Goal: Transaction & Acquisition: Purchase product/service

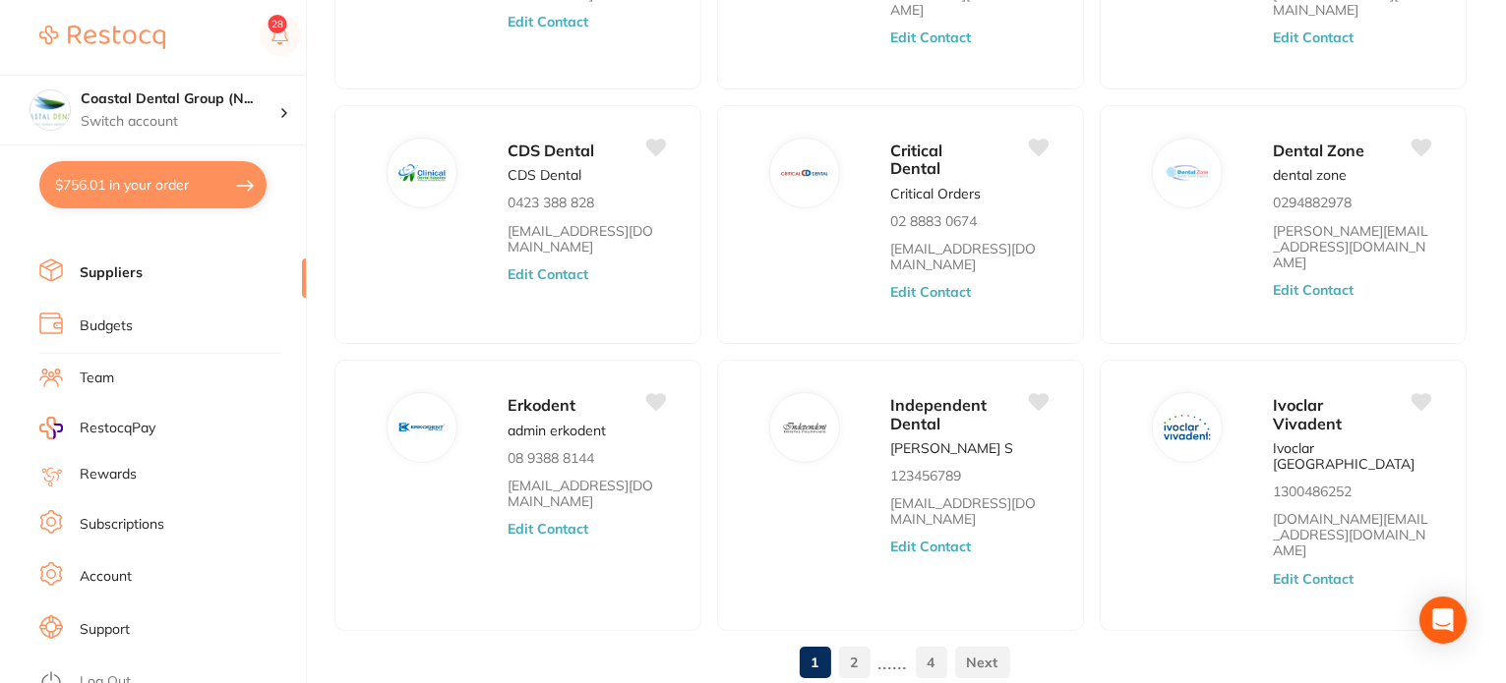
scroll to position [232, 0]
click at [148, 624] on li "Support" at bounding box center [172, 629] width 266 height 30
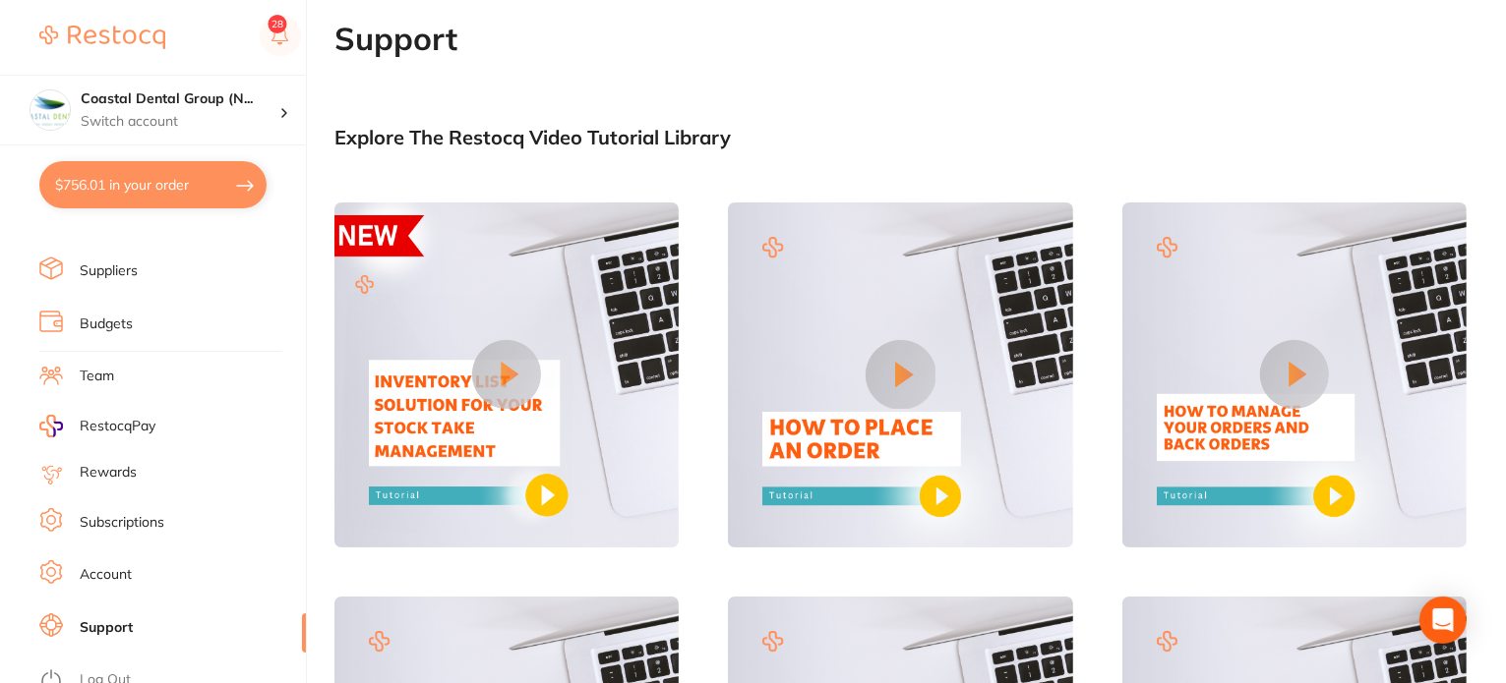
click at [500, 345] on button at bounding box center [506, 374] width 69 height 69
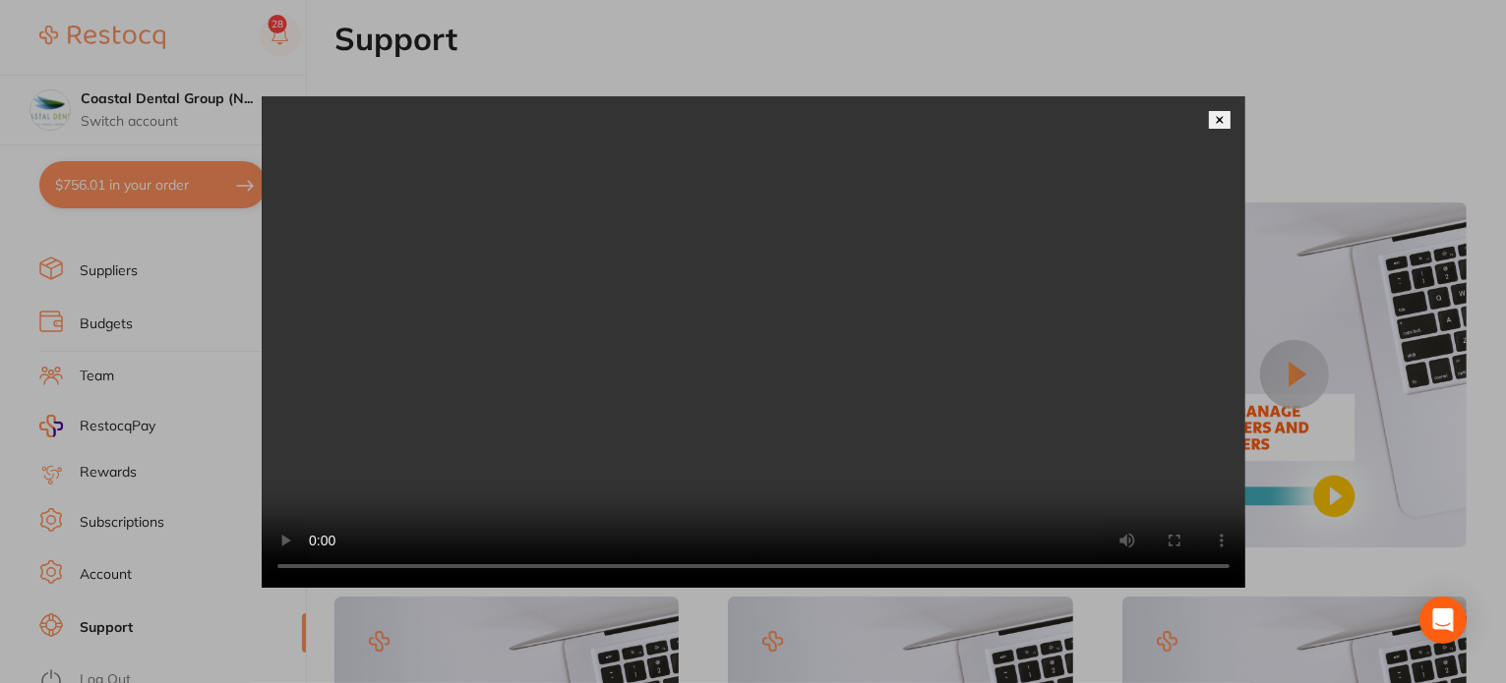
click at [1220, 96] on video at bounding box center [753, 342] width 983 height 492
click at [1215, 115] on img at bounding box center [1219, 120] width 10 height 10
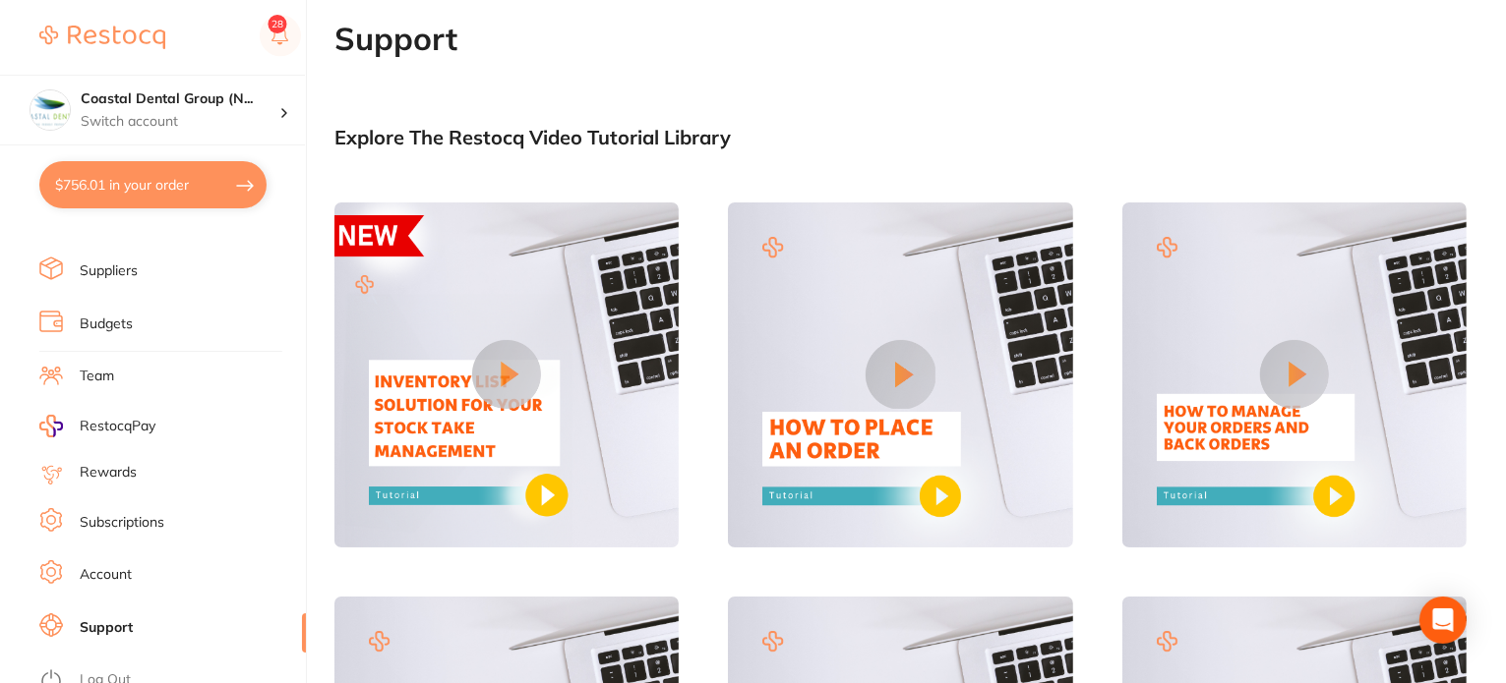
click at [1035, 119] on main "Support Explore The Restocq Video Tutorial Library Tell us what you need help w…" at bounding box center [919, 415] width 1171 height 789
click at [148, 372] on li "Team" at bounding box center [172, 377] width 266 height 30
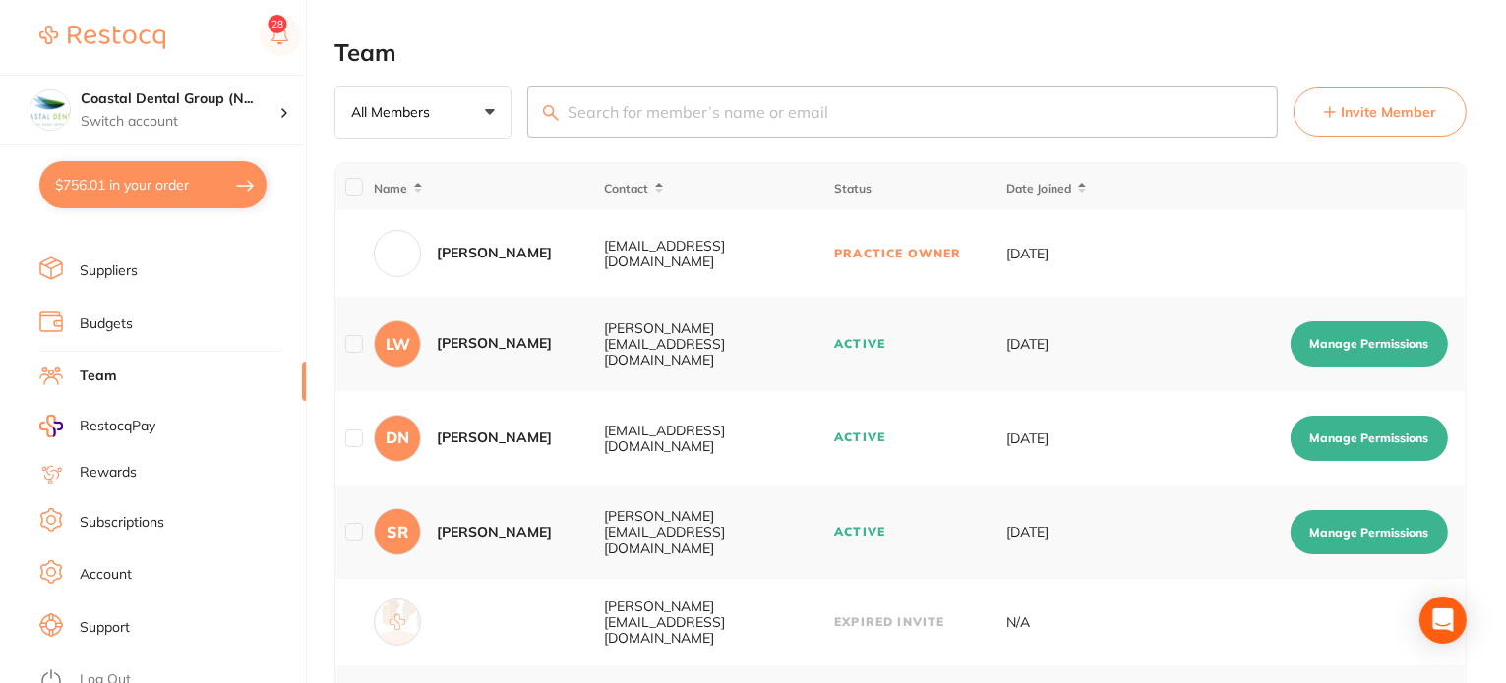
click at [1263, 109] on input "search" at bounding box center [902, 112] width 750 height 51
click at [1454, 117] on button "Invite Member" at bounding box center [1379, 112] width 173 height 49
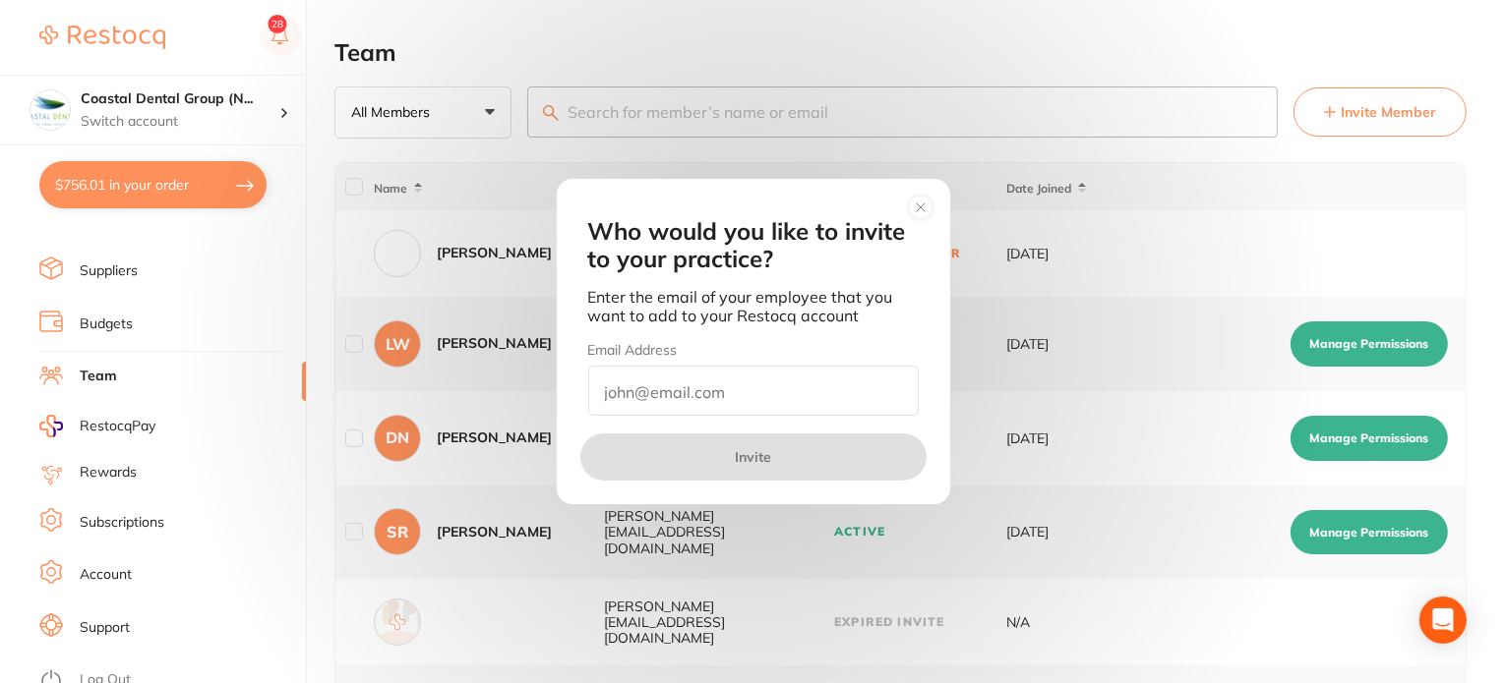
click at [749, 382] on input "email" at bounding box center [753, 391] width 330 height 50
click at [923, 211] on circle at bounding box center [920, 207] width 23 height 23
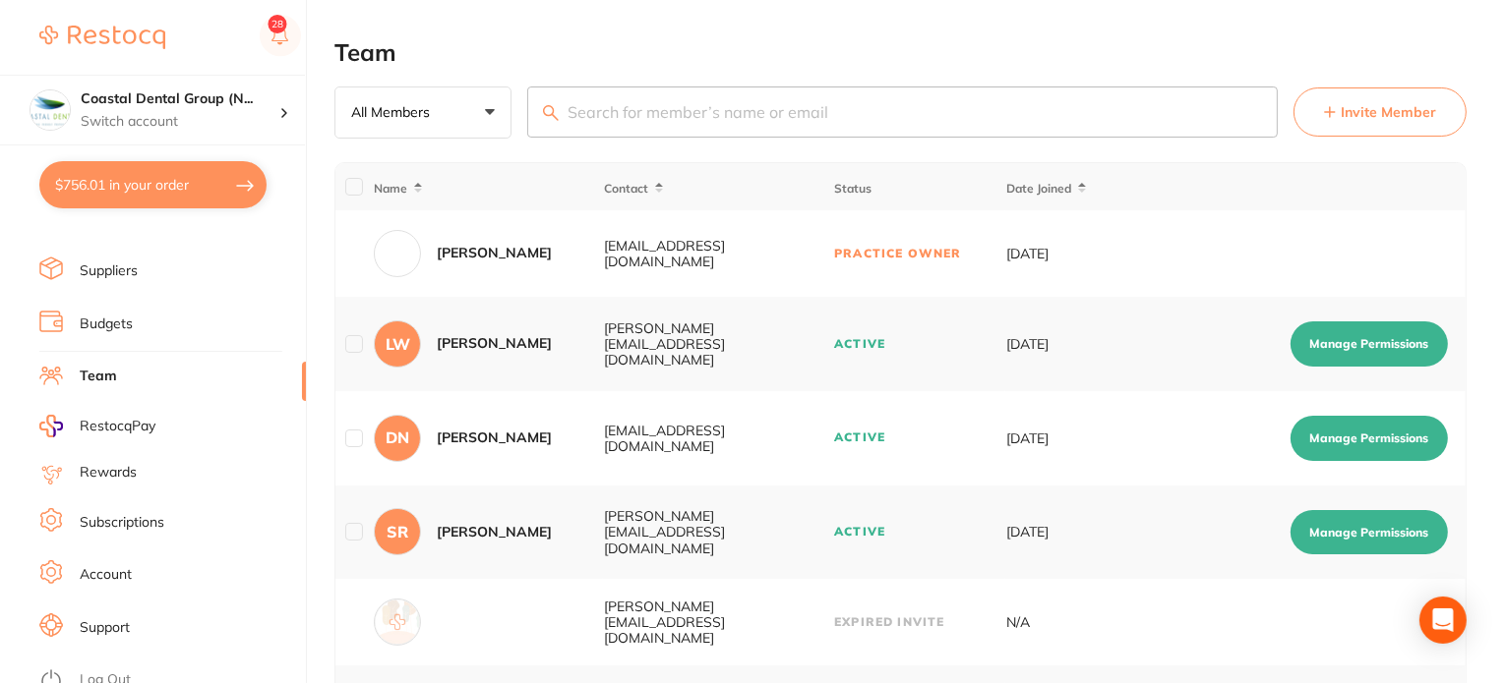
click at [1360, 349] on button "Manage Permissions" at bounding box center [1368, 344] width 157 height 45
checkbox input "true"
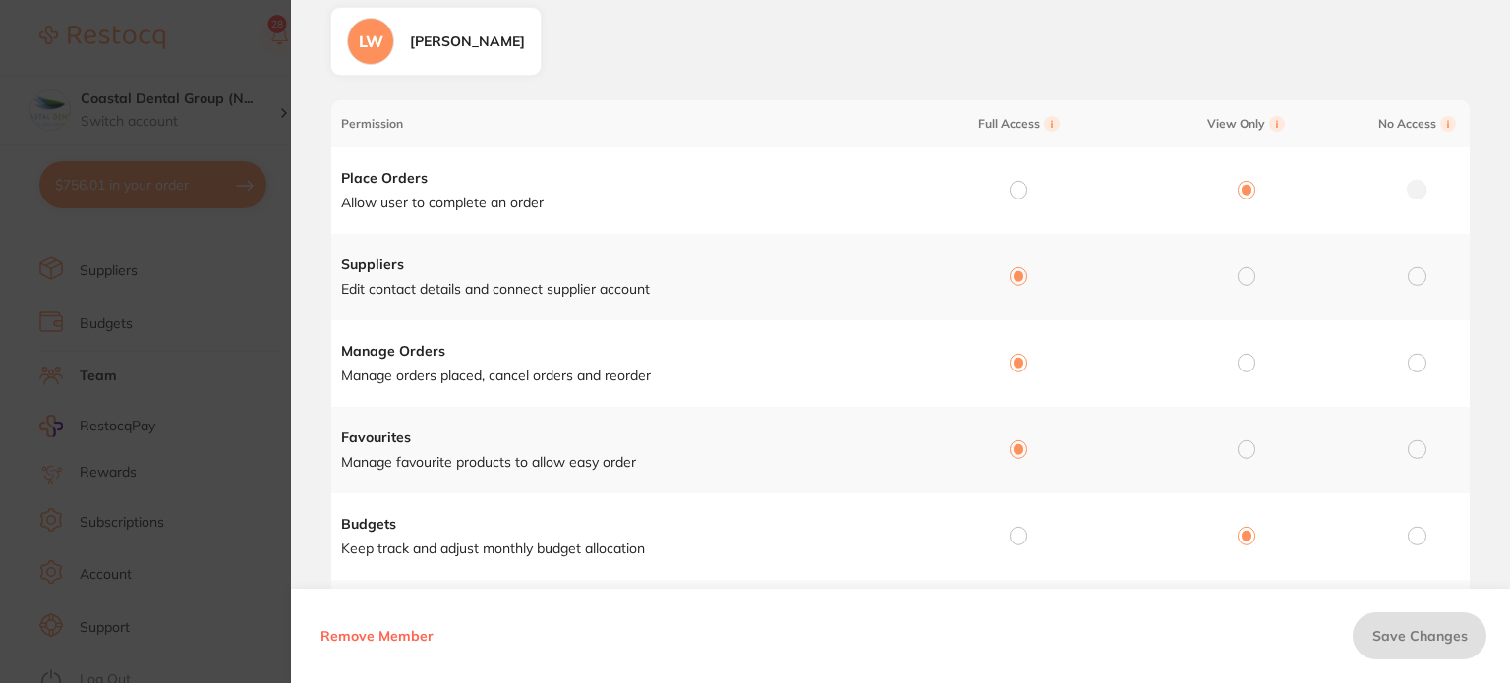
scroll to position [98, 0]
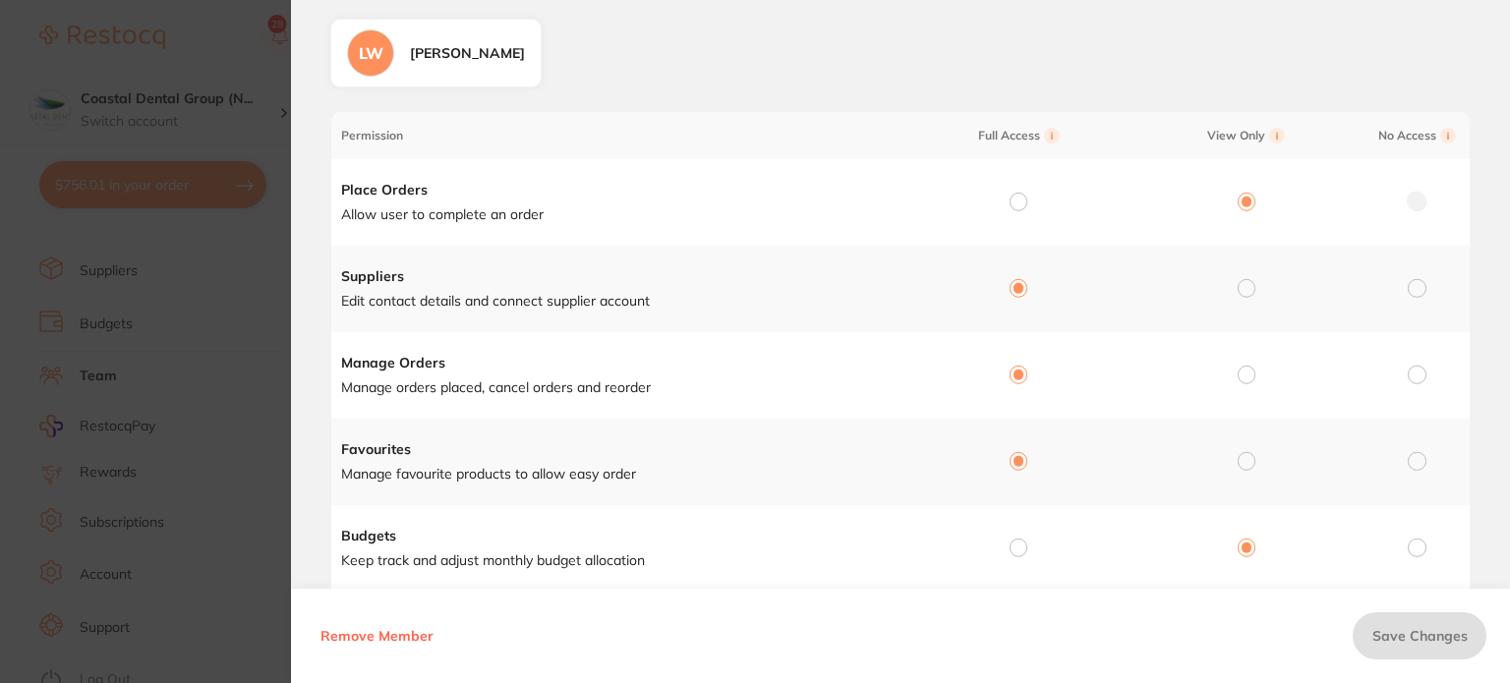
click at [1245, 289] on input "radio" at bounding box center [1247, 288] width 18 height 18
radio input "true"
click at [1018, 291] on input "radio" at bounding box center [1019, 288] width 18 height 18
radio input "true"
radio input "false"
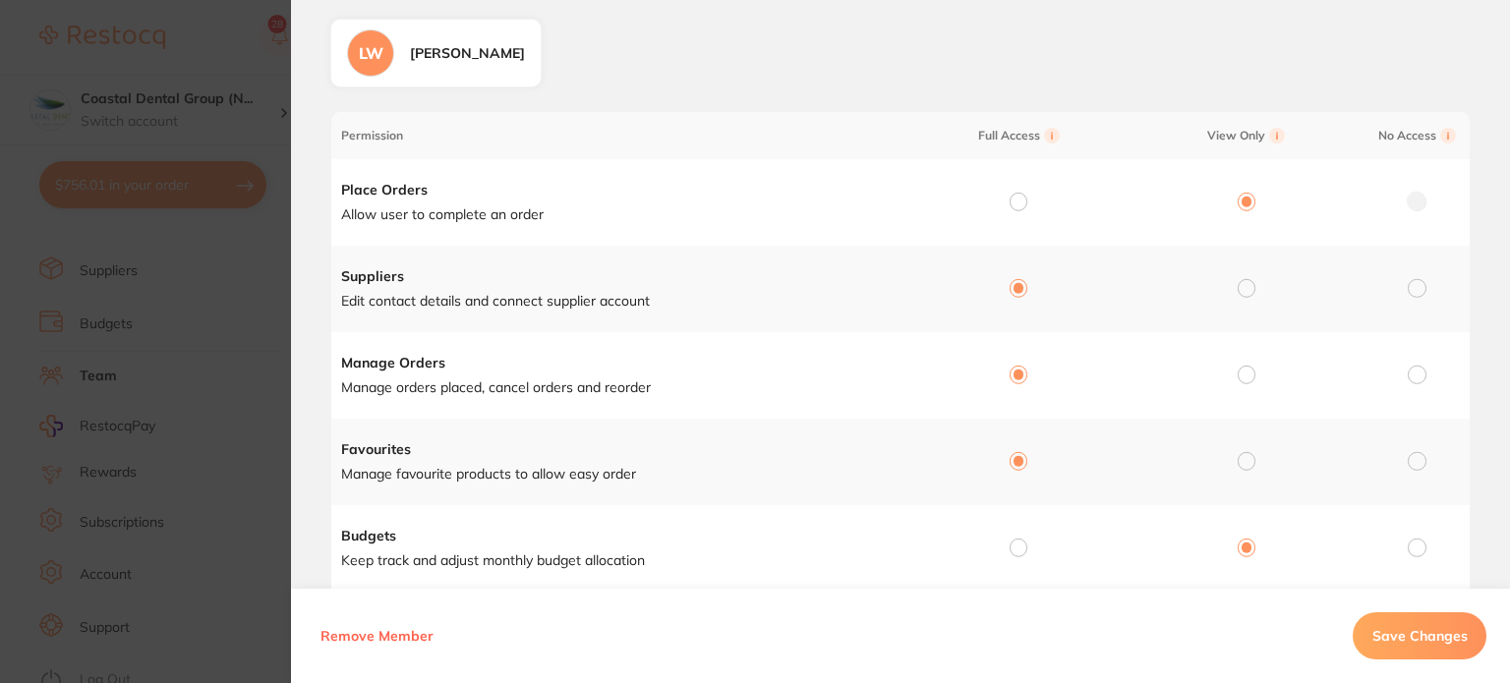
click at [1016, 204] on input "radio" at bounding box center [1019, 202] width 18 height 18
radio input "true"
click at [1238, 196] on input "radio" at bounding box center [1247, 202] width 18 height 18
radio input "true"
radio input "false"
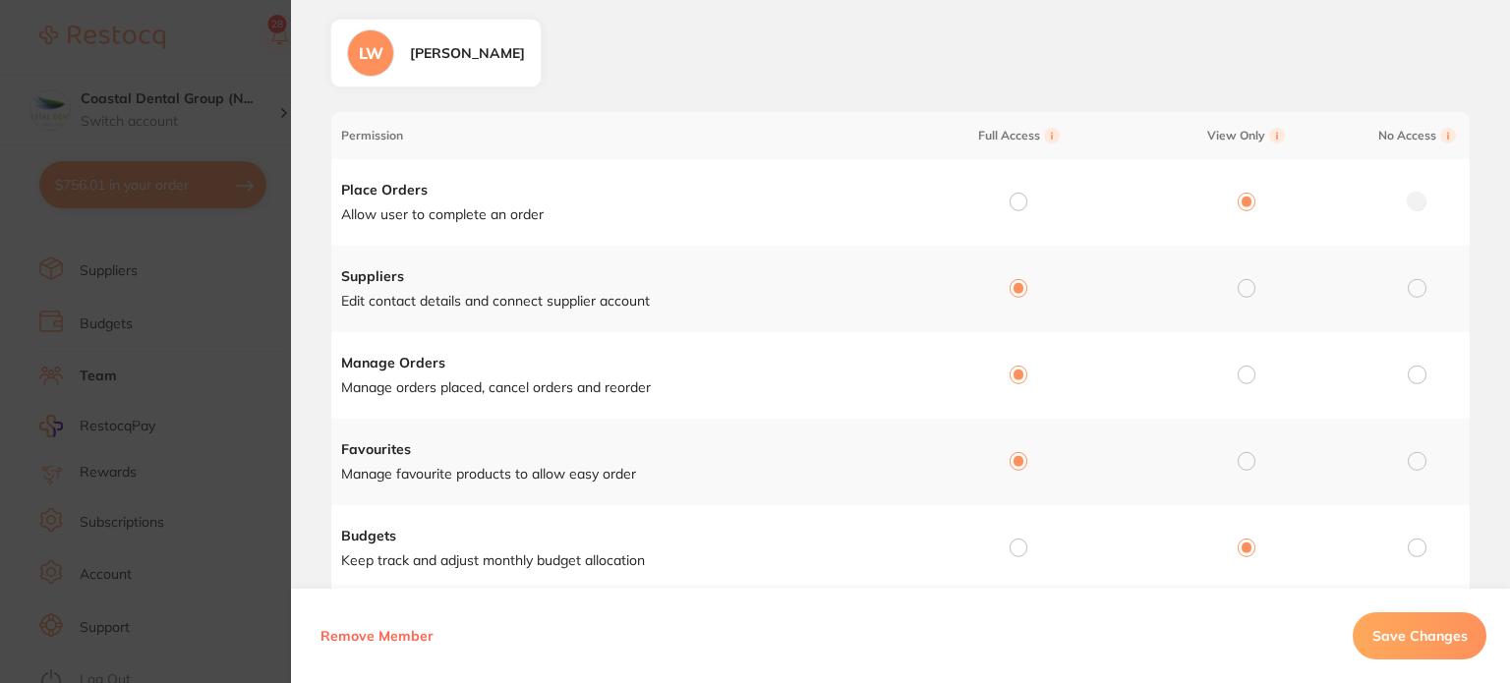
click at [1407, 617] on button "Save Changes" at bounding box center [1420, 636] width 134 height 47
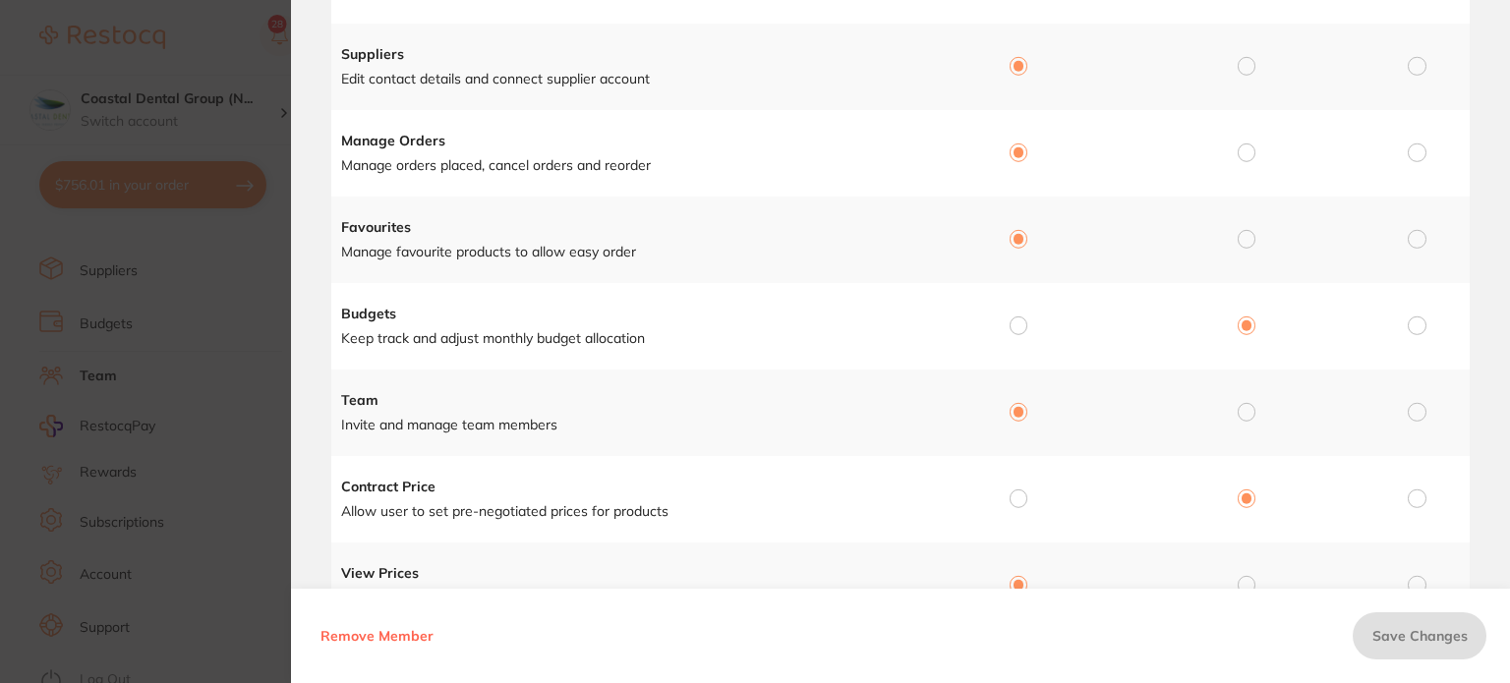
scroll to position [0, 0]
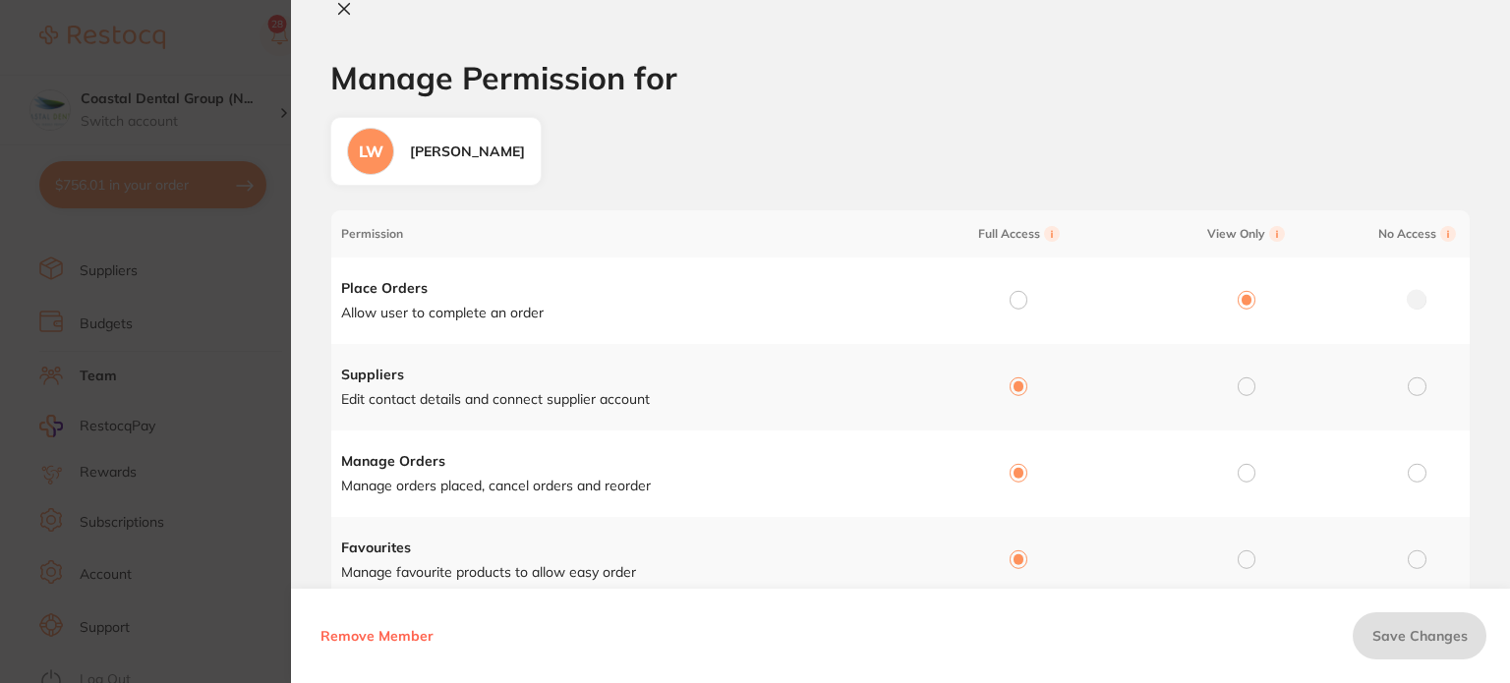
click at [338, 11] on icon at bounding box center [344, 9] width 16 height 16
checkbox input "false"
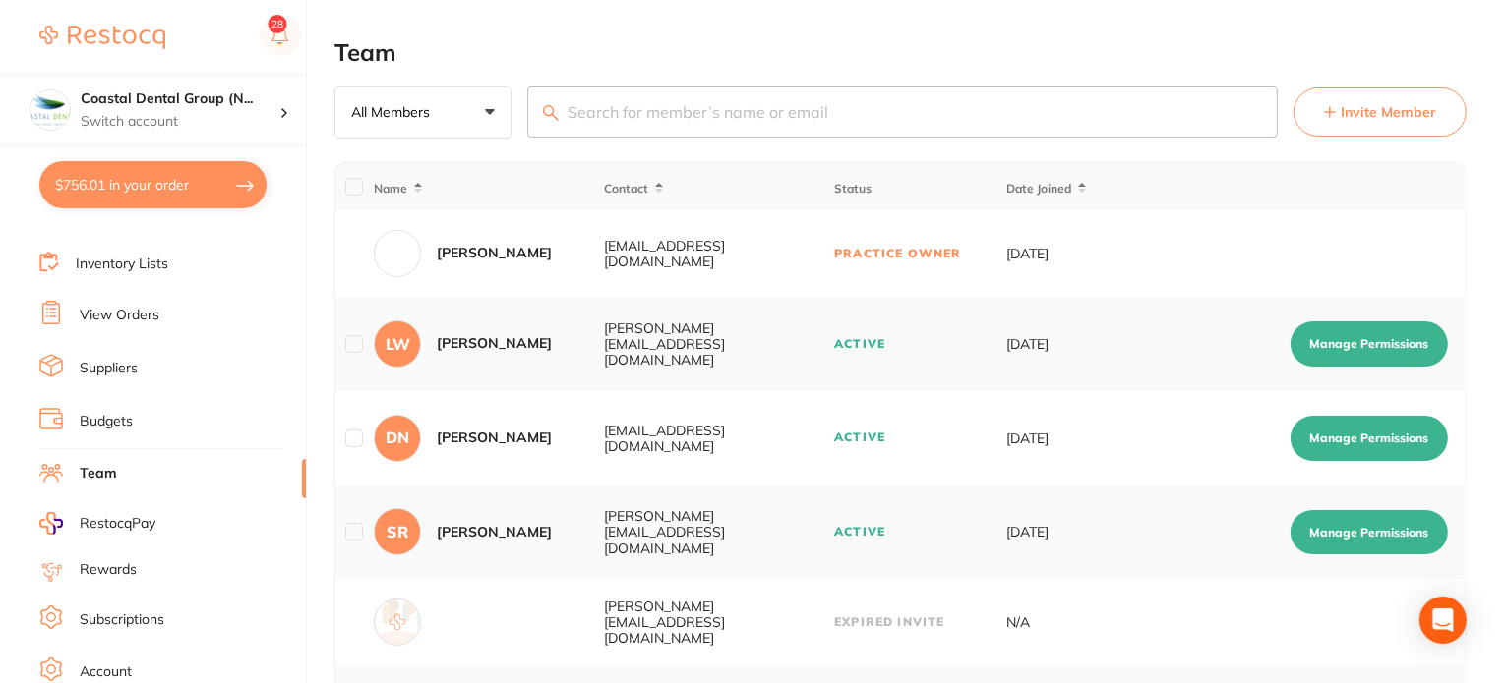
scroll to position [134, 0]
click at [133, 360] on link "Suppliers" at bounding box center [109, 370] width 58 height 20
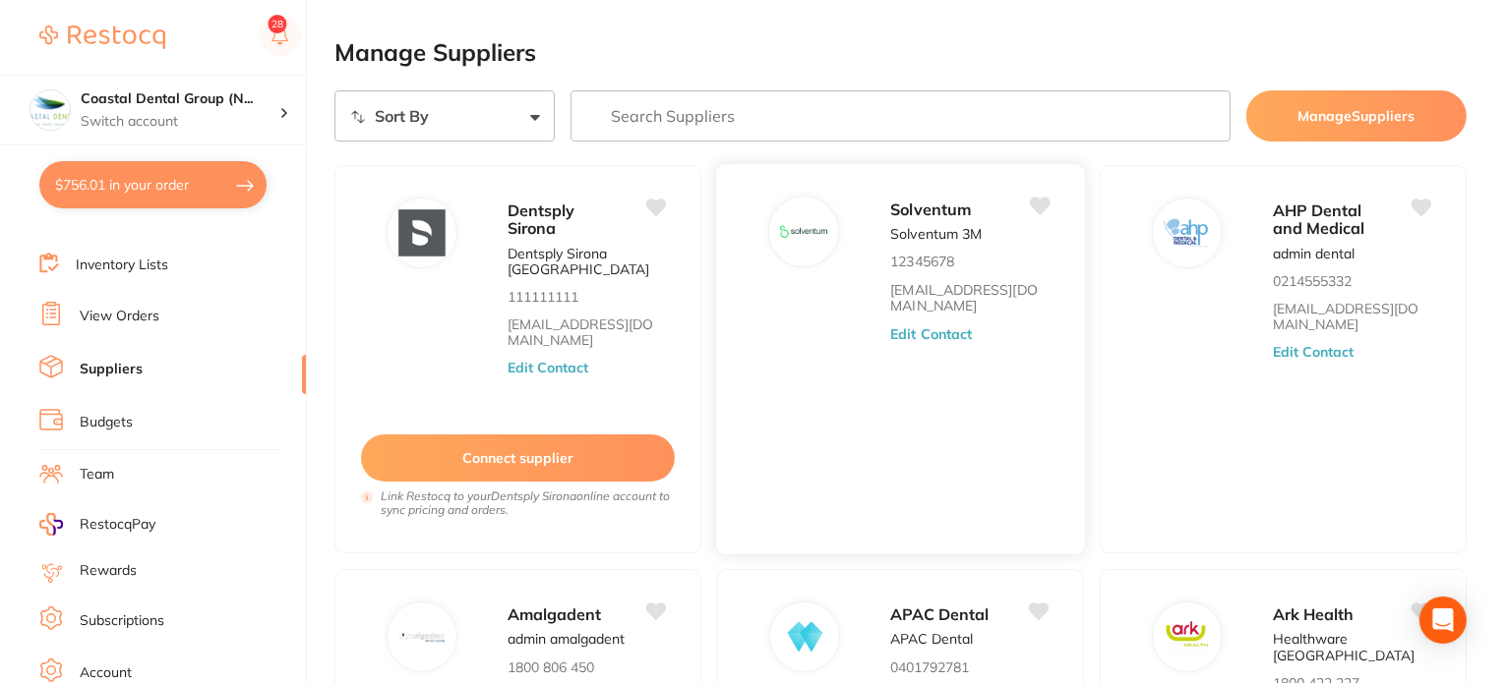
click at [918, 332] on button "Edit Contact" at bounding box center [931, 333] width 82 height 16
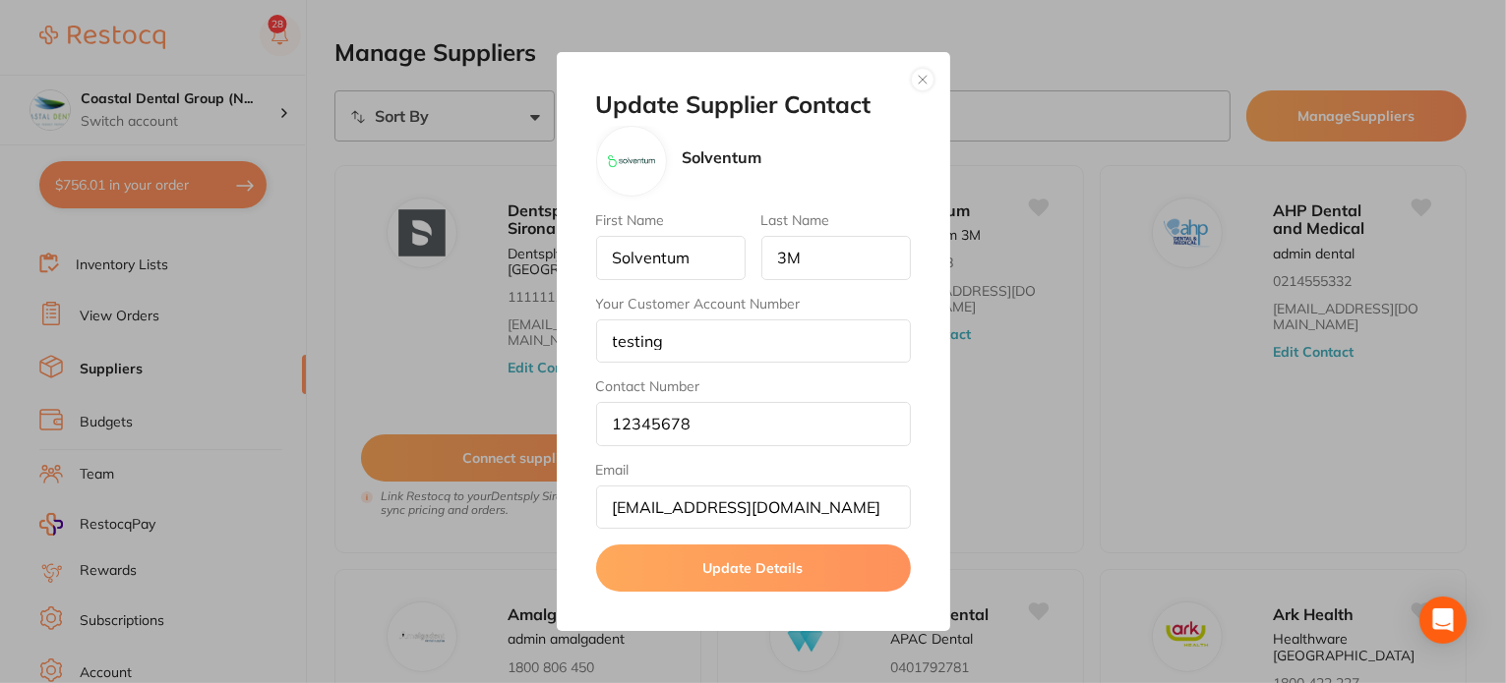
click at [922, 82] on button "button" at bounding box center [923, 80] width 24 height 24
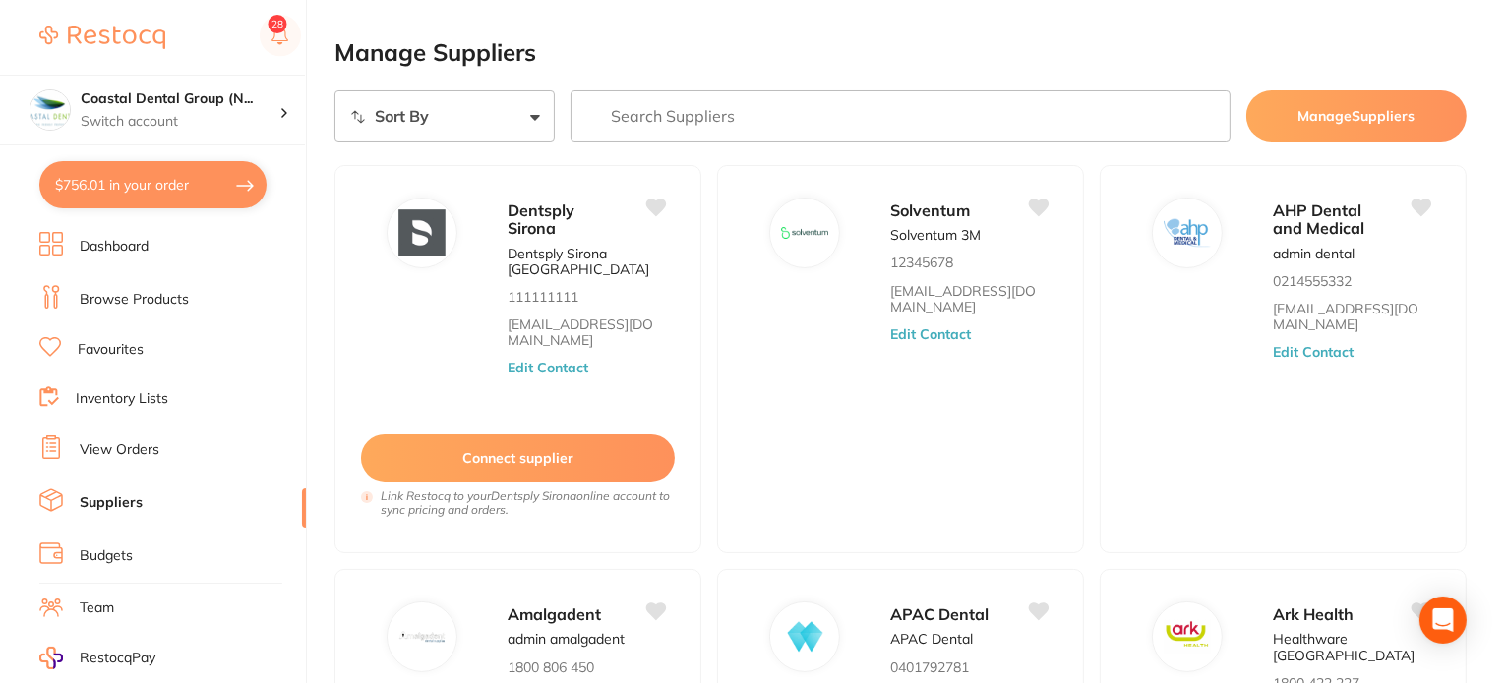
click at [190, 293] on li "Browse Products" at bounding box center [172, 300] width 266 height 30
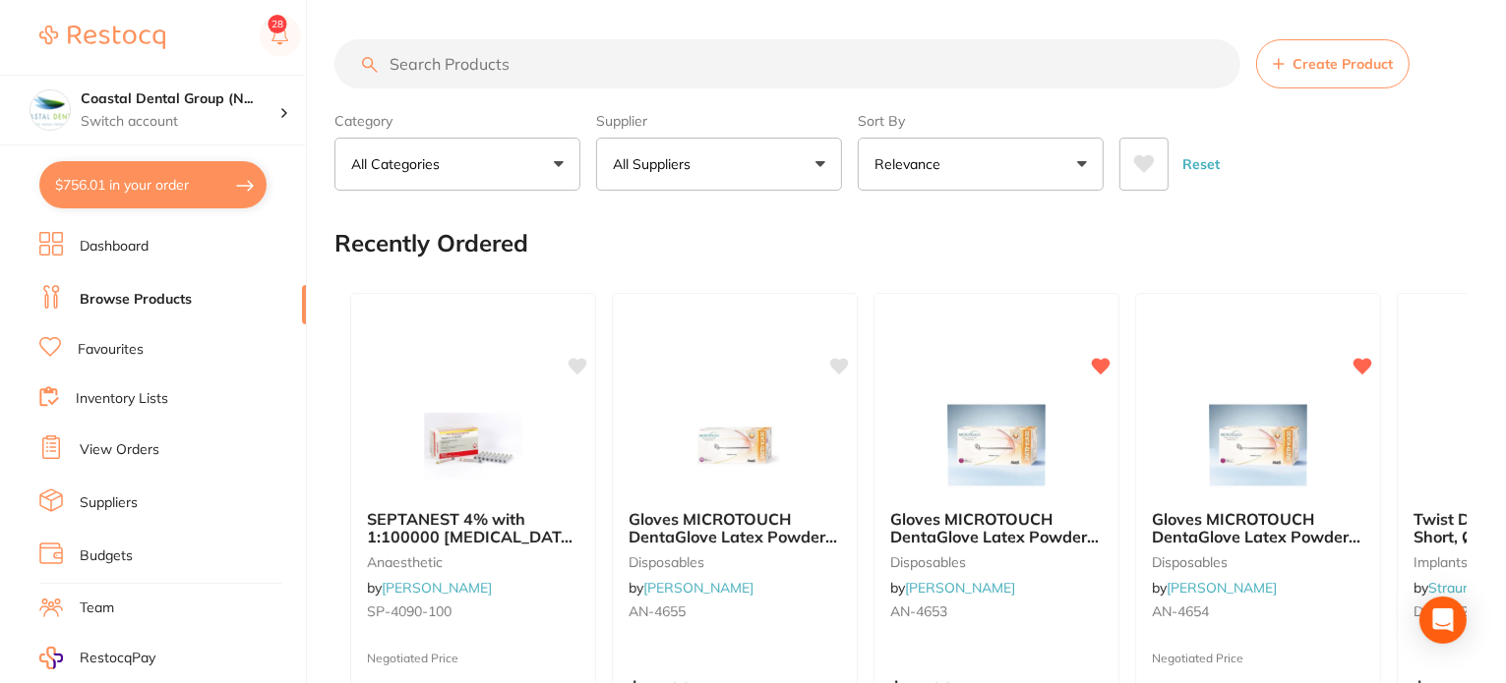
click at [689, 231] on div "Recently Ordered" at bounding box center [900, 243] width 1132 height 66
click at [448, 54] on input "search" at bounding box center [787, 63] width 906 height 49
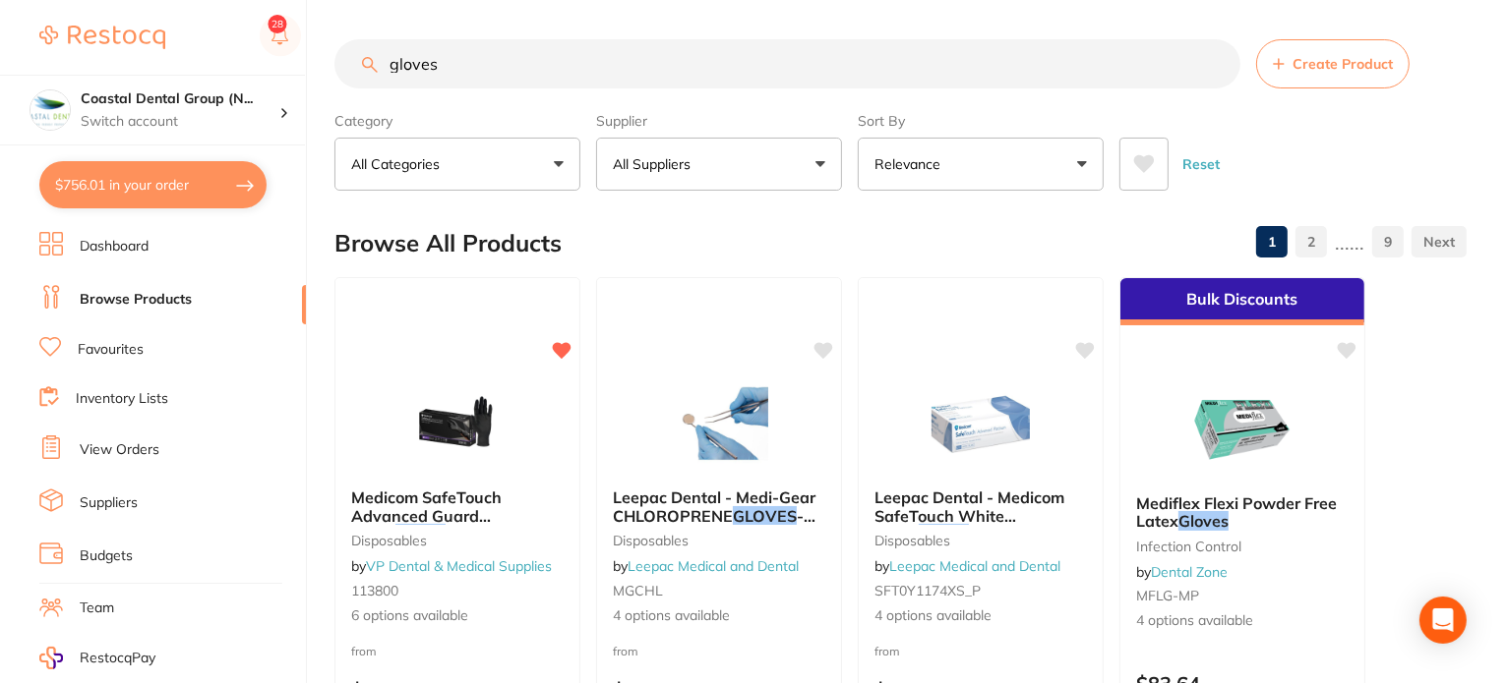
type input "gloves"
click at [657, 218] on div "Browse All Products 1 2 ...... 9" at bounding box center [900, 243] width 1132 height 66
click at [748, 173] on button "All Suppliers" at bounding box center [719, 164] width 246 height 53
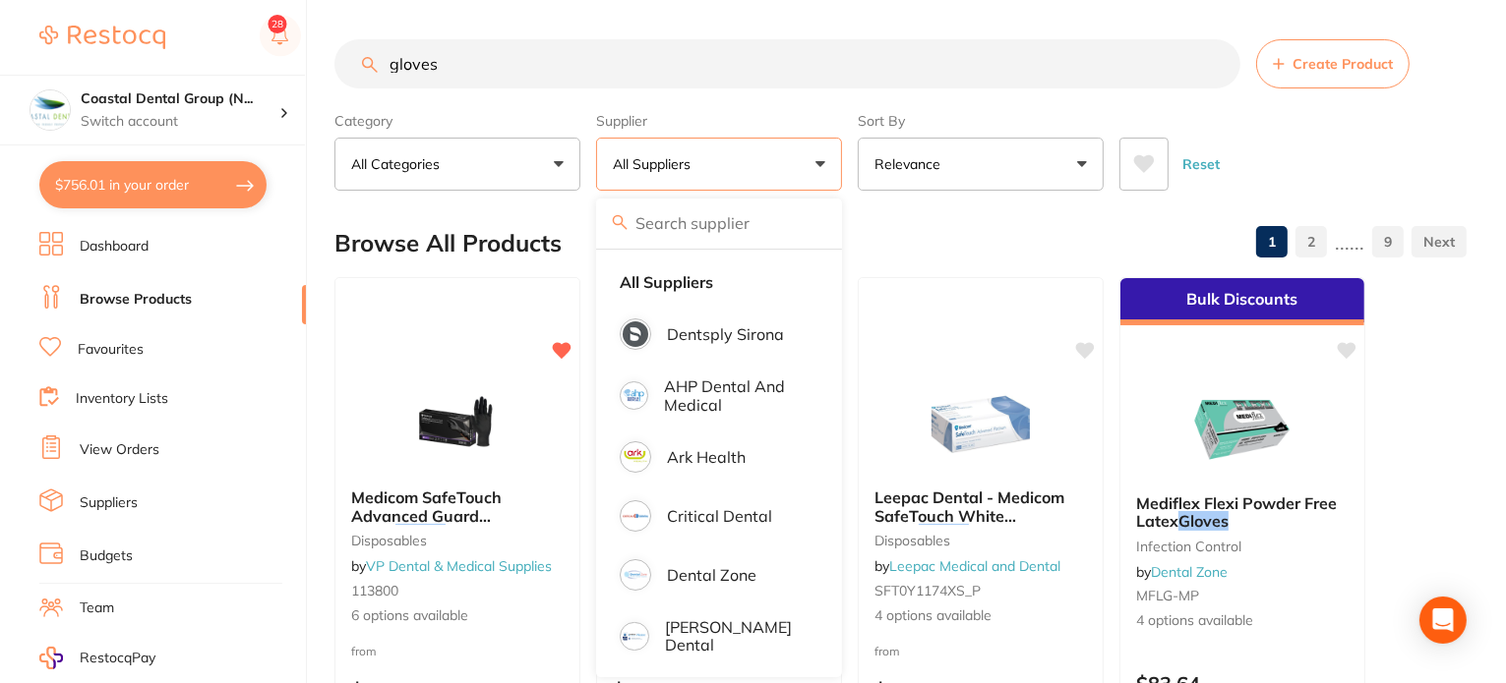
click at [922, 221] on div "Browse All Products 1 2 ...... 9" at bounding box center [900, 243] width 1132 height 66
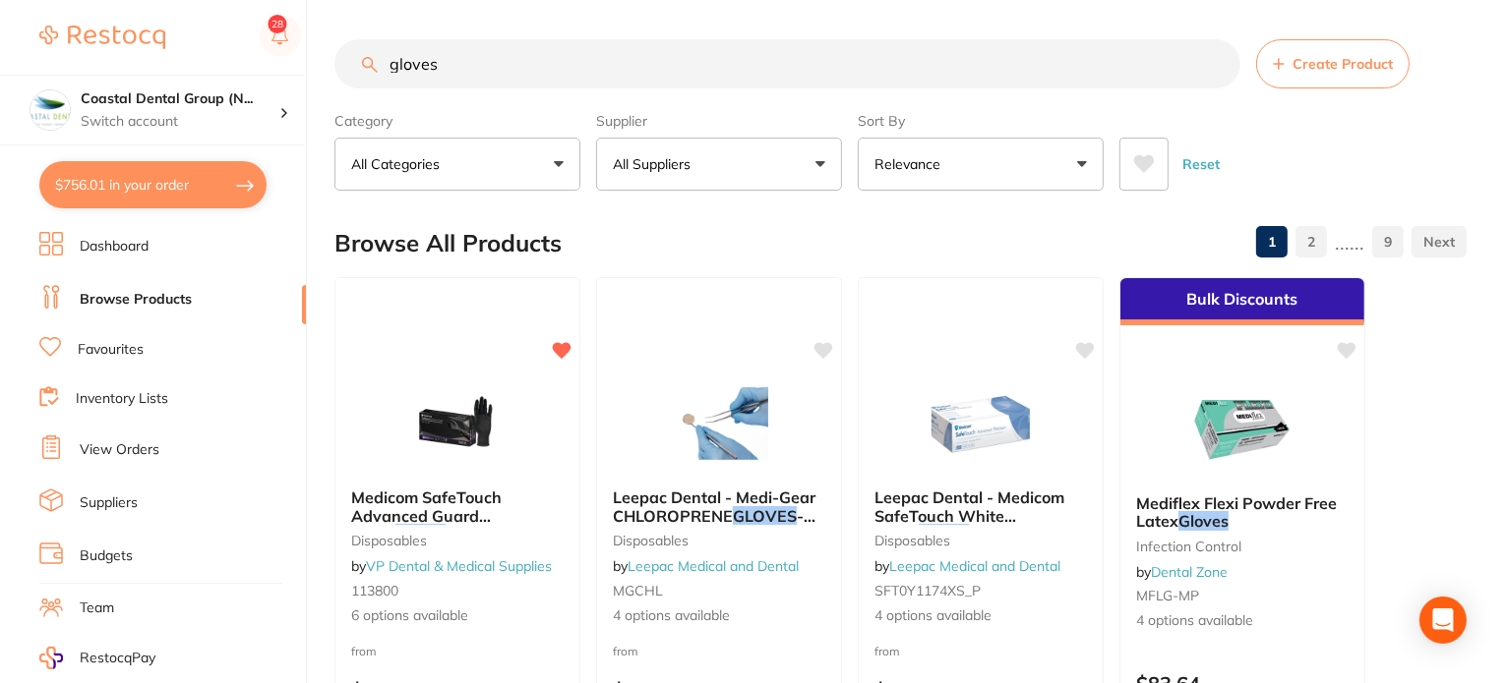
click at [955, 178] on button "Relevance" at bounding box center [980, 164] width 246 height 53
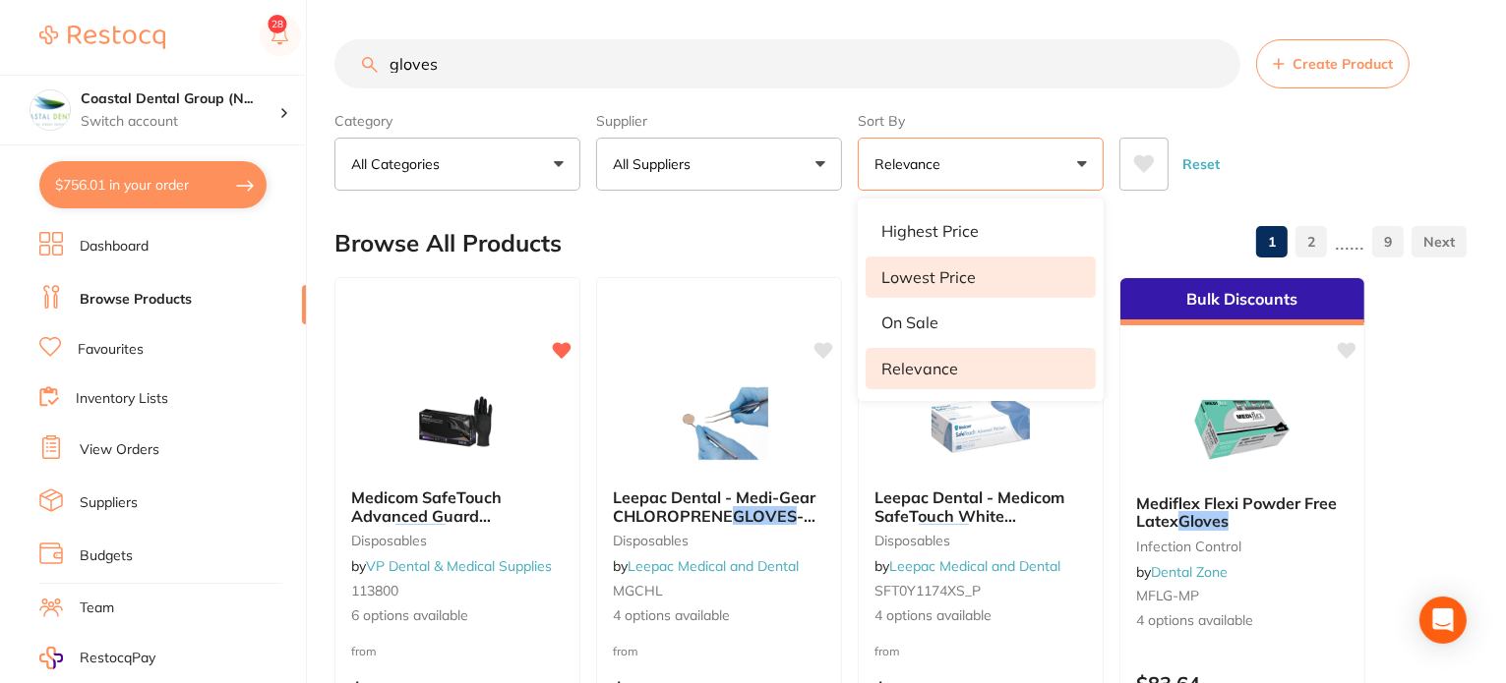
click at [958, 287] on li "Lowest Price" at bounding box center [980, 277] width 230 height 41
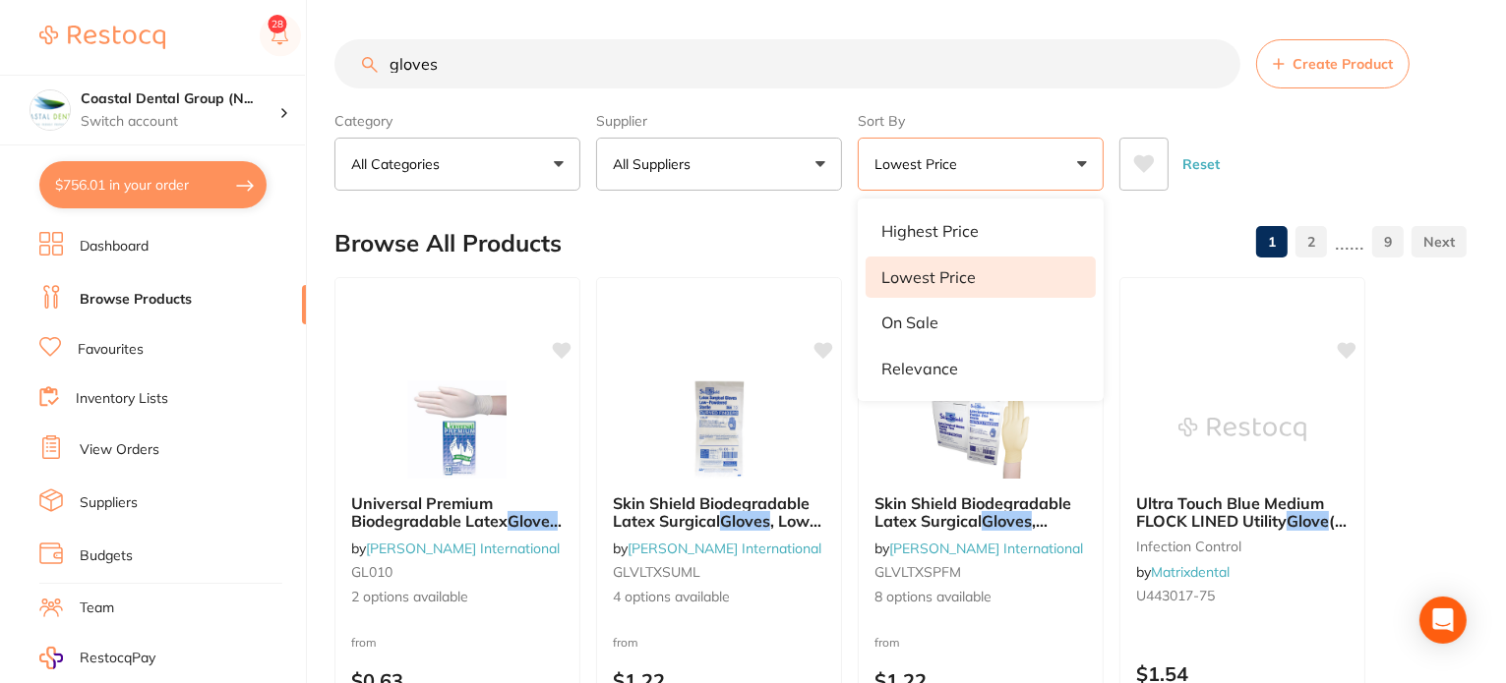
click at [745, 237] on div "Browse All Products 1 2 ...... 9" at bounding box center [900, 243] width 1132 height 66
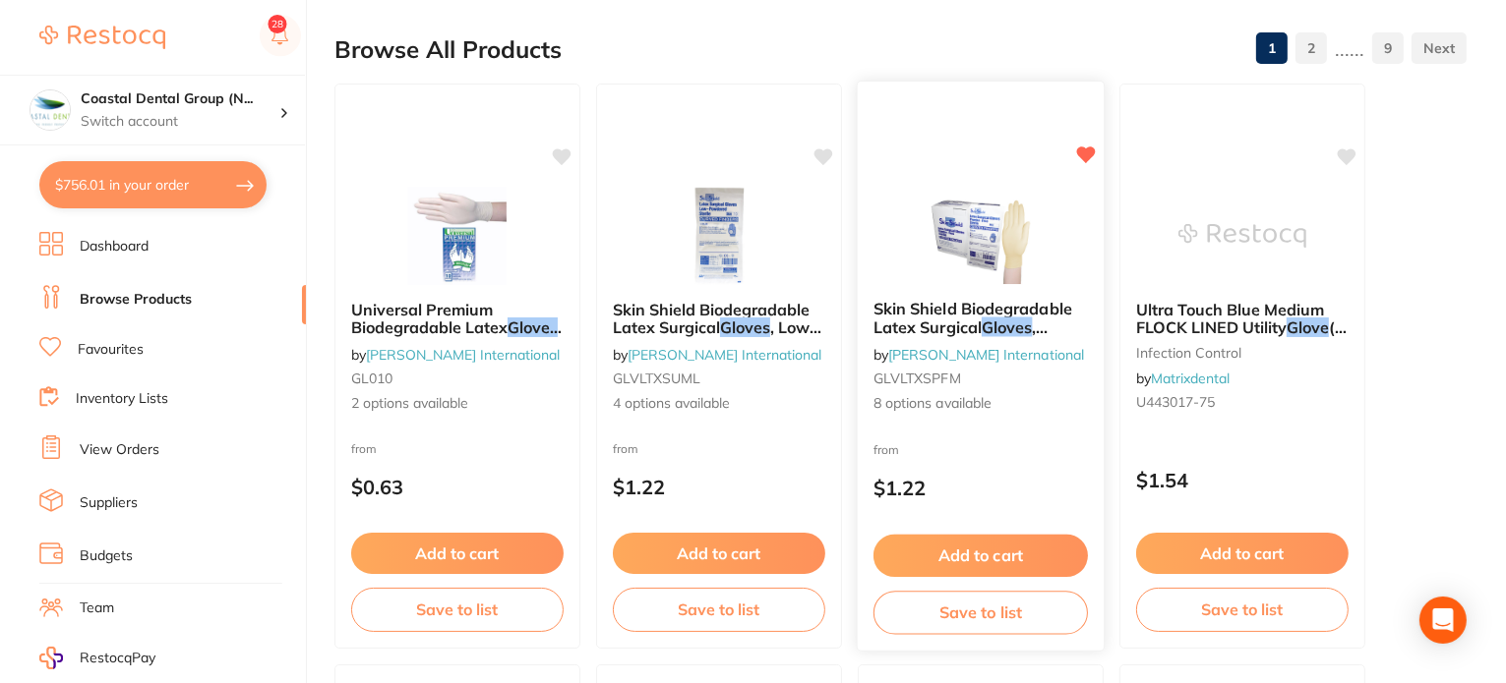
scroll to position [197, 0]
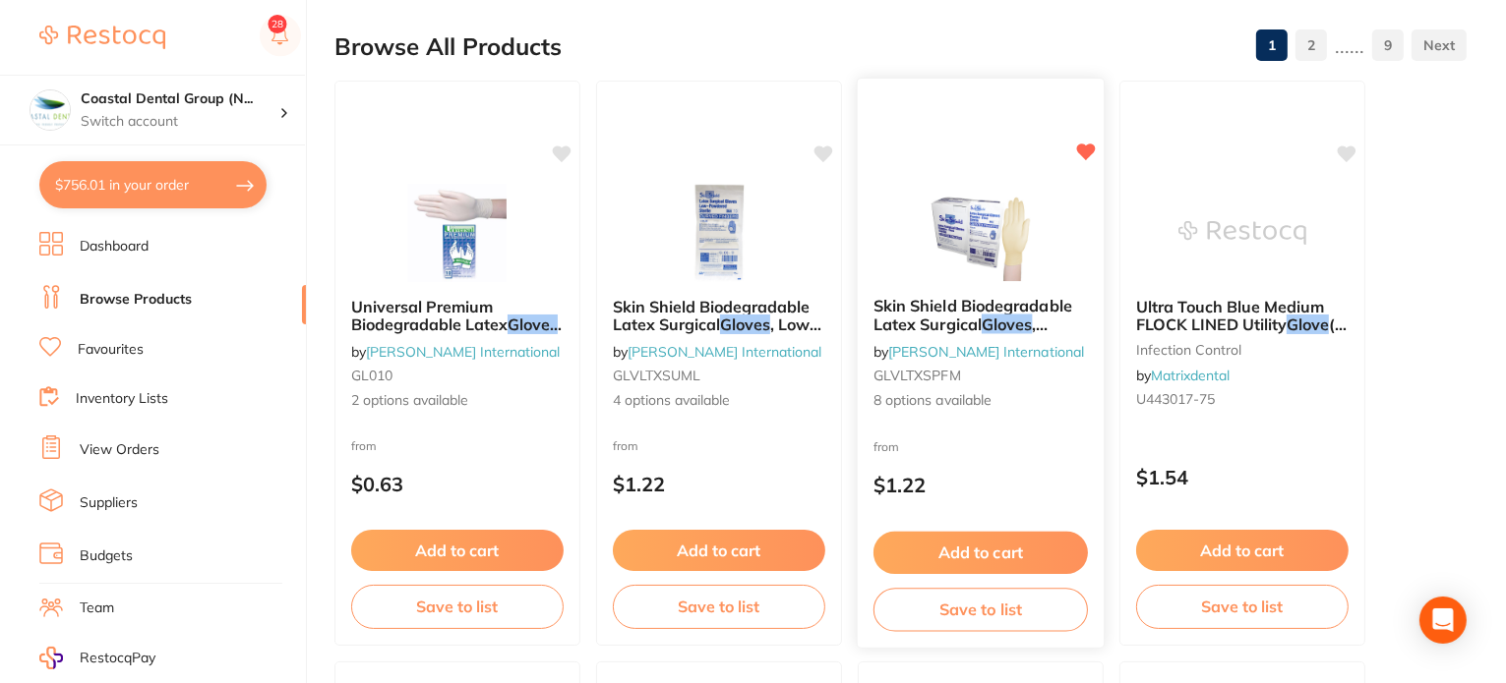
click at [995, 554] on button "Add to cart" at bounding box center [980, 553] width 214 height 42
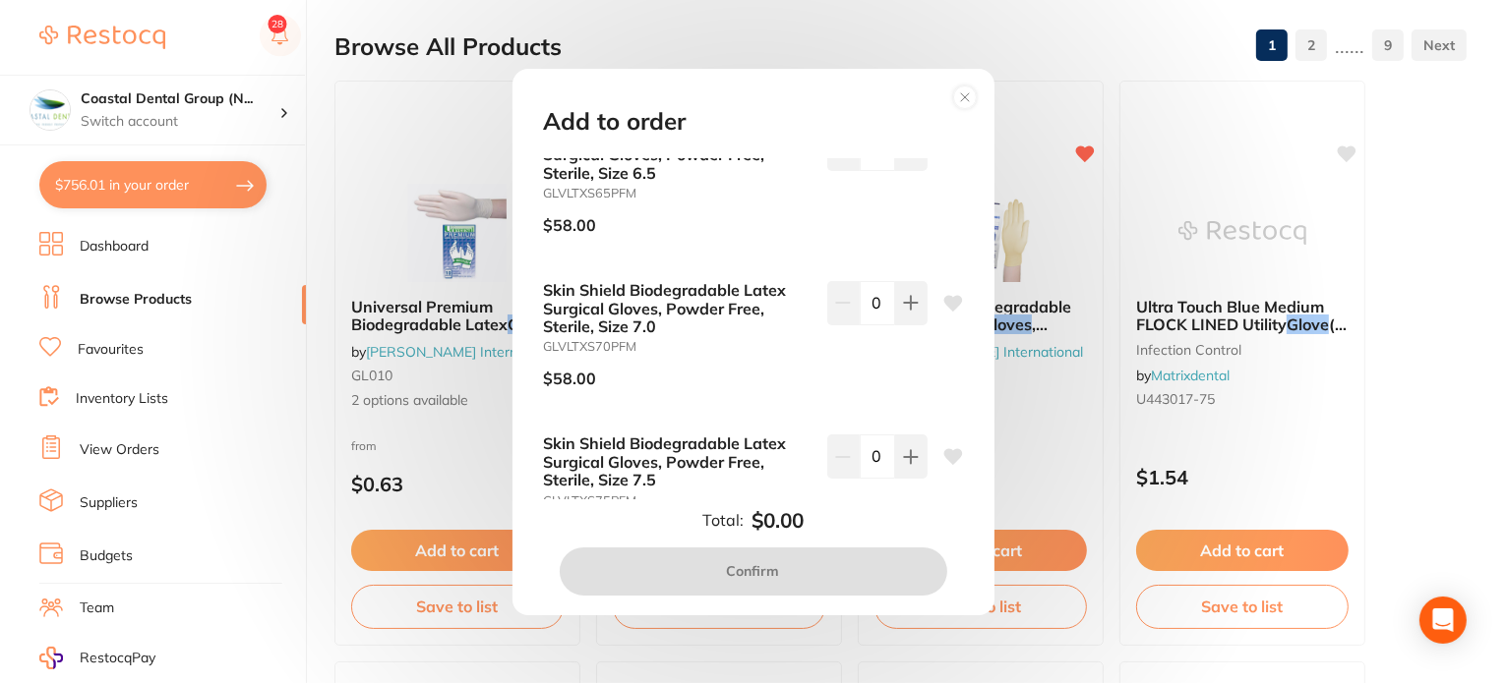
scroll to position [492, 0]
click at [912, 310] on icon at bounding box center [911, 303] width 16 height 16
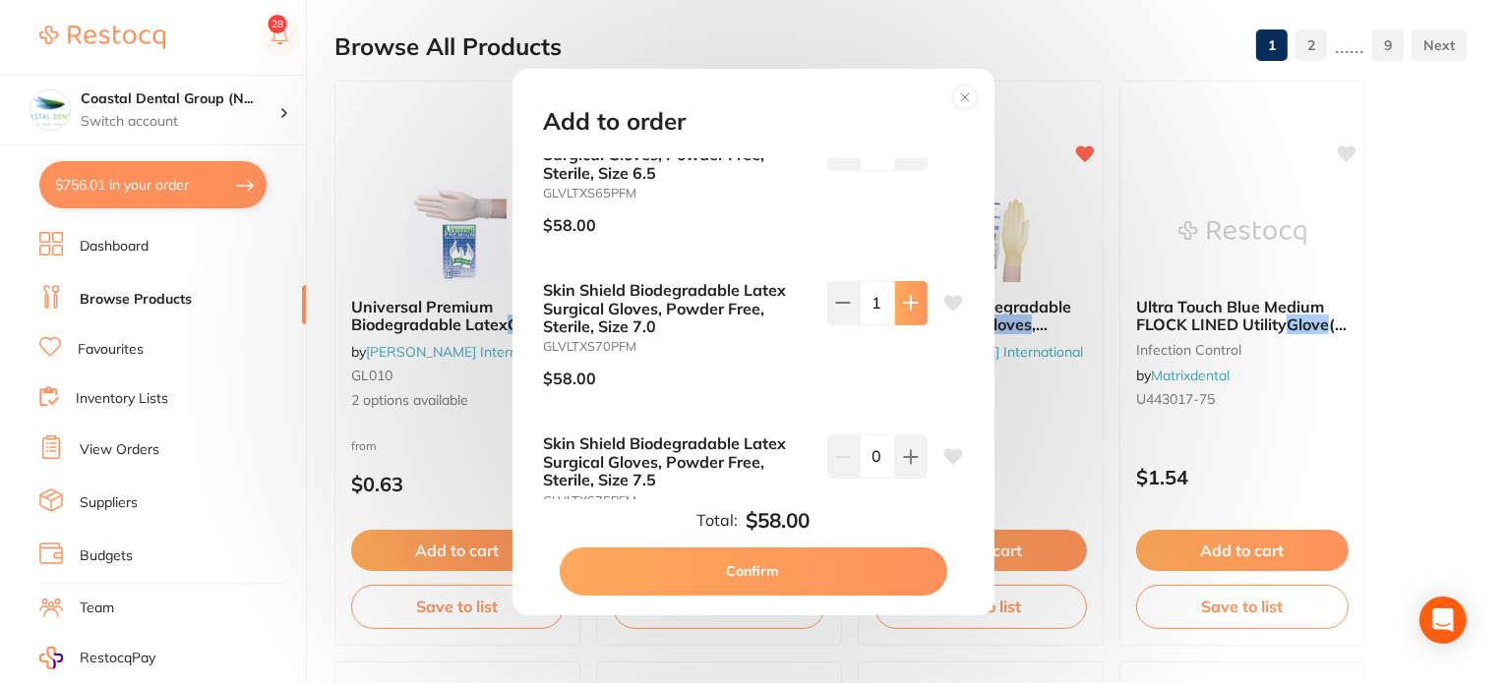
click at [912, 310] on icon at bounding box center [911, 303] width 16 height 16
type input "5"
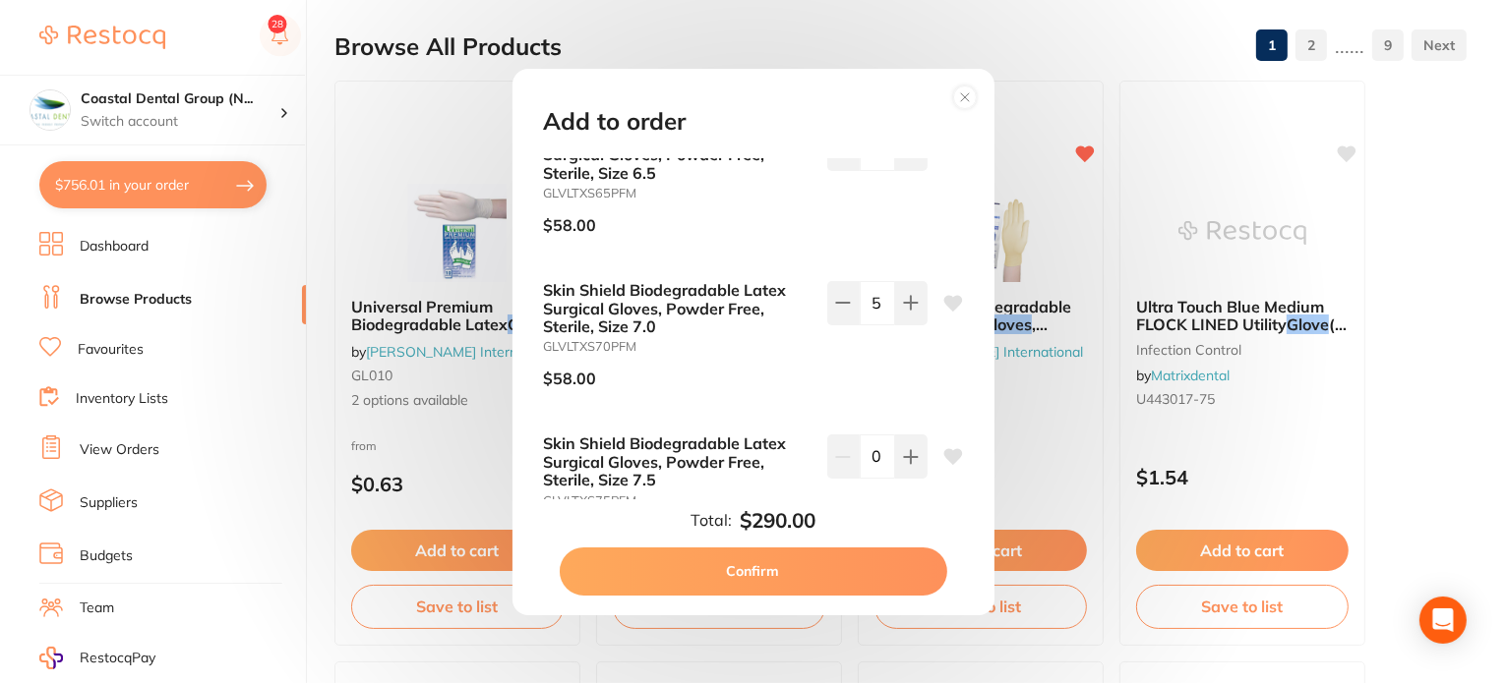
click at [836, 572] on button "Confirm" at bounding box center [753, 571] width 387 height 47
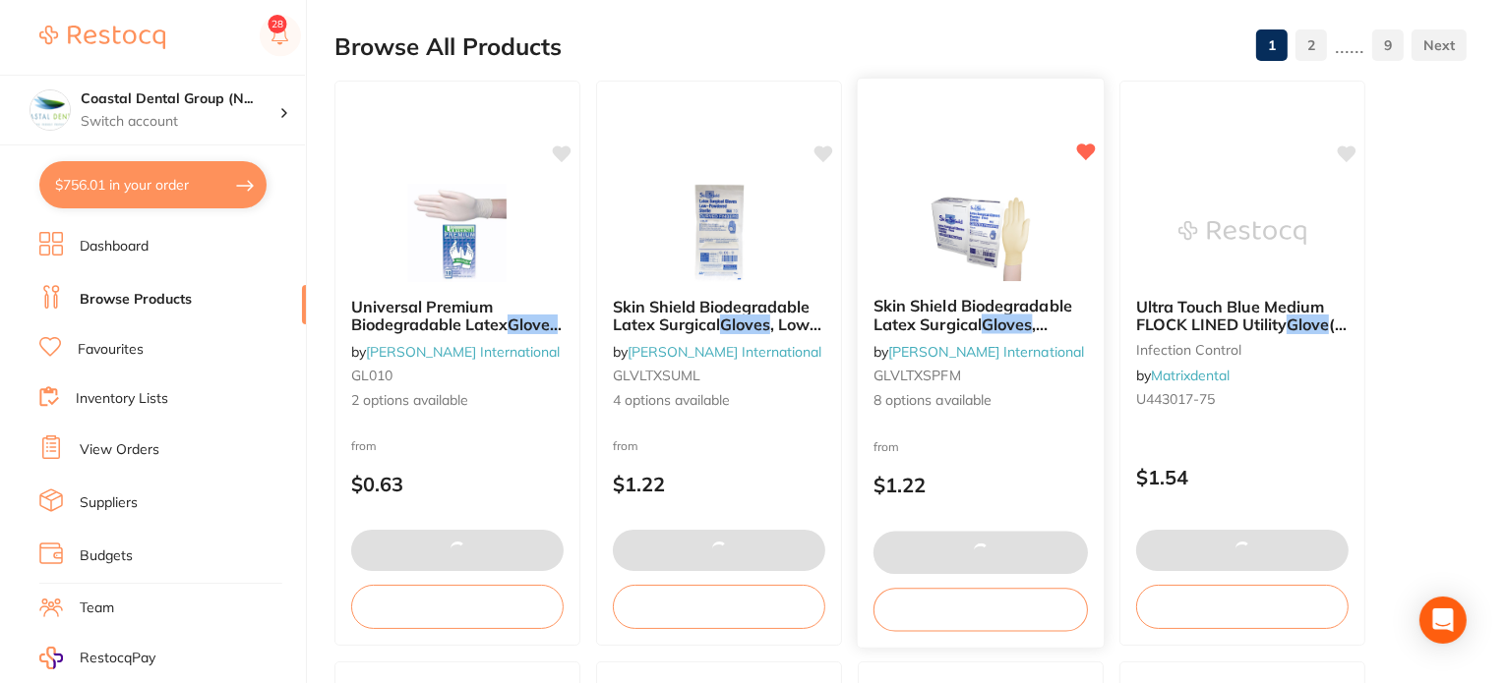
checkbox input "true"
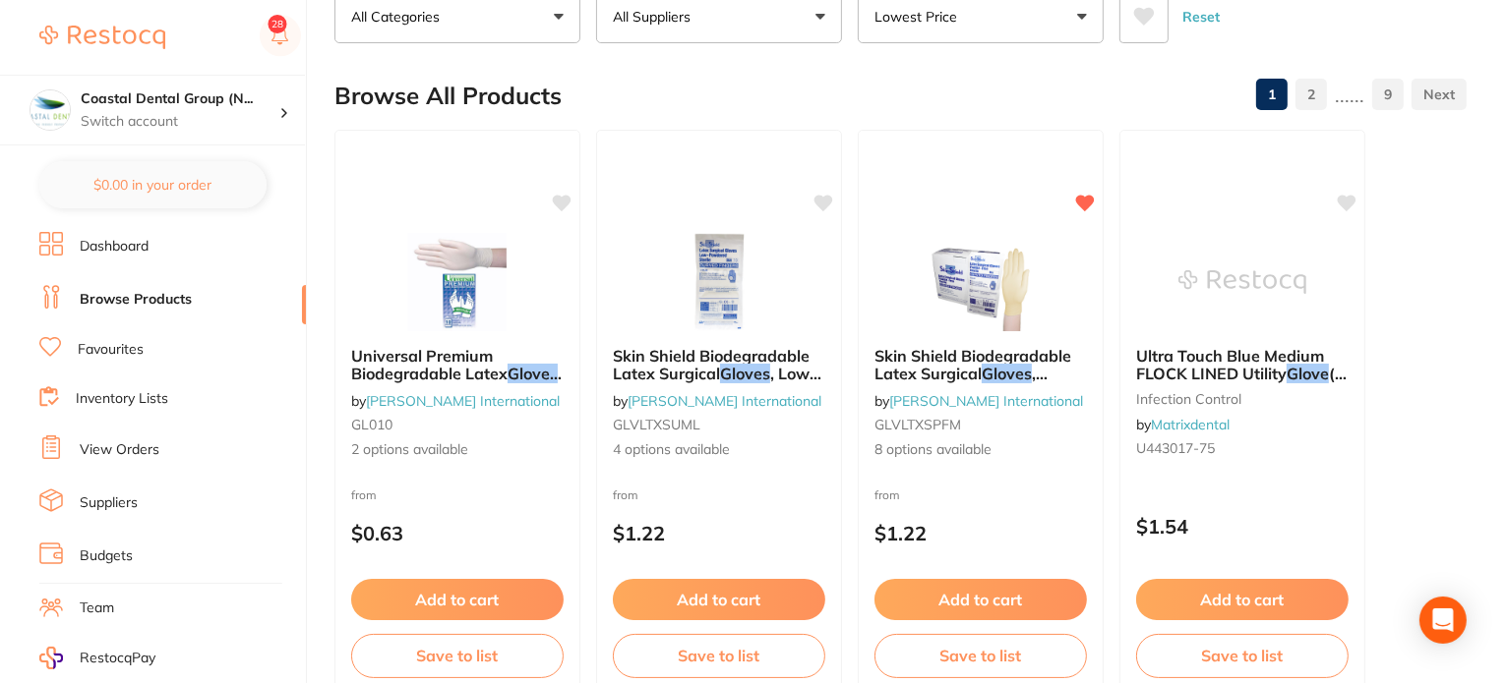
scroll to position [0, 0]
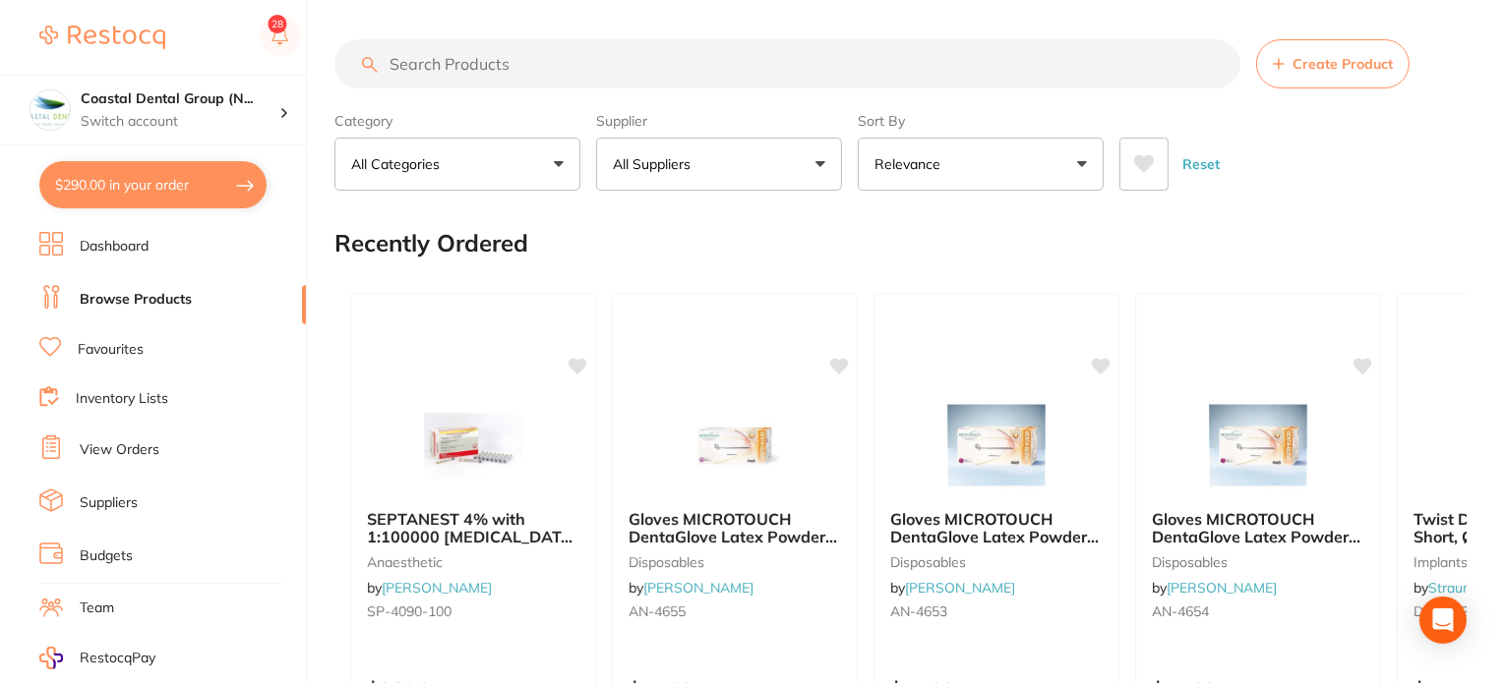
click at [207, 191] on button "$290.00 in your order" at bounding box center [152, 184] width 227 height 47
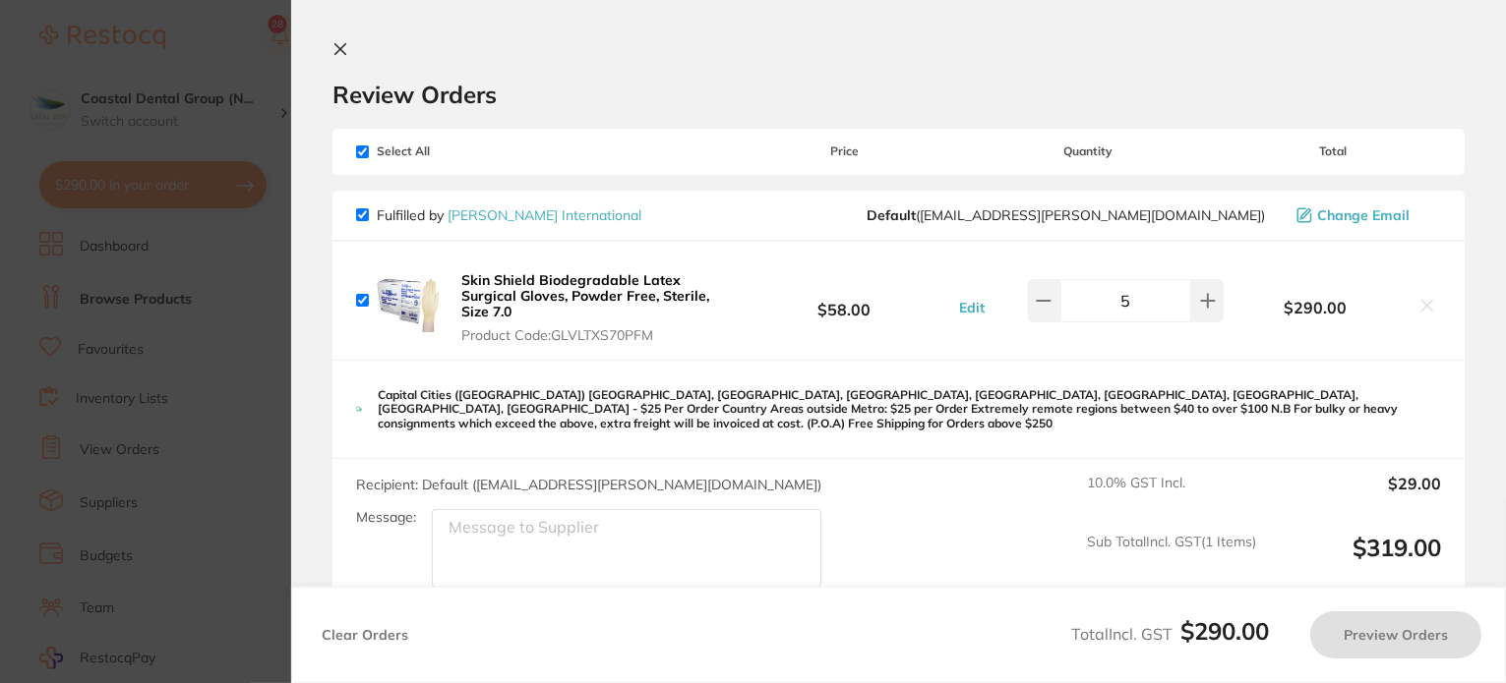
checkbox input "true"
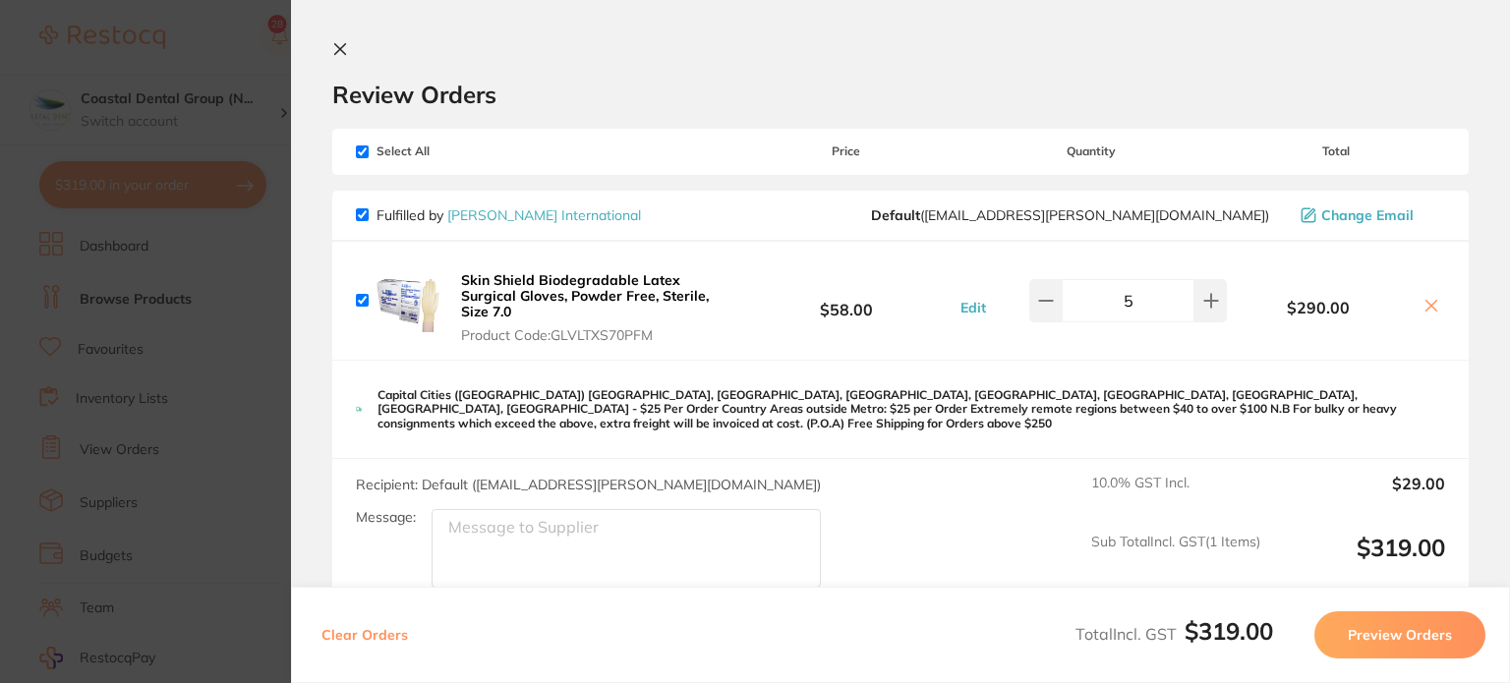
click at [349, 47] on button at bounding box center [344, 50] width 24 height 19
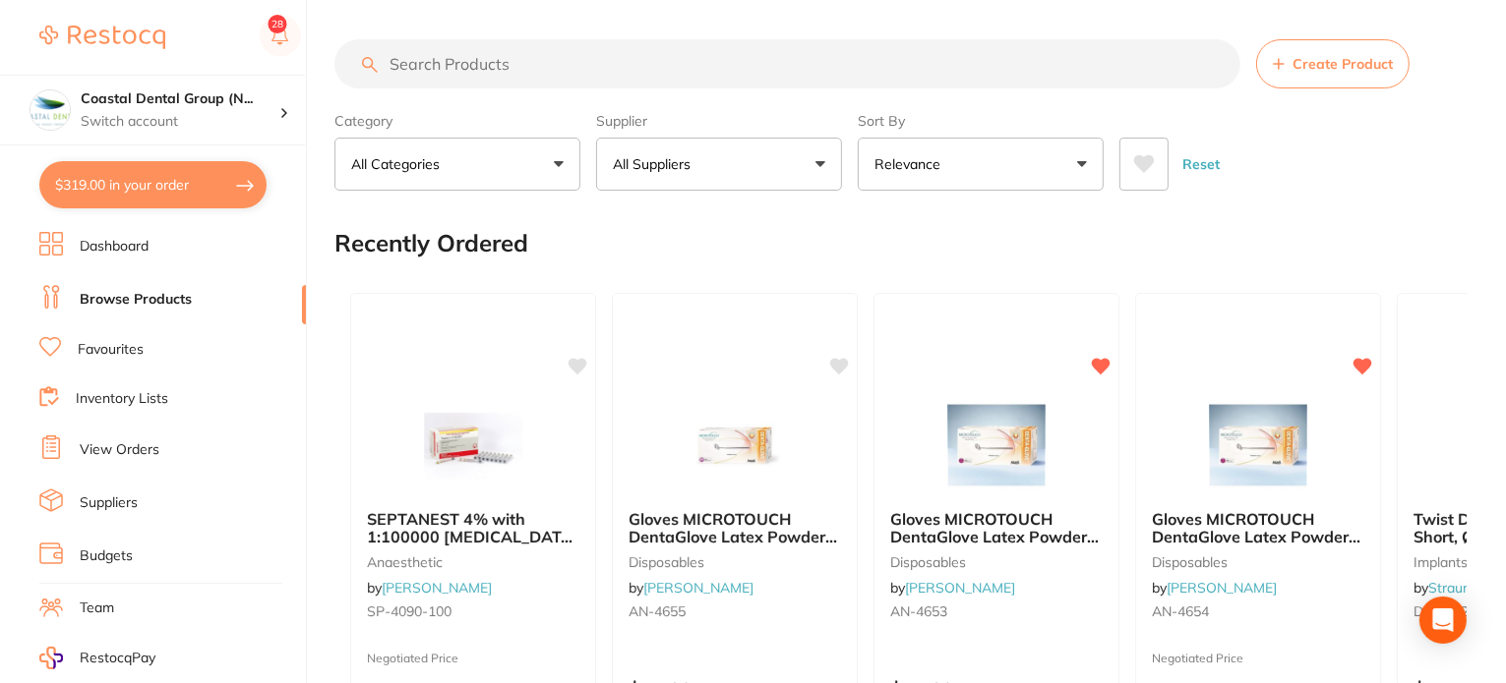
click at [343, 48] on input "search" at bounding box center [787, 63] width 906 height 49
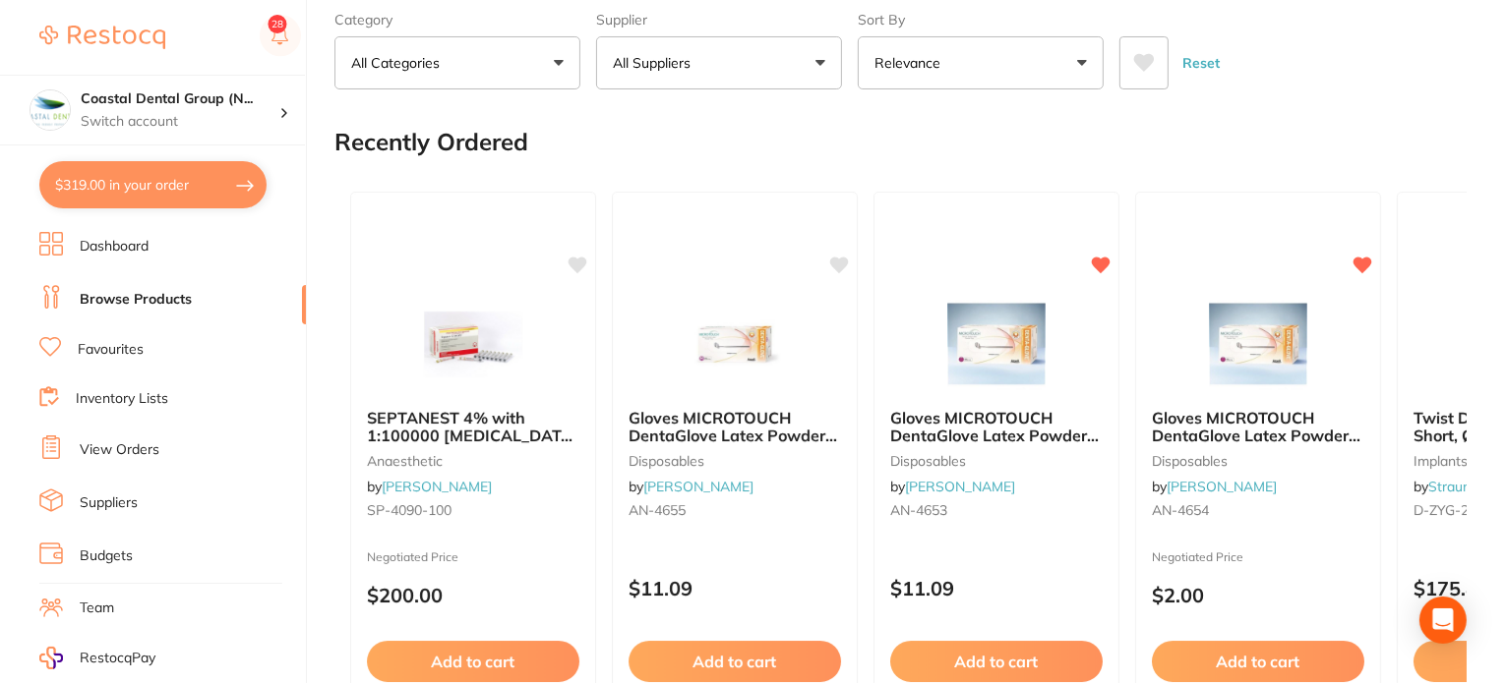
scroll to position [98, 0]
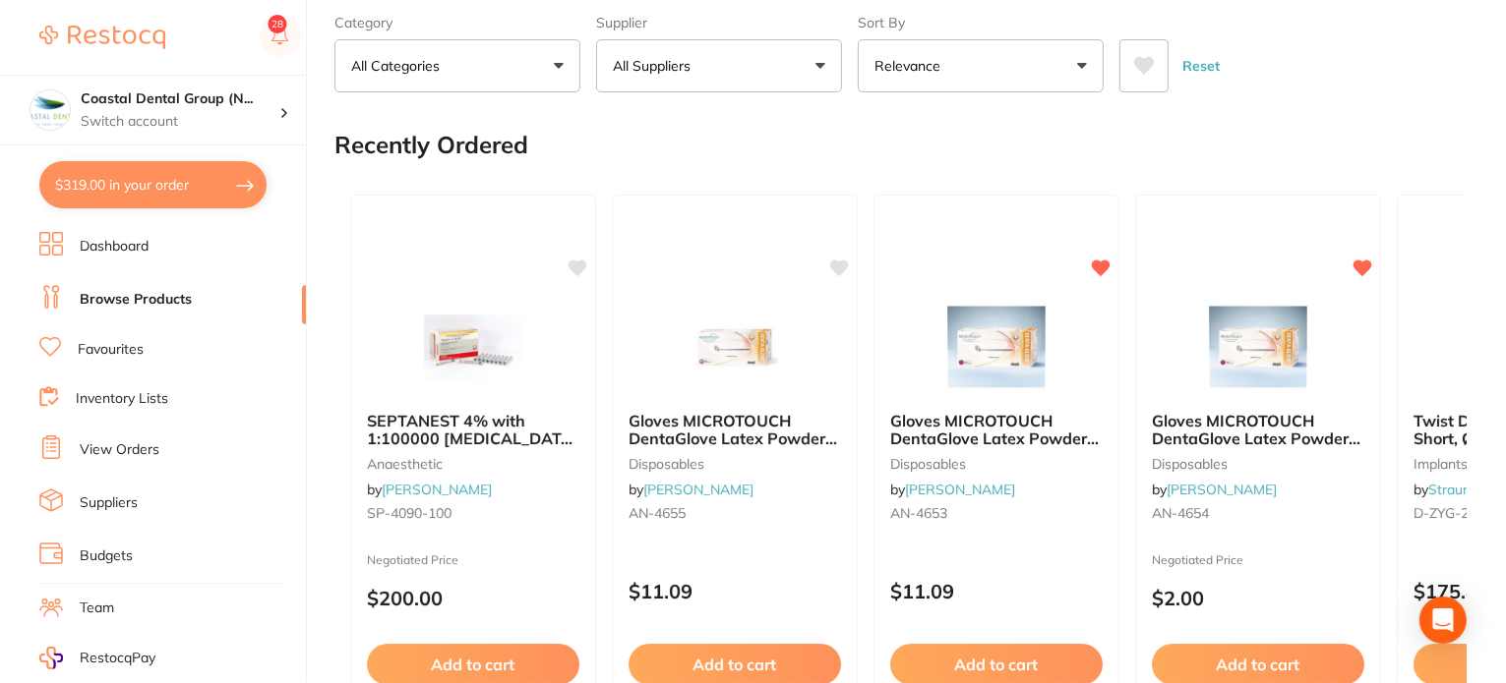
click at [225, 191] on button "$319.00 in your order" at bounding box center [152, 184] width 227 height 47
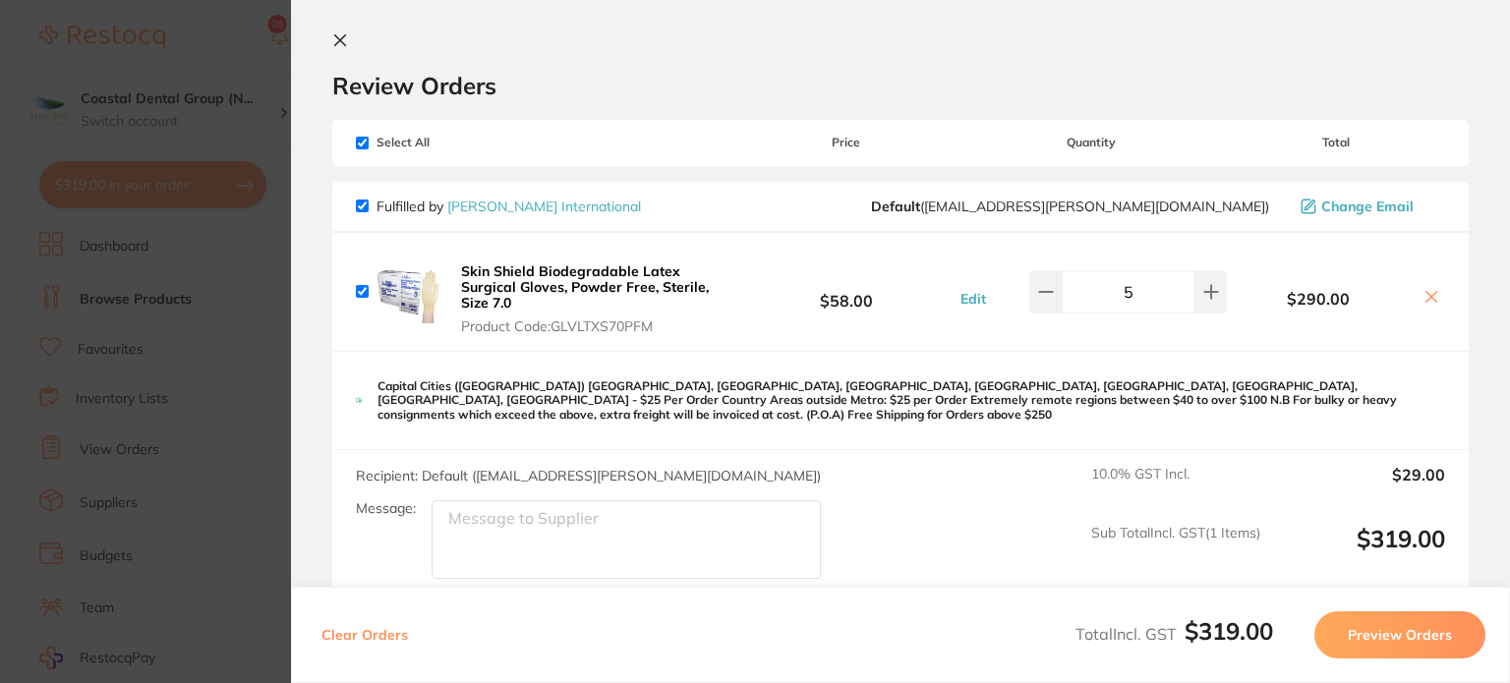
scroll to position [0, 0]
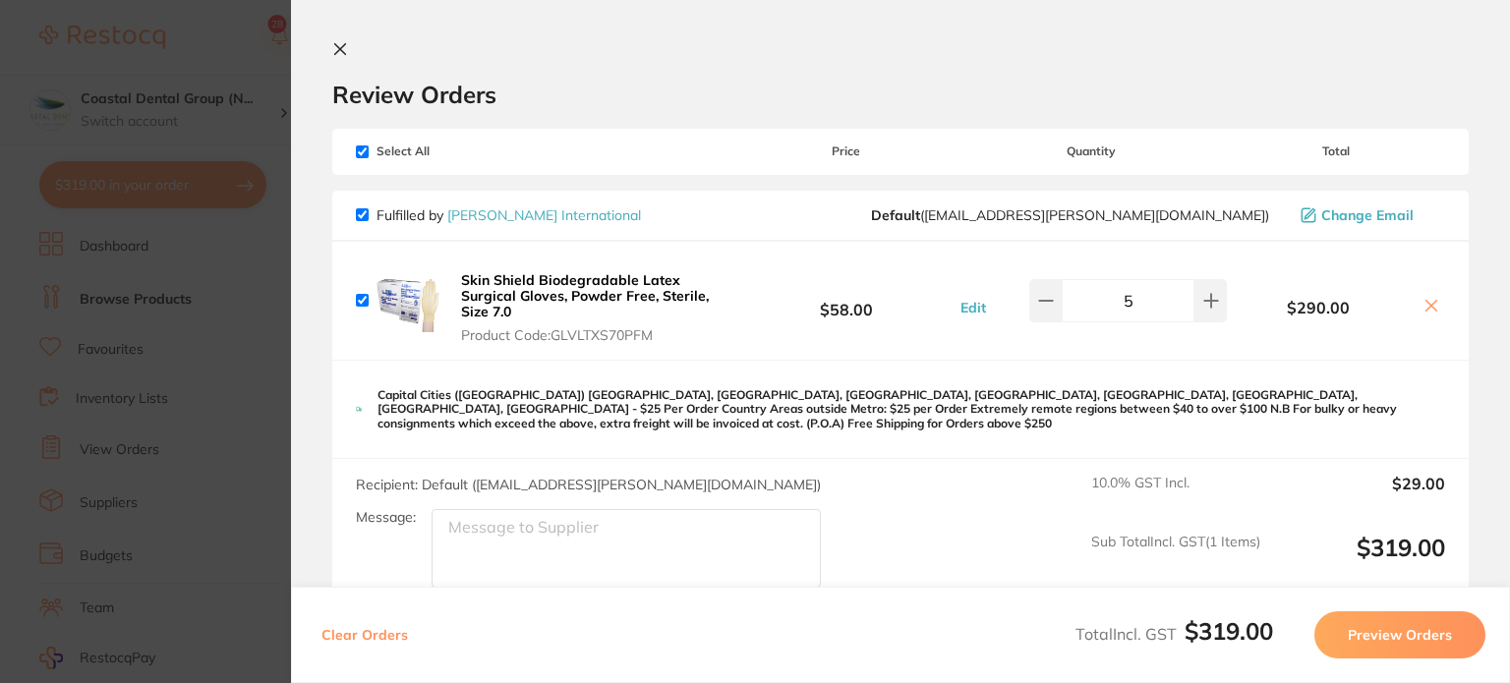
click at [366, 153] on input "checkbox" at bounding box center [362, 152] width 13 height 13
checkbox input "false"
click at [363, 294] on input "checkbox" at bounding box center [362, 300] width 13 height 13
checkbox input "true"
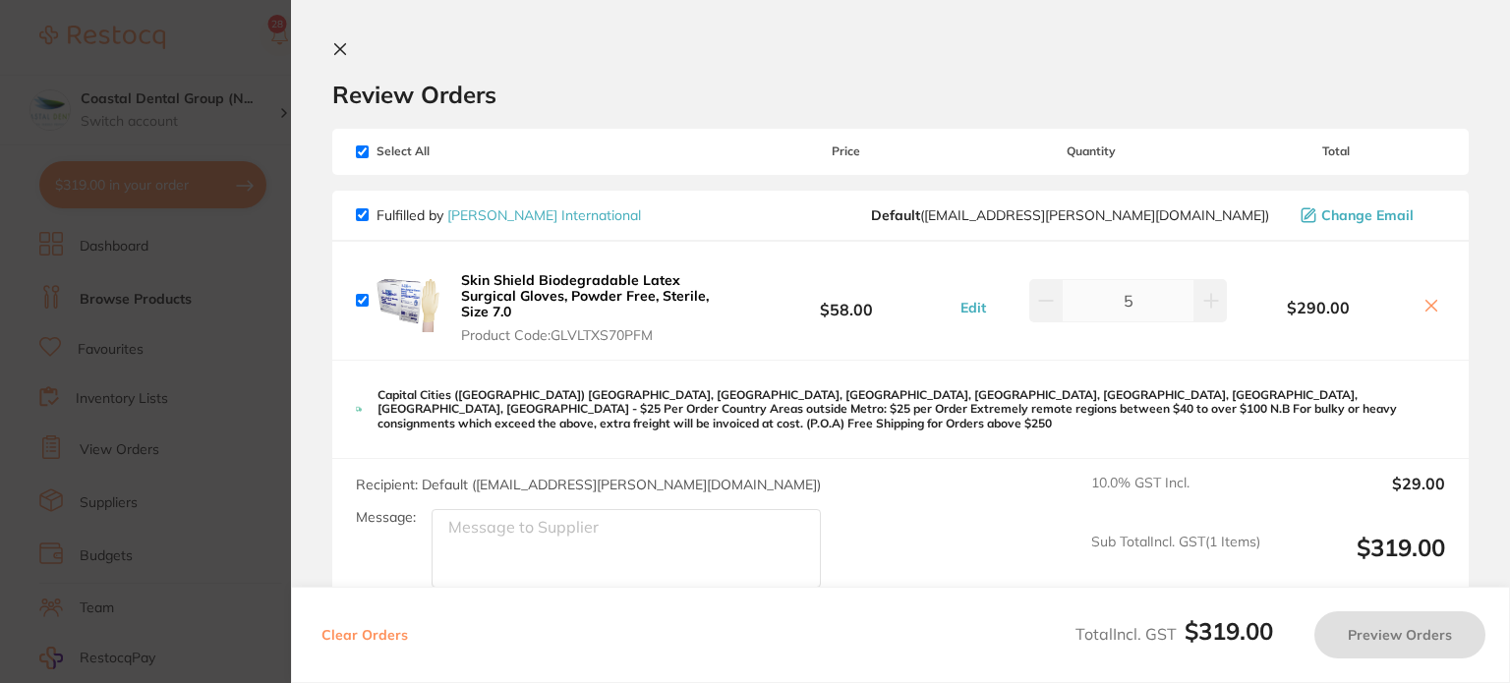
checkbox input "true"
click at [525, 513] on textarea "Message:" at bounding box center [626, 548] width 389 height 79
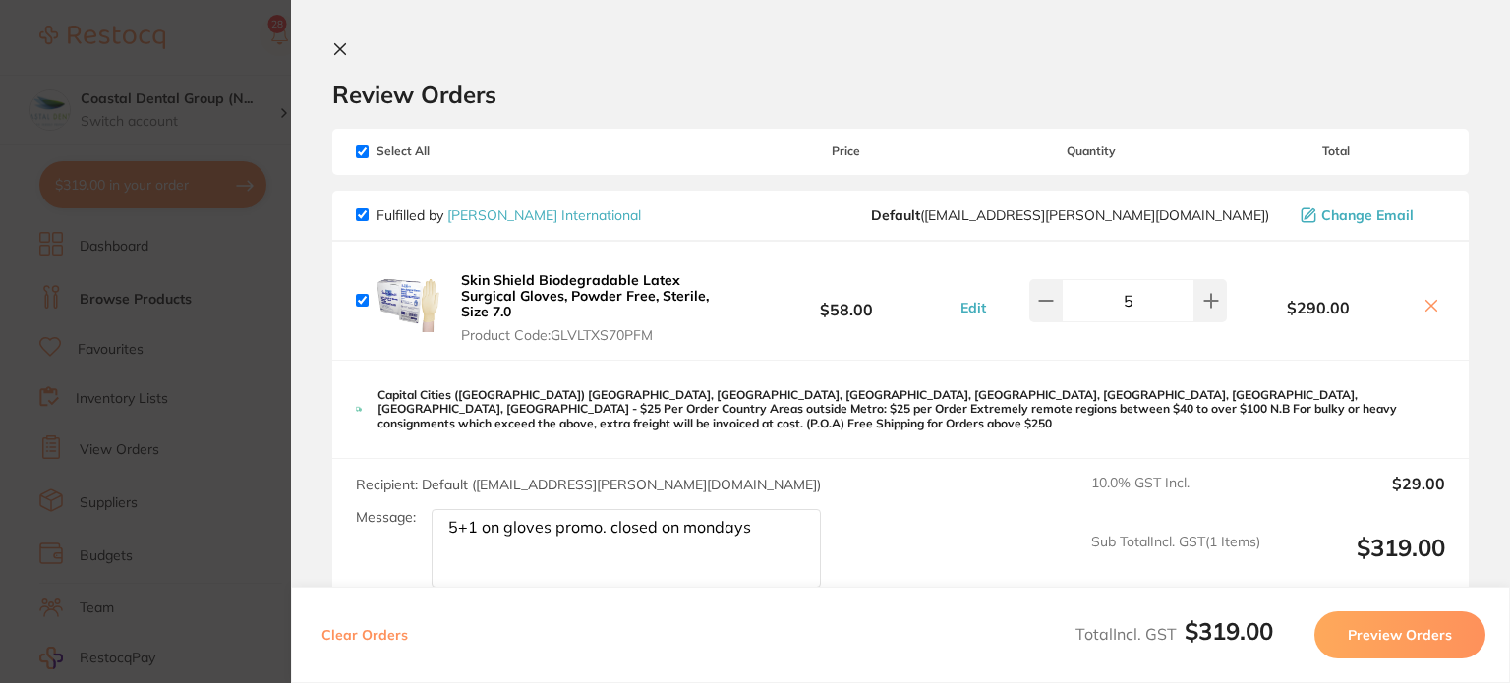
type textarea "5+1 on gloves promo. closed on mondays"
drag, startPoint x: 1374, startPoint y: 465, endPoint x: 1455, endPoint y: 462, distance: 81.7
click at [1455, 462] on div "Recipient: Default ( [EMAIL_ADDRESS][PERSON_NAME][DOMAIN_NAME] ) Message: 5+1 o…" at bounding box center [900, 531] width 1137 height 145
click at [1448, 479] on div "Recipient: Default ( [EMAIL_ADDRESS][PERSON_NAME][DOMAIN_NAME] ) Message: 5+1 o…" at bounding box center [900, 531] width 1137 height 145
drag, startPoint x: 458, startPoint y: 389, endPoint x: 625, endPoint y: 394, distance: 167.2
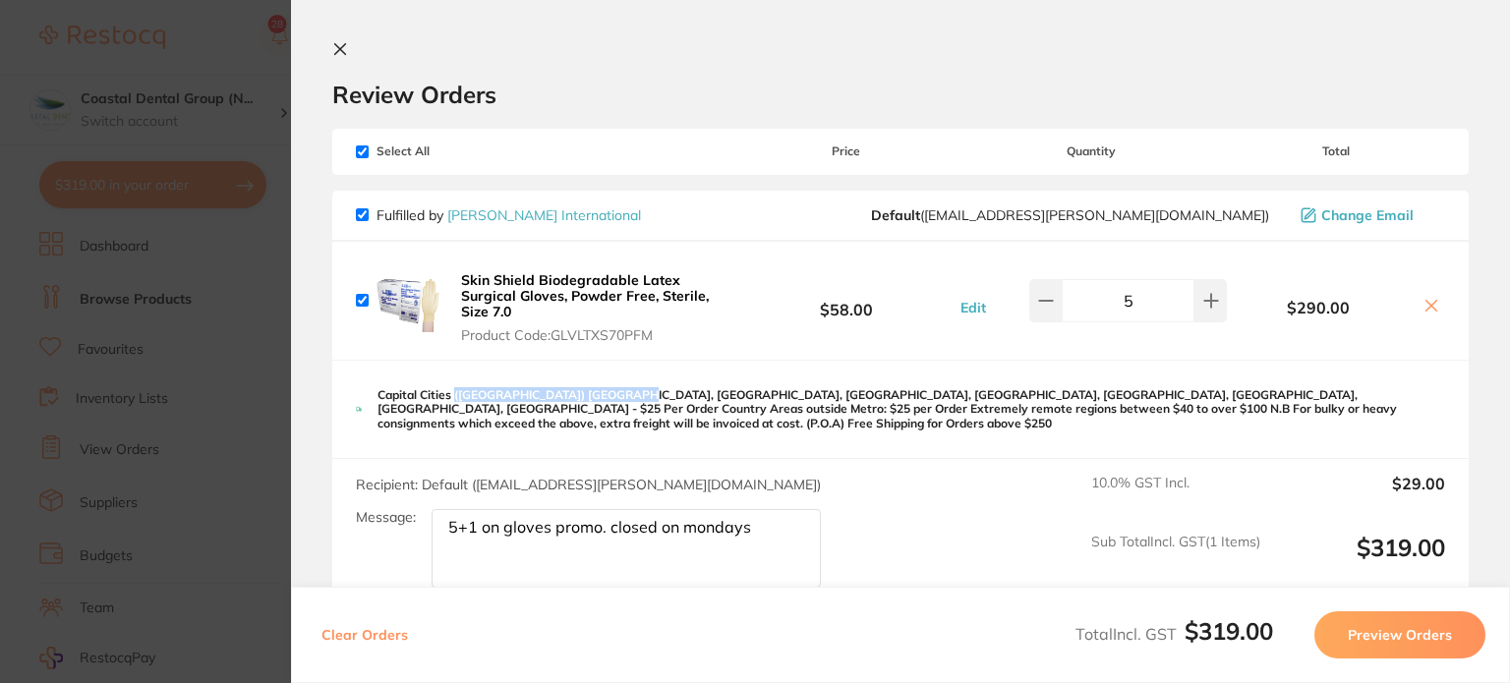
click at [625, 394] on p "Capital Cities ([GEOGRAPHIC_DATA]) [GEOGRAPHIC_DATA], [GEOGRAPHIC_DATA], [GEOGR…" at bounding box center [912, 409] width 1068 height 42
drag, startPoint x: 722, startPoint y: 395, endPoint x: 918, endPoint y: 390, distance: 196.7
click at [889, 390] on p "Capital Cities ([GEOGRAPHIC_DATA]) [GEOGRAPHIC_DATA], [GEOGRAPHIC_DATA], [GEOGR…" at bounding box center [912, 409] width 1068 height 42
click at [959, 390] on p "Capital Cities ([GEOGRAPHIC_DATA]) [GEOGRAPHIC_DATA], [GEOGRAPHIC_DATA], [GEOGR…" at bounding box center [912, 409] width 1068 height 42
click at [1002, 392] on p "Capital Cities ([GEOGRAPHIC_DATA]) [GEOGRAPHIC_DATA], [GEOGRAPHIC_DATA], [GEOGR…" at bounding box center [912, 409] width 1068 height 42
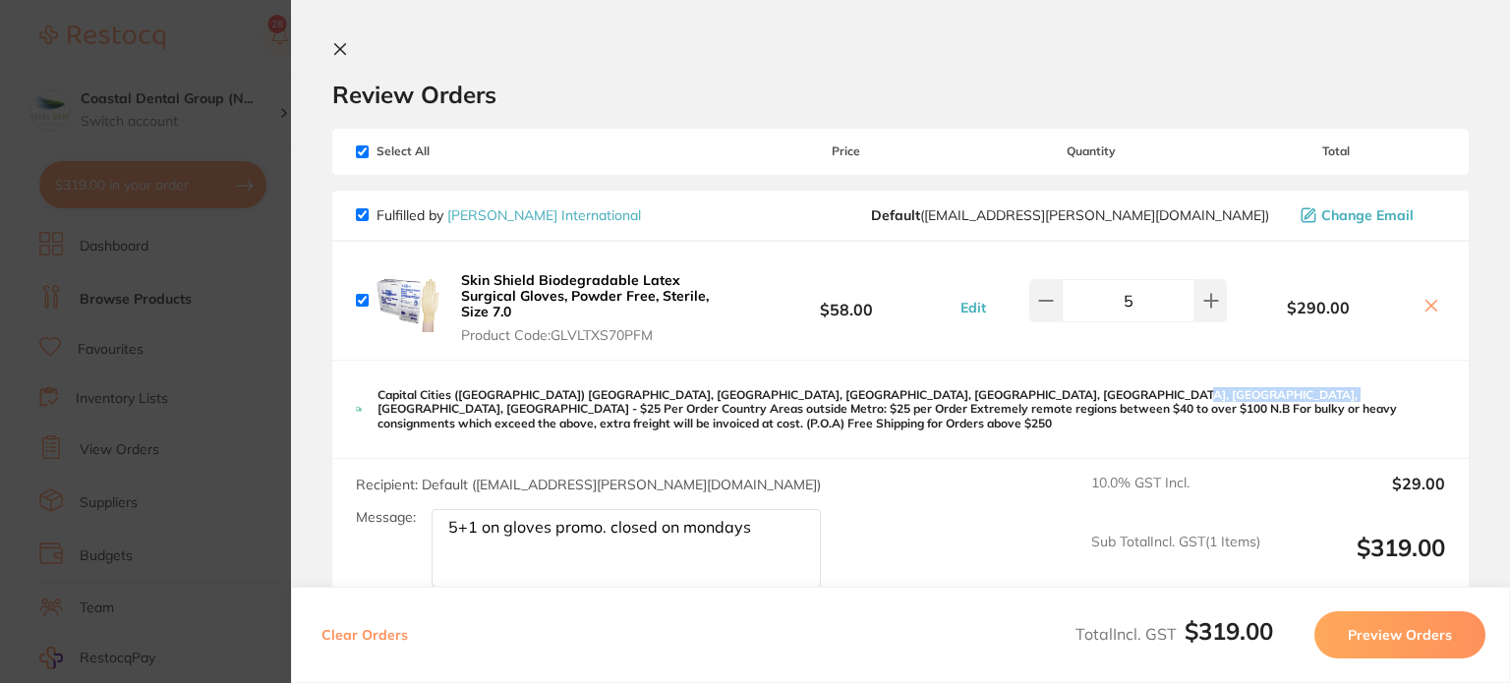
drag, startPoint x: 1072, startPoint y: 394, endPoint x: 1211, endPoint y: 394, distance: 138.7
click at [1209, 394] on p "Capital Cities ([GEOGRAPHIC_DATA]) [GEOGRAPHIC_DATA], [GEOGRAPHIC_DATA], [GEOGR…" at bounding box center [912, 409] width 1068 height 42
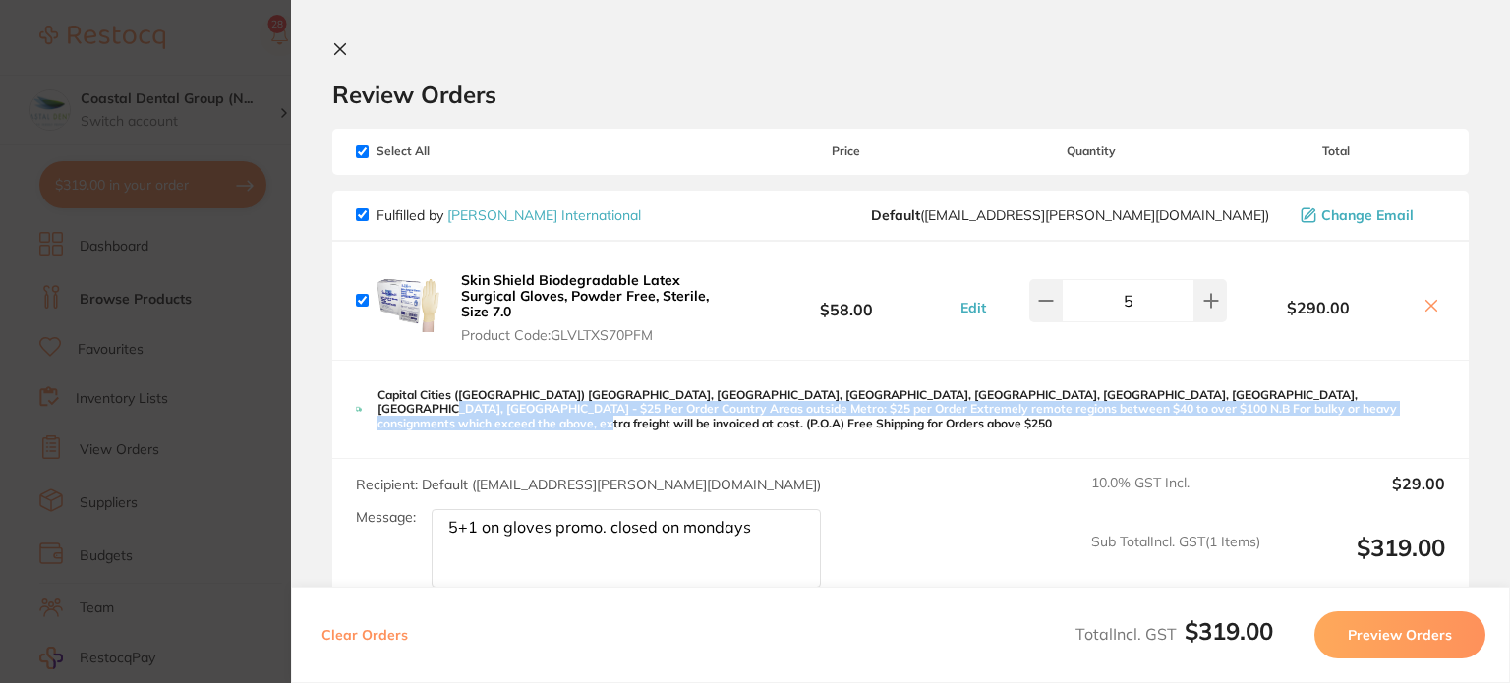
drag, startPoint x: 1264, startPoint y: 394, endPoint x: 1351, endPoint y: 402, distance: 87.9
click at [1346, 402] on p "Capital Cities ([GEOGRAPHIC_DATA]) [GEOGRAPHIC_DATA], [GEOGRAPHIC_DATA], [GEOGR…" at bounding box center [912, 409] width 1068 height 42
click at [1372, 404] on p "Capital Cities ([GEOGRAPHIC_DATA]) [GEOGRAPHIC_DATA], [GEOGRAPHIC_DATA], [GEOGR…" at bounding box center [912, 409] width 1068 height 42
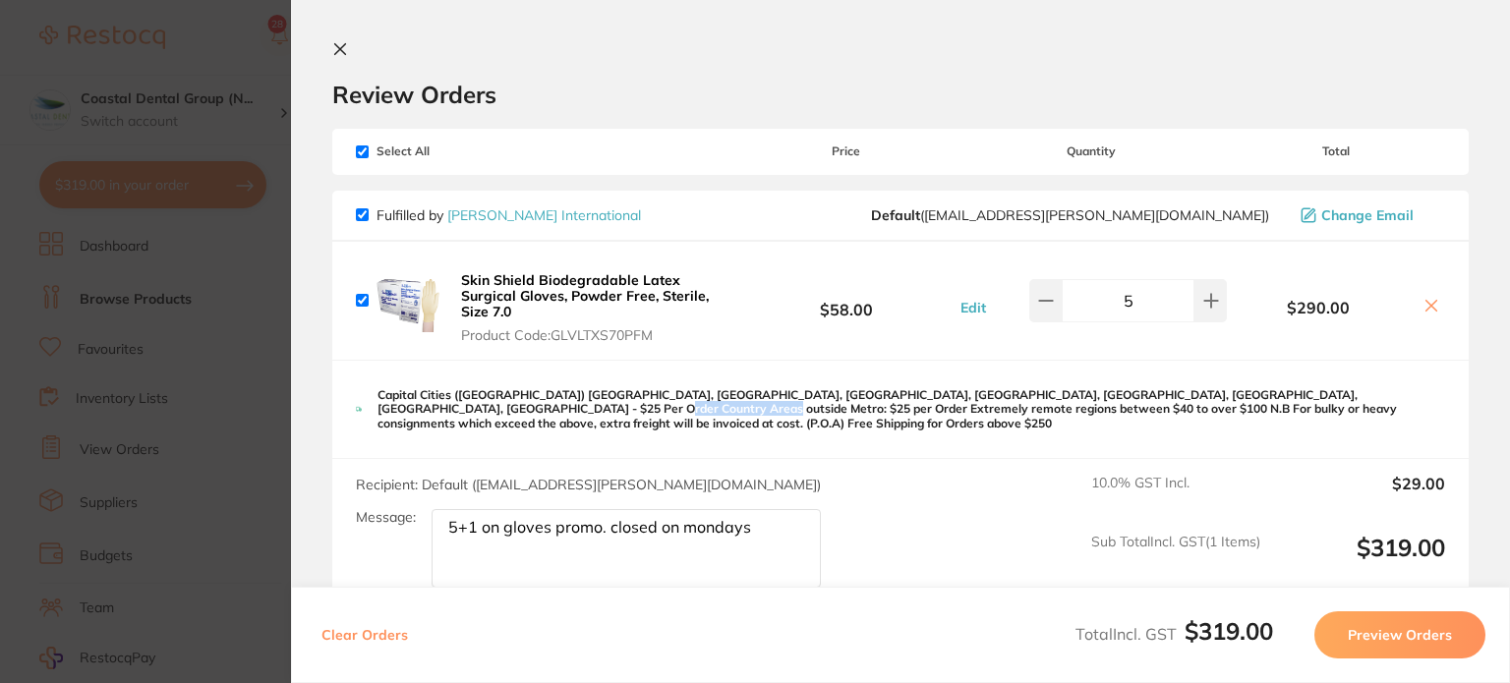
drag, startPoint x: 429, startPoint y: 412, endPoint x: 551, endPoint y: 420, distance: 122.2
click at [551, 420] on div "Capital Cities ([GEOGRAPHIC_DATA]) [GEOGRAPHIC_DATA], [GEOGRAPHIC_DATA], [GEOGR…" at bounding box center [900, 410] width 1137 height 98
click at [590, 419] on div "Capital Cities ([GEOGRAPHIC_DATA]) [GEOGRAPHIC_DATA], [GEOGRAPHIC_DATA], [GEOGR…" at bounding box center [900, 410] width 1137 height 98
drag, startPoint x: 612, startPoint y: 409, endPoint x: 814, endPoint y: 420, distance: 202.9
click at [802, 417] on div "Capital Cities ([GEOGRAPHIC_DATA]) [GEOGRAPHIC_DATA], [GEOGRAPHIC_DATA], [GEOGR…" at bounding box center [900, 410] width 1137 height 98
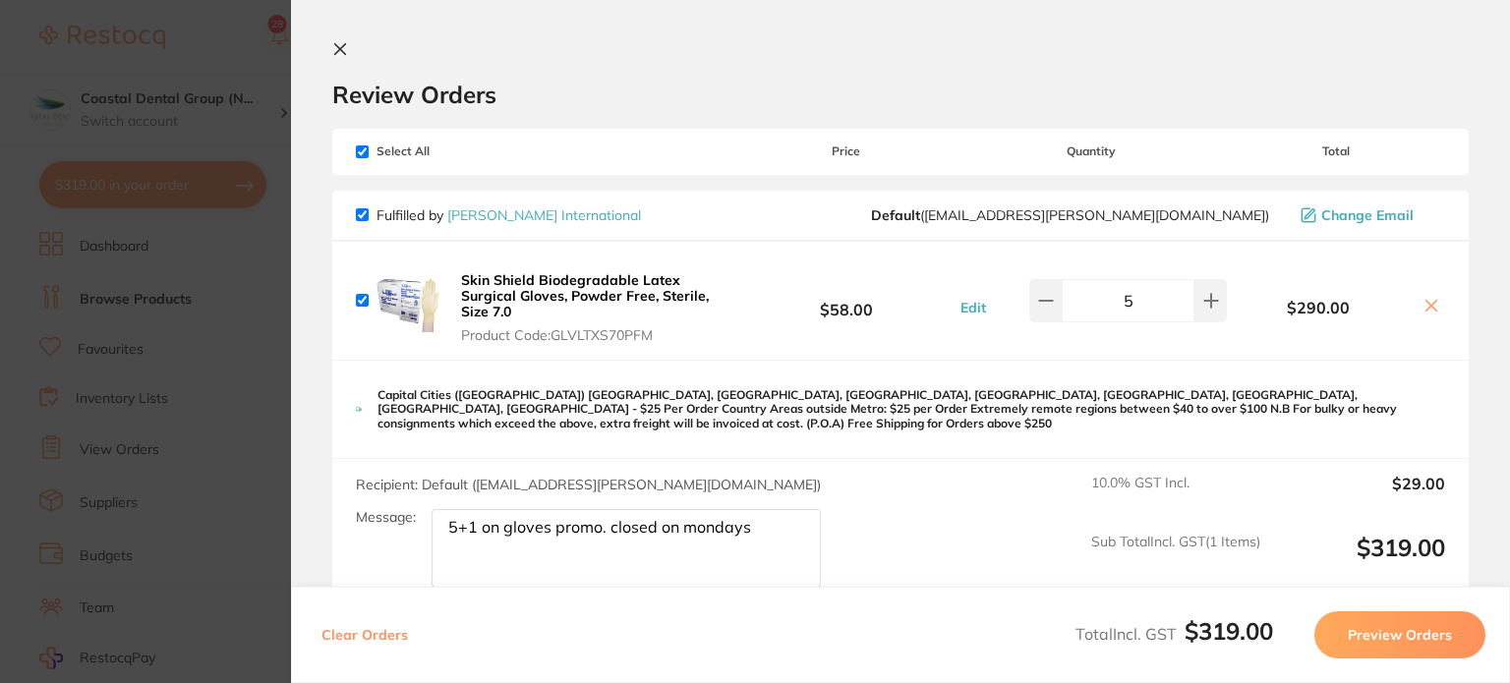
click at [869, 420] on div "Capital Cities ([GEOGRAPHIC_DATA]) [GEOGRAPHIC_DATA], [GEOGRAPHIC_DATA], [GEOGR…" at bounding box center [900, 410] width 1137 height 98
drag, startPoint x: 906, startPoint y: 409, endPoint x: 982, endPoint y: 414, distance: 76.9
click at [982, 414] on p "Capital Cities ([GEOGRAPHIC_DATA]) [GEOGRAPHIC_DATA], [GEOGRAPHIC_DATA], [GEOGR…" at bounding box center [912, 409] width 1068 height 42
click at [1031, 417] on div "Capital Cities ([GEOGRAPHIC_DATA]) [GEOGRAPHIC_DATA], [GEOGRAPHIC_DATA], [GEOGR…" at bounding box center [900, 410] width 1137 height 98
drag, startPoint x: 986, startPoint y: 412, endPoint x: 1093, endPoint y: 412, distance: 106.2
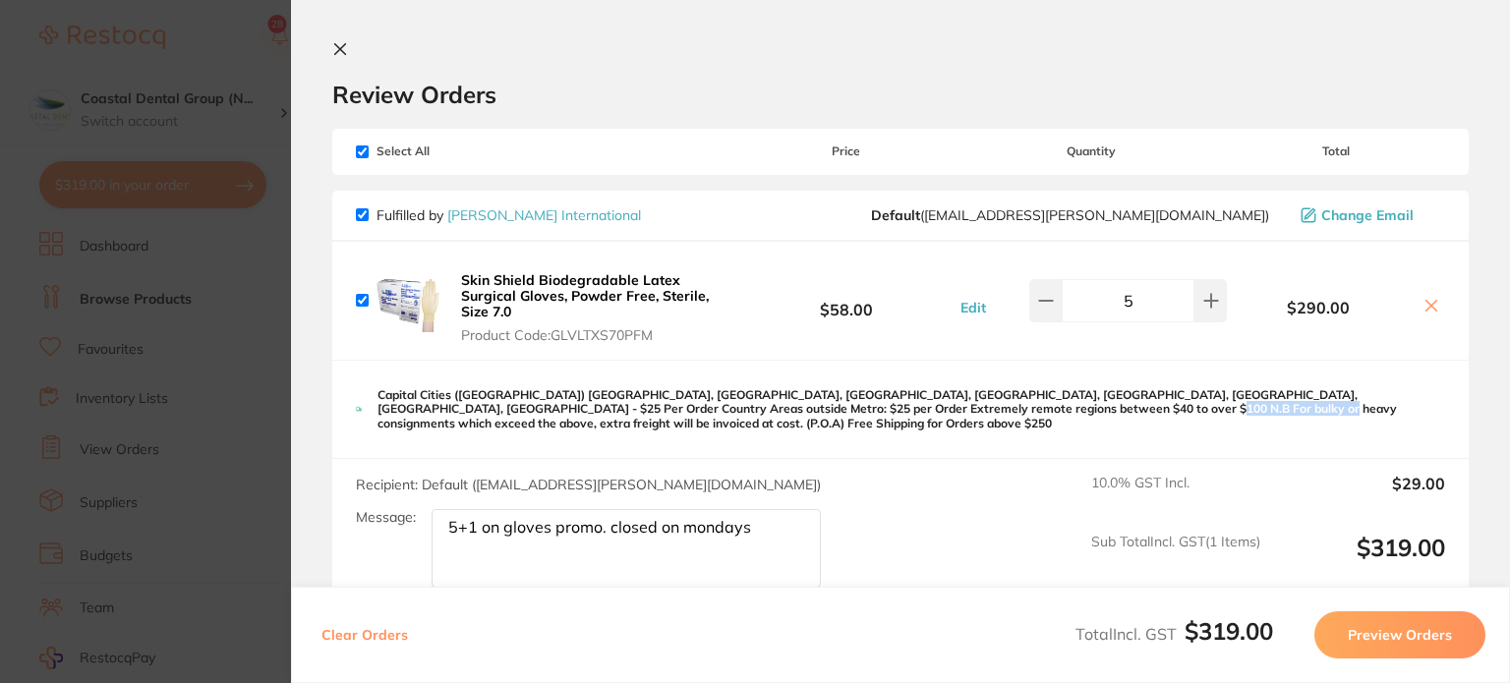
click at [1093, 412] on p "Capital Cities ([GEOGRAPHIC_DATA]) [GEOGRAPHIC_DATA], [GEOGRAPHIC_DATA], [GEOGR…" at bounding box center [912, 409] width 1068 height 42
click at [1158, 411] on p "Capital Cities ([GEOGRAPHIC_DATA]) [GEOGRAPHIC_DATA], [GEOGRAPHIC_DATA], [GEOGR…" at bounding box center [912, 409] width 1068 height 42
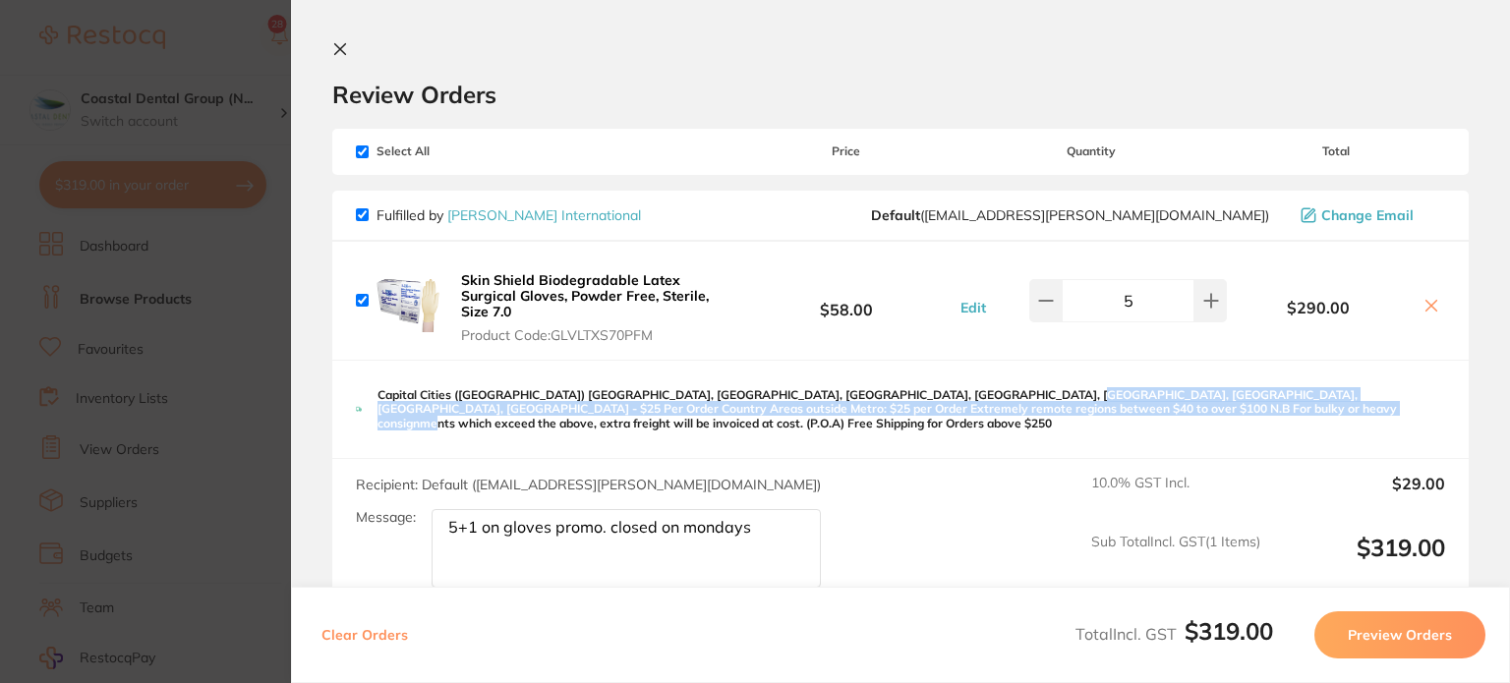
drag, startPoint x: 1035, startPoint y: 396, endPoint x: 1193, endPoint y: 416, distance: 159.5
click at [1168, 413] on p "Capital Cities ([GEOGRAPHIC_DATA]) [GEOGRAPHIC_DATA], [GEOGRAPHIC_DATA], [GEOGR…" at bounding box center [912, 409] width 1068 height 42
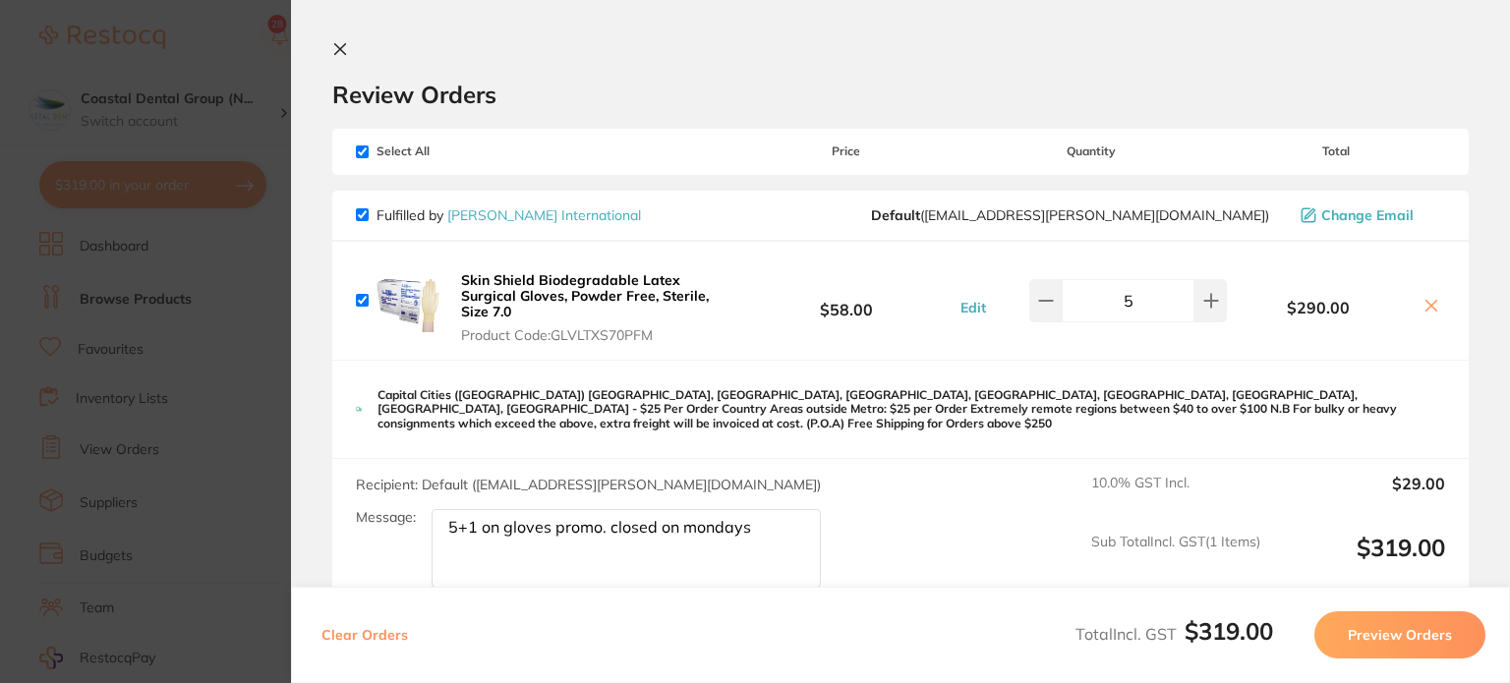
click at [1235, 418] on div "Capital Cities ([GEOGRAPHIC_DATA]) [GEOGRAPHIC_DATA], [GEOGRAPHIC_DATA], [GEOGR…" at bounding box center [900, 410] width 1137 height 98
click at [1392, 644] on button "Preview Orders" at bounding box center [1400, 635] width 171 height 47
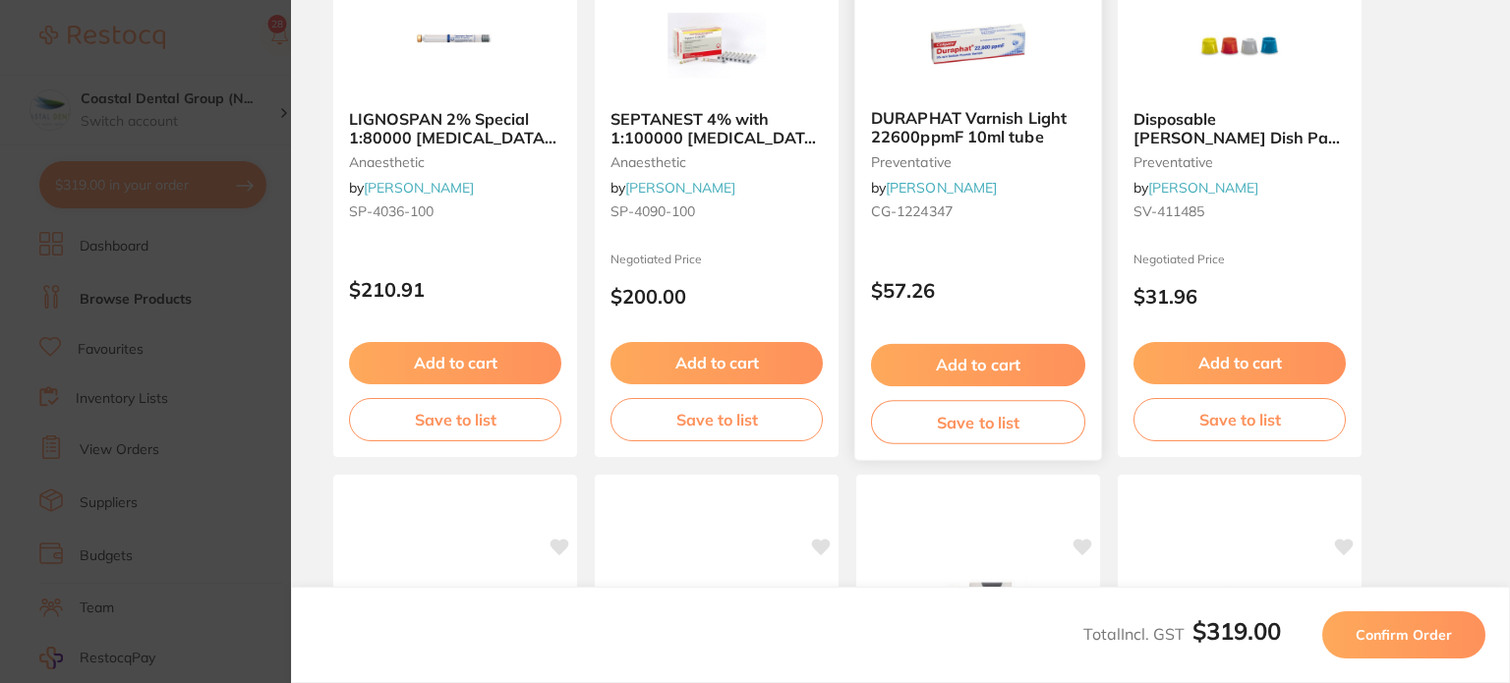
scroll to position [295, 0]
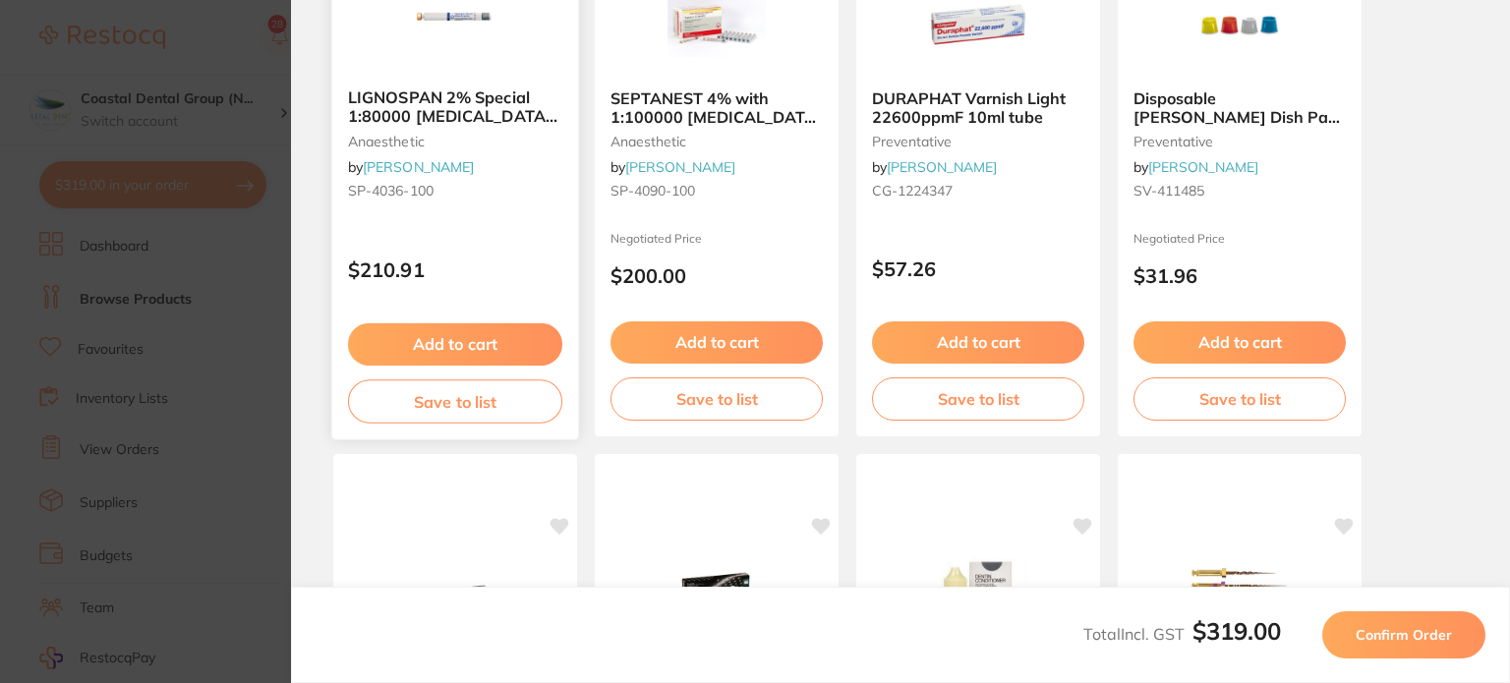
click at [514, 346] on button "Add to cart" at bounding box center [455, 345] width 214 height 42
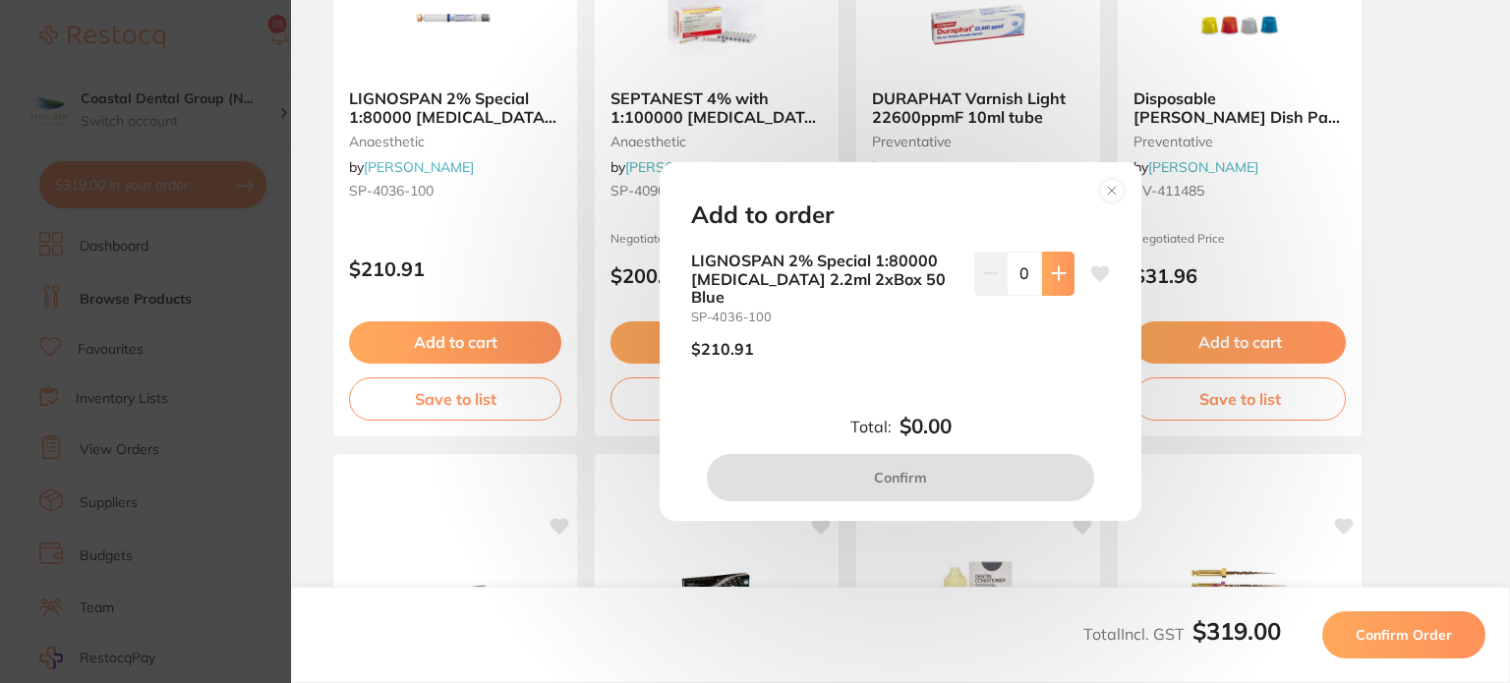
click at [1051, 281] on icon at bounding box center [1059, 274] width 16 height 16
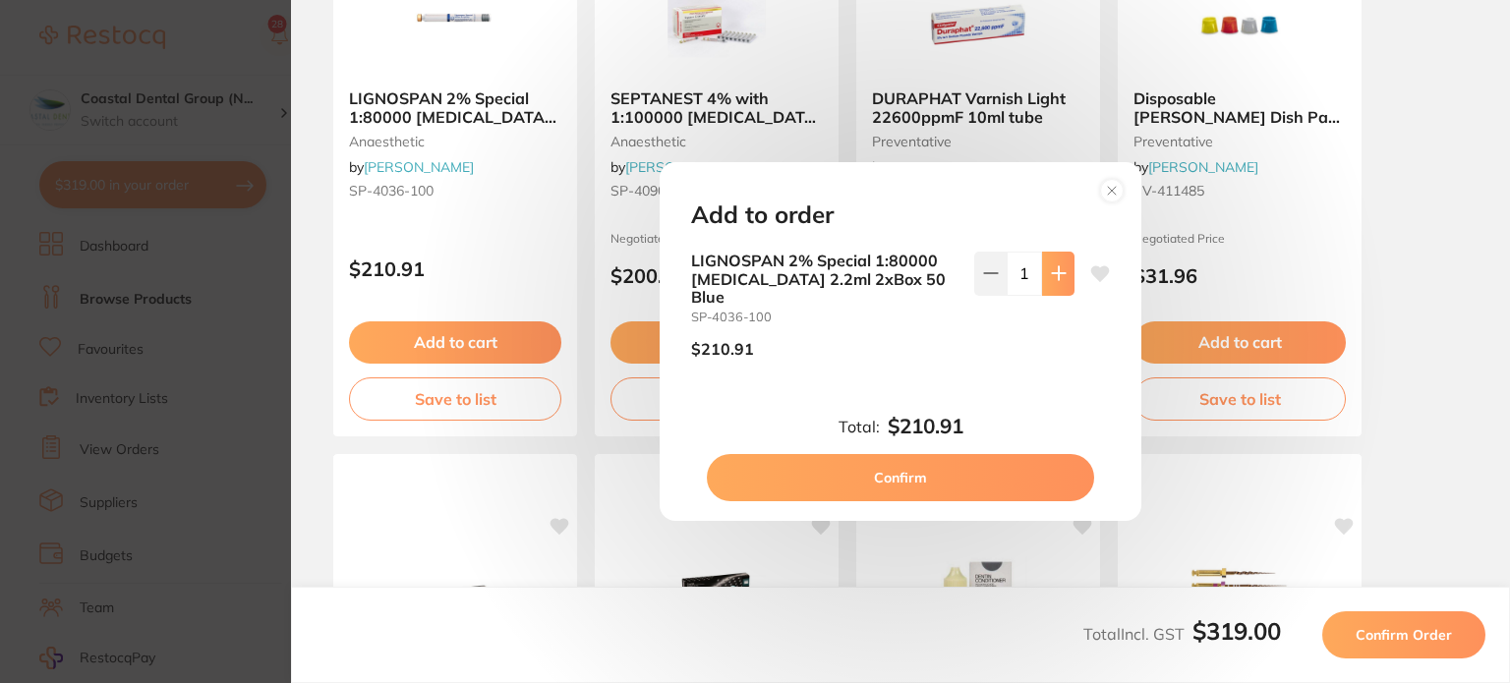
type input "1"
click at [1119, 202] on circle at bounding box center [1112, 190] width 23 height 23
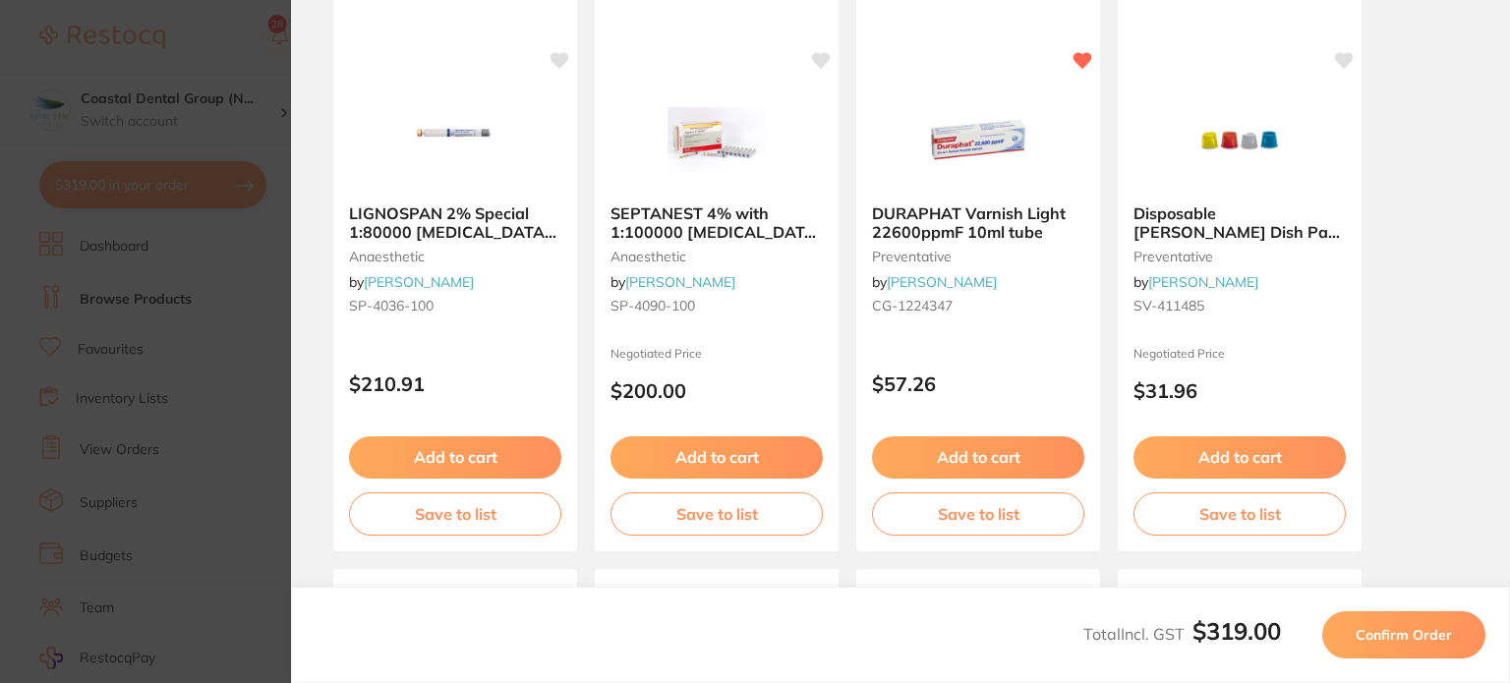
scroll to position [0, 0]
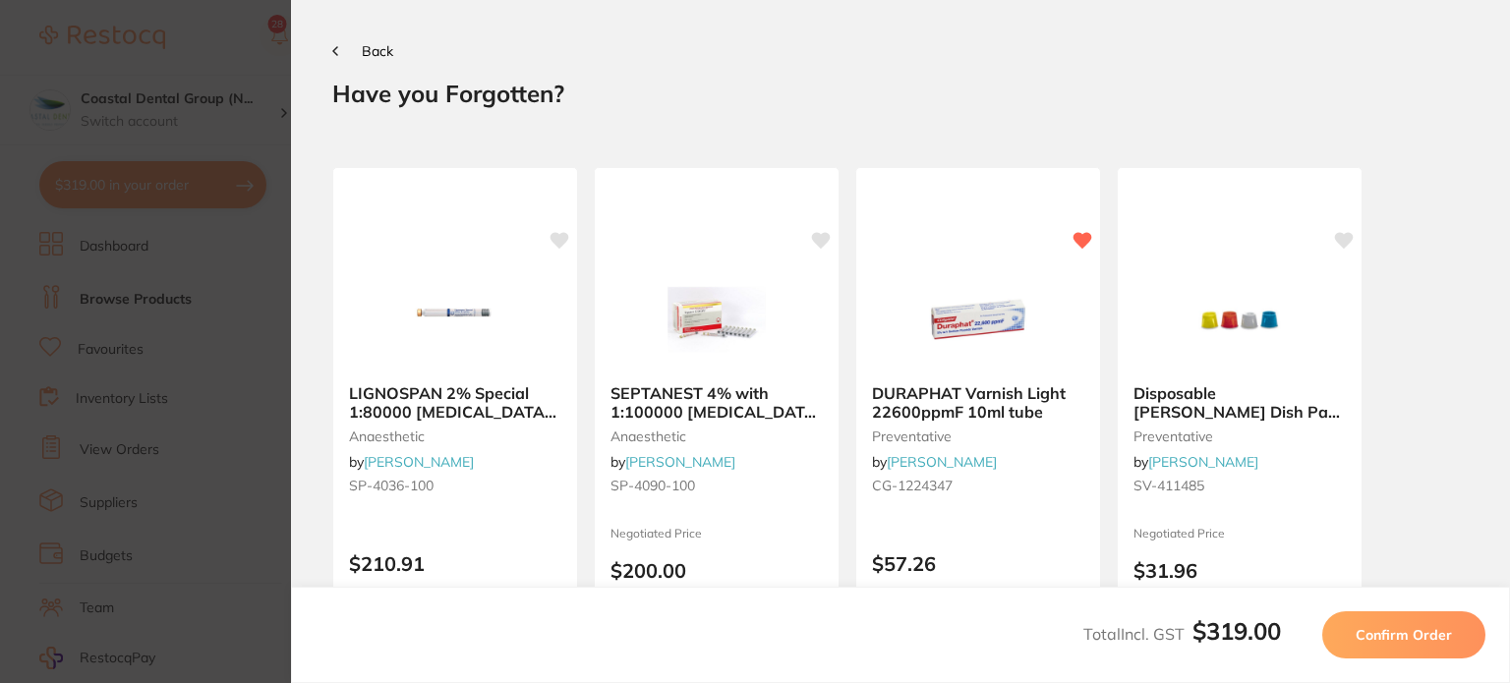
click at [1442, 631] on span "Confirm Order" at bounding box center [1404, 635] width 96 height 18
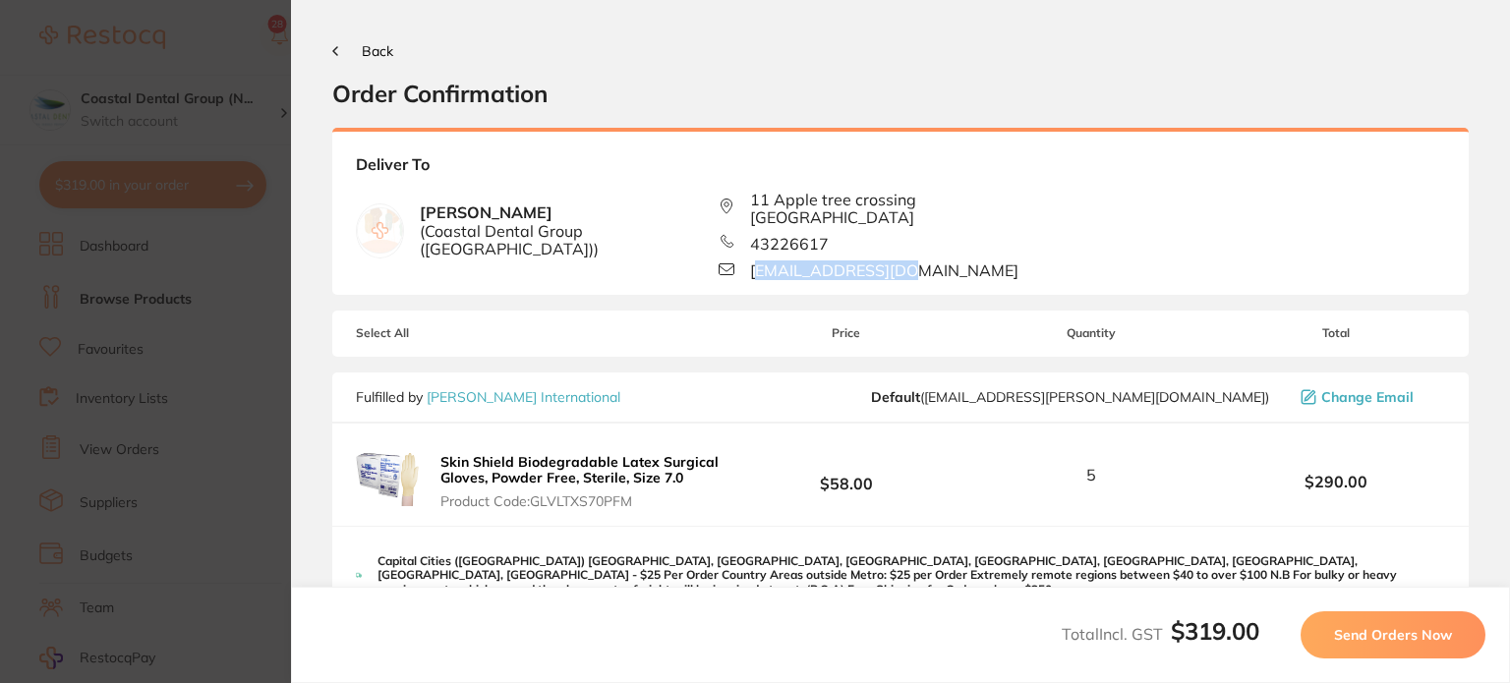
drag, startPoint x: 923, startPoint y: 246, endPoint x: 753, endPoint y: 246, distance: 170.1
click at [753, 262] on div "[EMAIL_ADDRESS][DOMAIN_NAME]" at bounding box center [900, 271] width 363 height 19
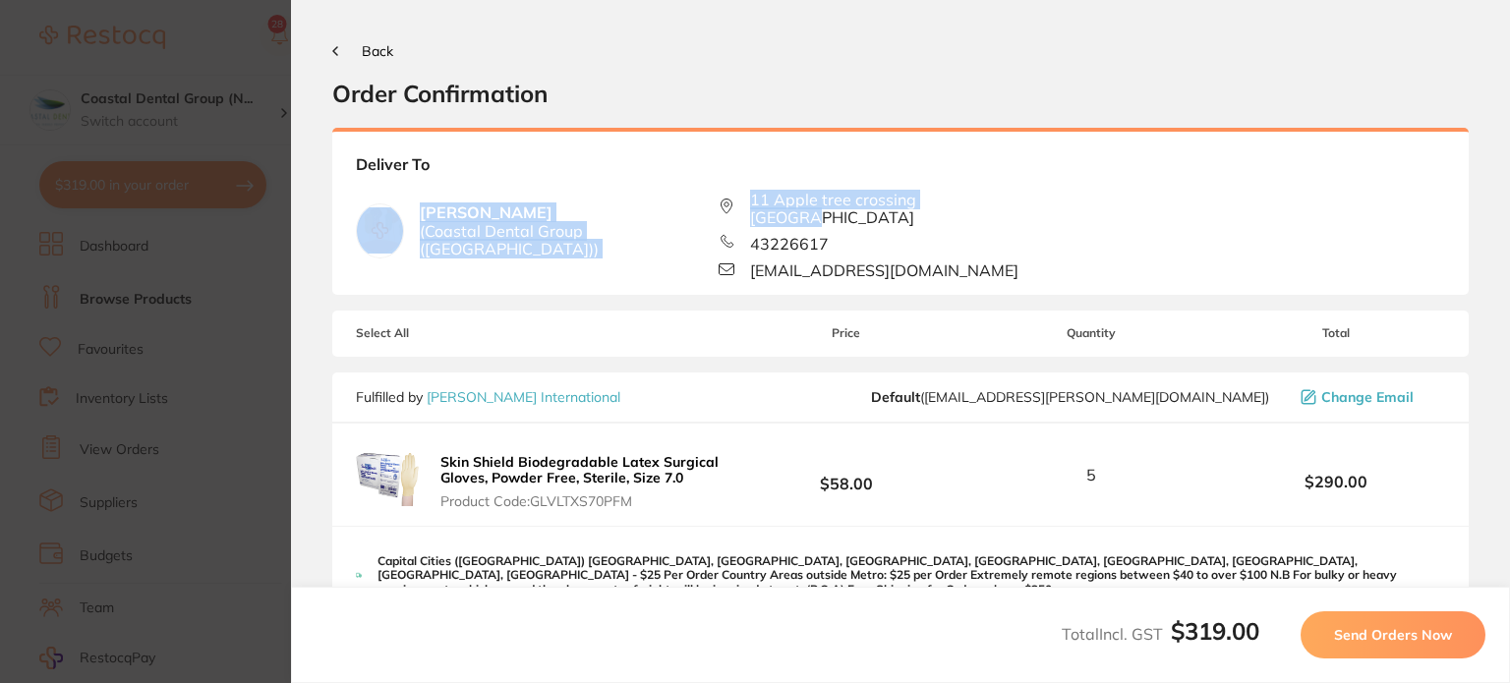
drag, startPoint x: 985, startPoint y: 192, endPoint x: 726, endPoint y: 179, distance: 259.9
click at [726, 179] on div "Deliver To [PERSON_NAME] ( Coastal Dental Group ([GEOGRAPHIC_DATA]) ) 11 Apple …" at bounding box center [900, 211] width 1137 height 167
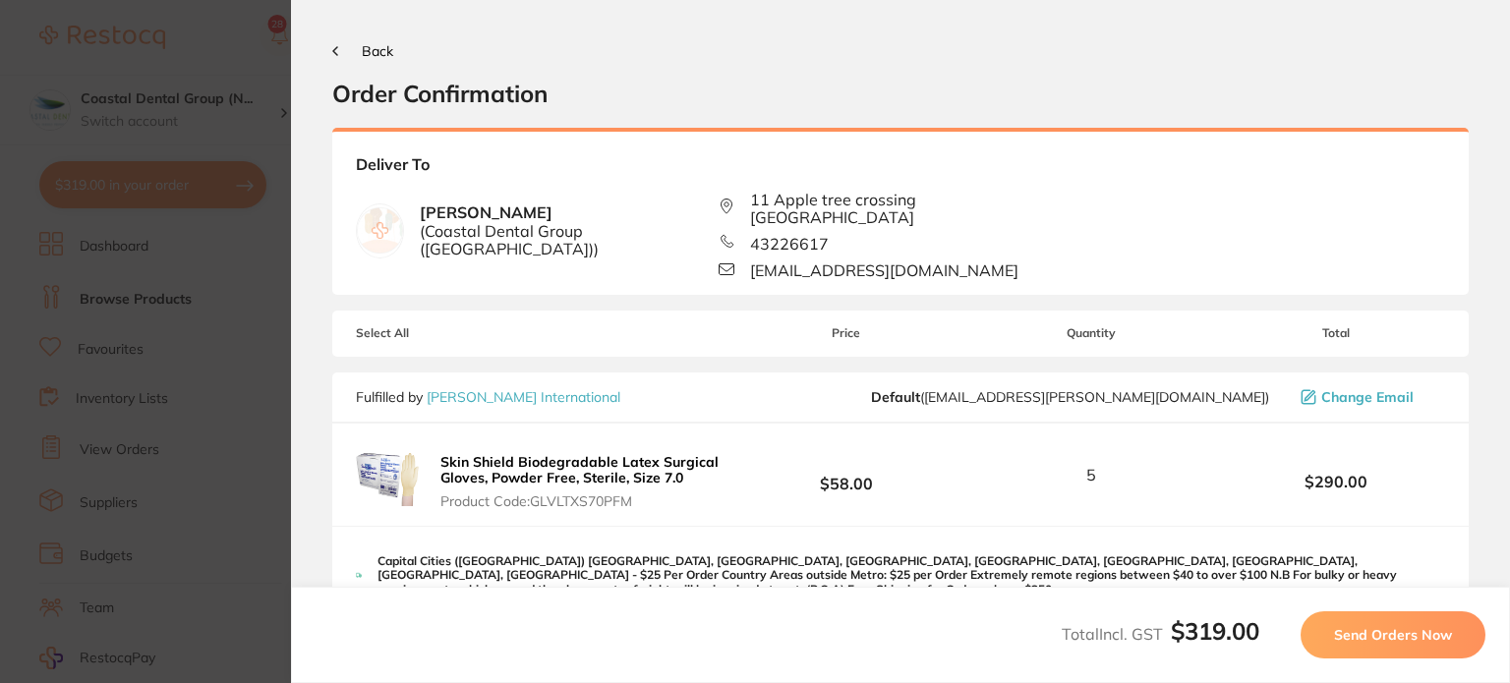
click at [952, 234] on div "43226617" at bounding box center [900, 243] width 363 height 19
drag, startPoint x: 470, startPoint y: 208, endPoint x: 773, endPoint y: 221, distance: 303.1
click at [579, 219] on b "[PERSON_NAME] ( Coastal Dental Group ([GEOGRAPHIC_DATA]) )" at bounding box center [570, 231] width 300 height 54
drag, startPoint x: 773, startPoint y: 194, endPoint x: 914, endPoint y: 207, distance: 141.3
click at [917, 194] on span "11 Apple tree crossing [GEOGRAPHIC_DATA]" at bounding box center [915, 209] width 331 height 36
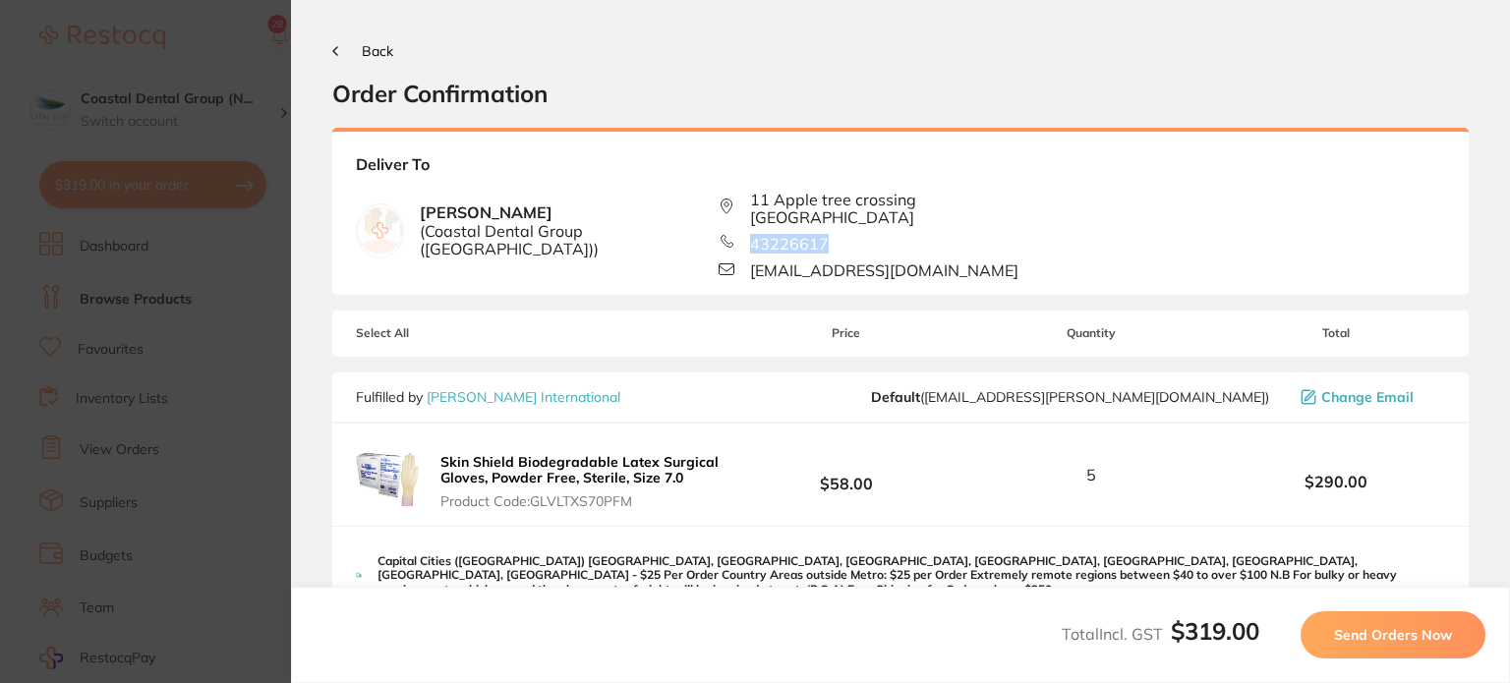
drag, startPoint x: 885, startPoint y: 220, endPoint x: 747, endPoint y: 222, distance: 137.7
click at [747, 234] on div "43226617" at bounding box center [900, 243] width 363 height 19
drag, startPoint x: 932, startPoint y: 248, endPoint x: 780, endPoint y: 250, distance: 152.4
click at [780, 262] on div "[EMAIL_ADDRESS][DOMAIN_NAME]" at bounding box center [900, 271] width 363 height 19
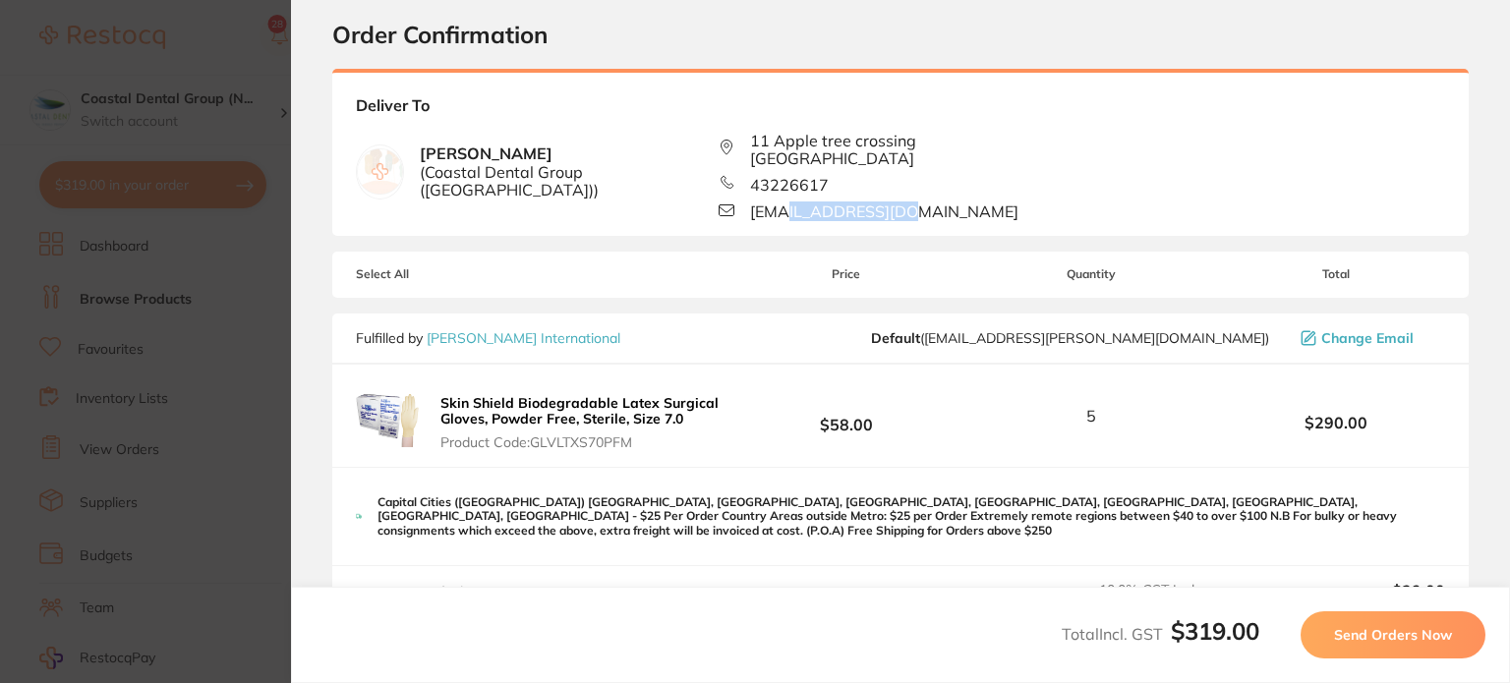
scroll to position [249, 0]
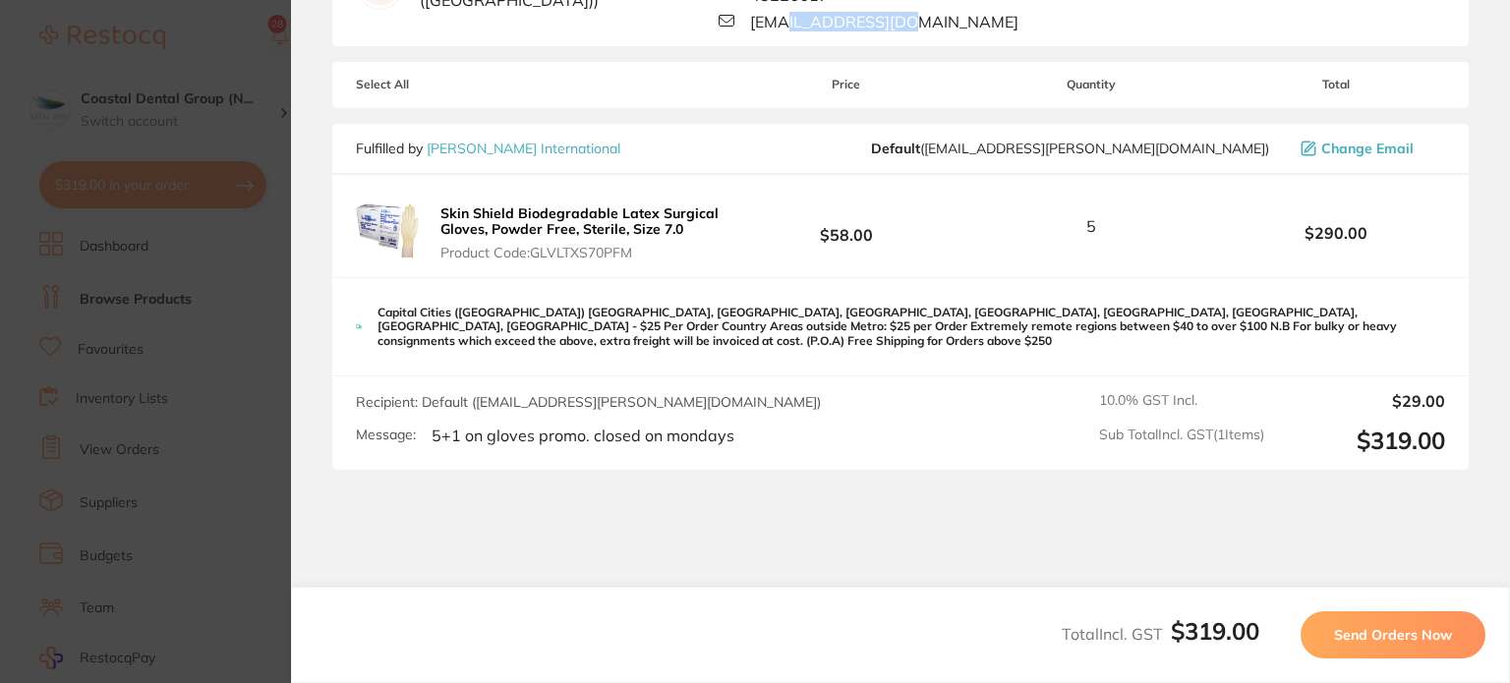
click at [1339, 630] on span "Send Orders Now" at bounding box center [1393, 635] width 118 height 18
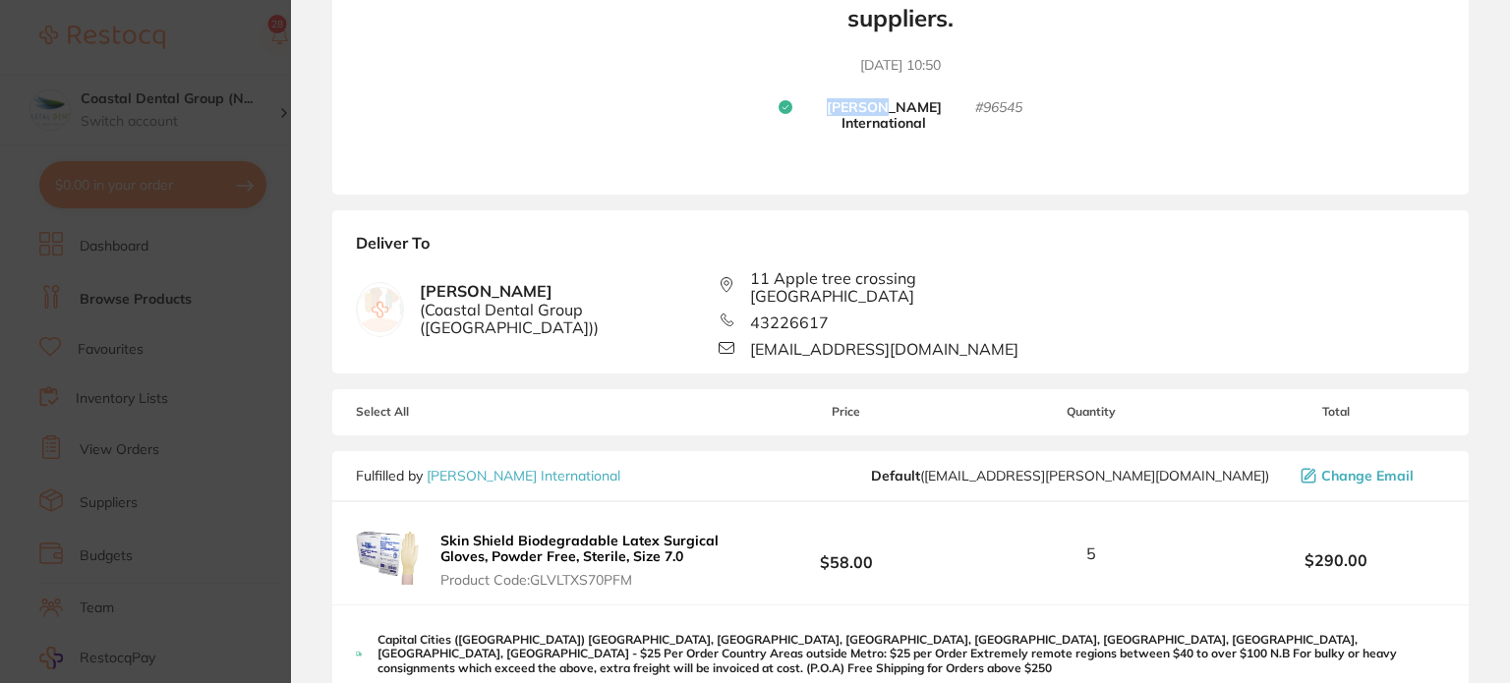
drag, startPoint x: 768, startPoint y: 103, endPoint x: 842, endPoint y: 103, distance: 73.8
click at [842, 103] on div "Your orders are being processed and we will notify you once we have placed the …" at bounding box center [900, 19] width 1137 height 352
click at [1046, 101] on div "Your orders are being processed and we will notify you once we have placed the …" at bounding box center [900, 19] width 1137 height 352
drag, startPoint x: 1046, startPoint y: 101, endPoint x: 970, endPoint y: 106, distance: 76.9
click at [970, 106] on div "Your orders are being processed and we will notify you once we have placed the …" at bounding box center [900, 19] width 1137 height 352
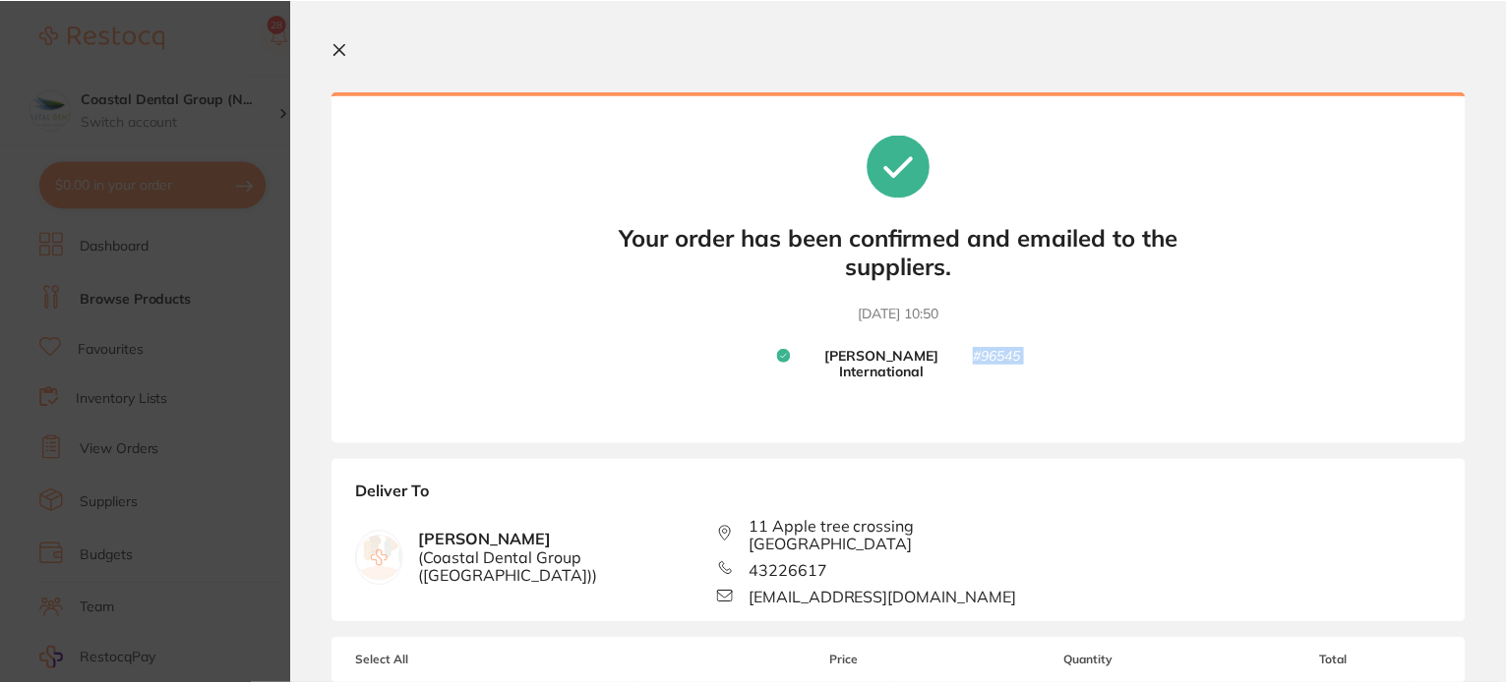
scroll to position [0, 0]
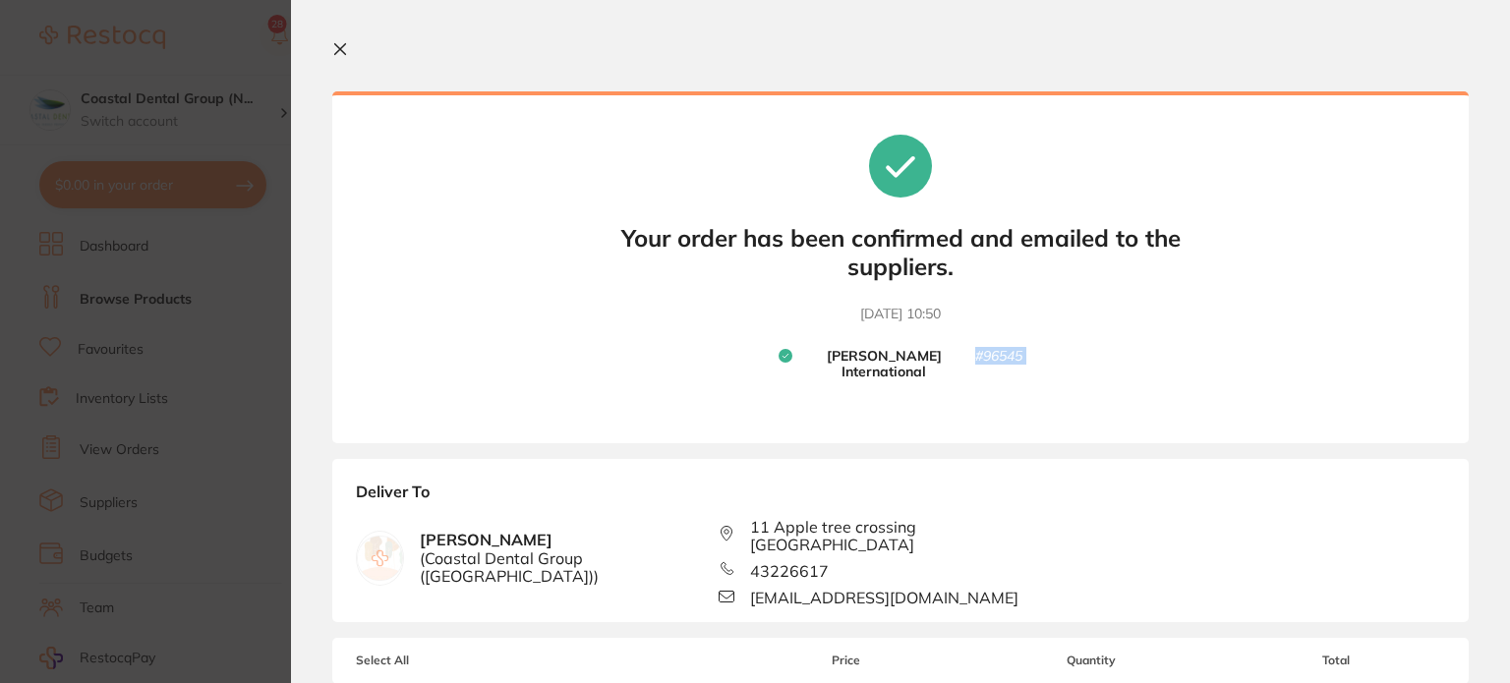
click at [342, 54] on icon at bounding box center [340, 49] width 16 height 16
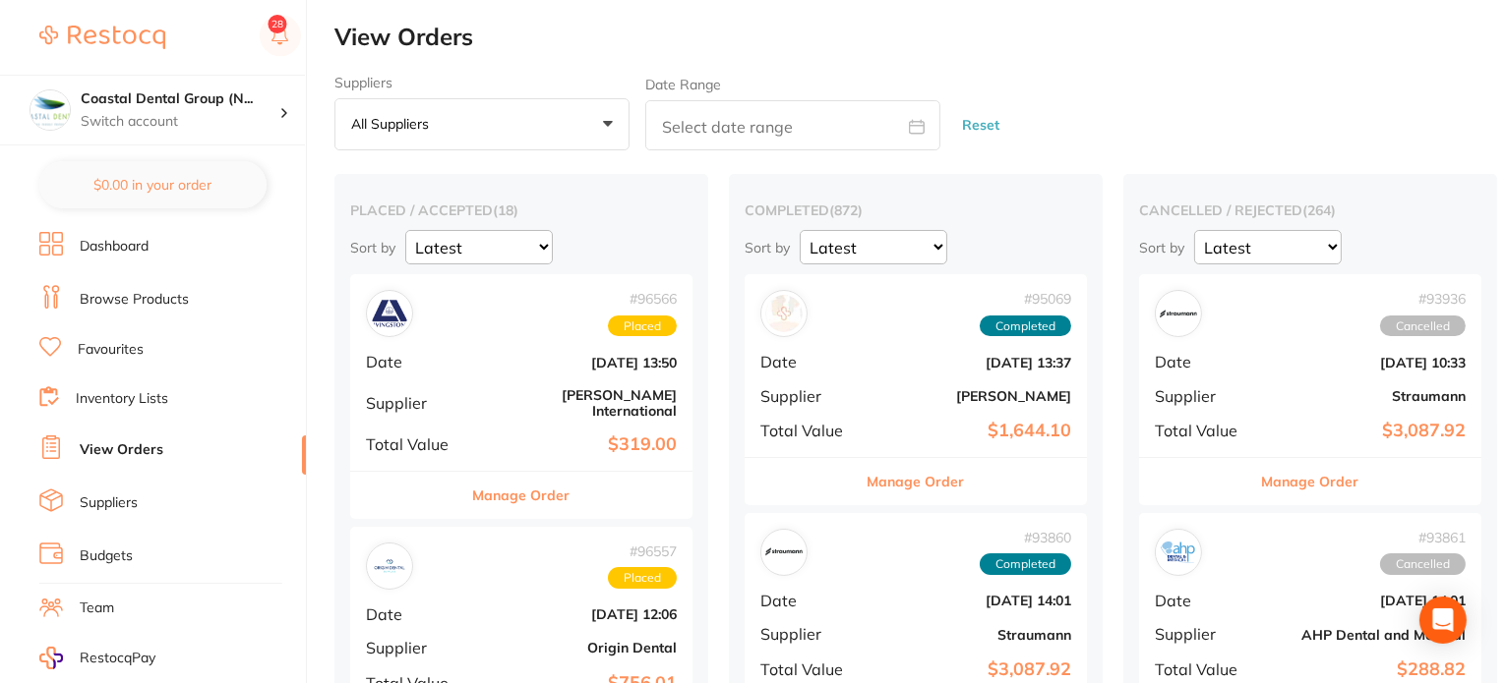
scroll to position [98, 0]
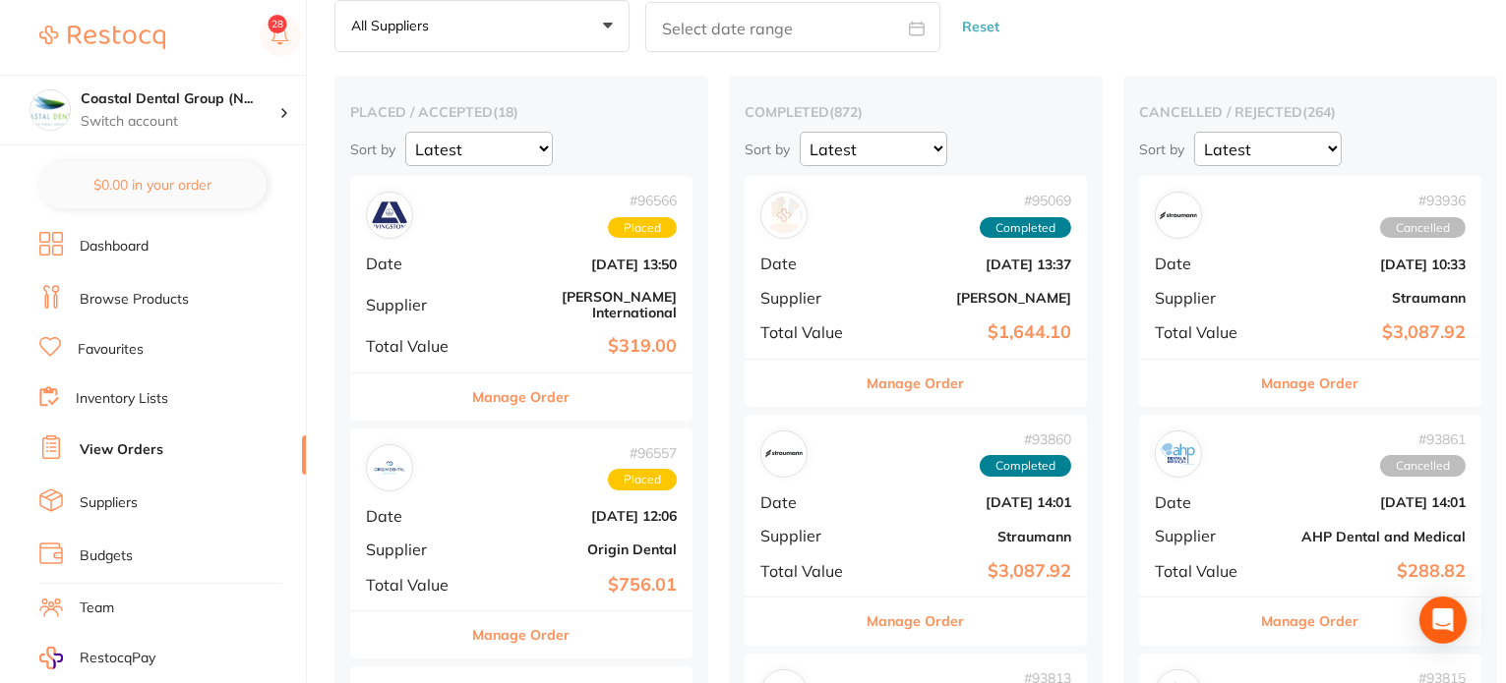
click at [523, 384] on button "Manage Order" at bounding box center [521, 397] width 97 height 47
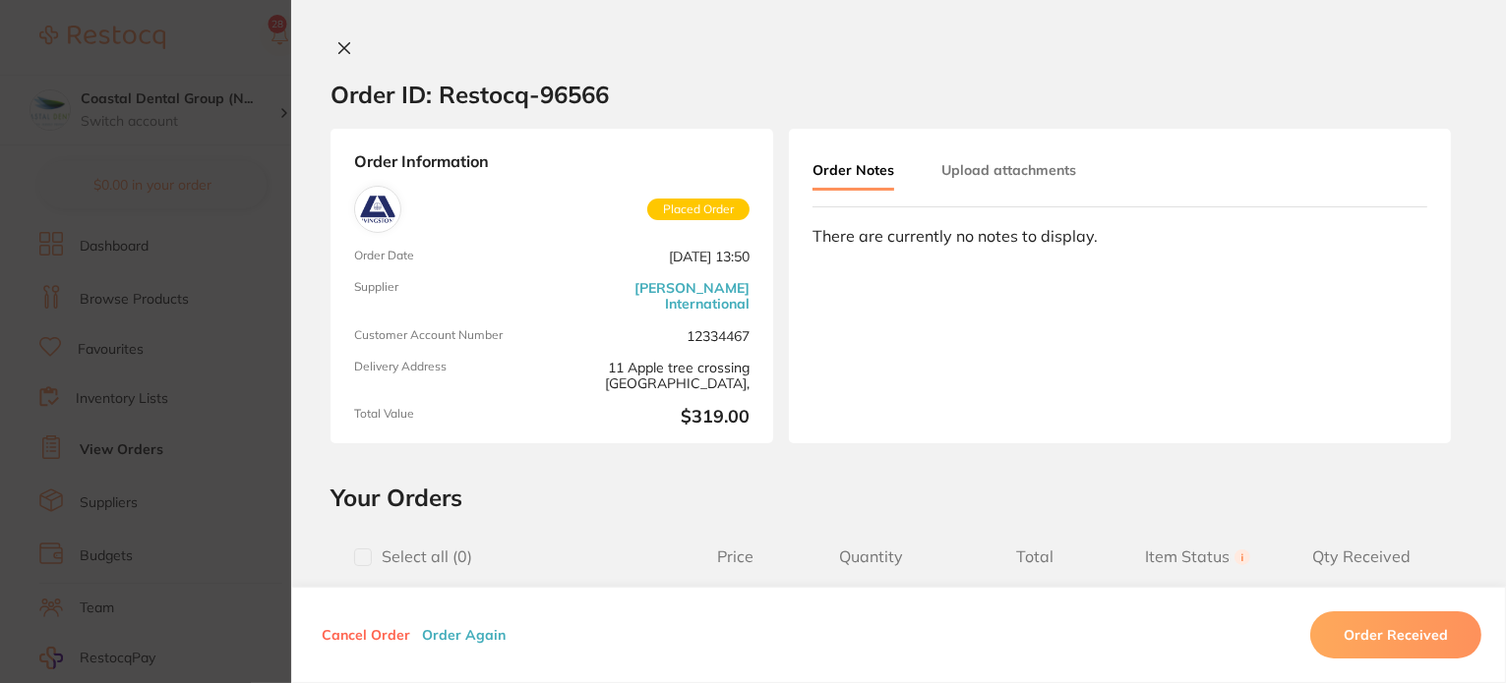
click at [167, 214] on section "Order ID: Restocq- 96566 Order Information Placed Order Order Date [DATE] 13:50…" at bounding box center [753, 341] width 1506 height 683
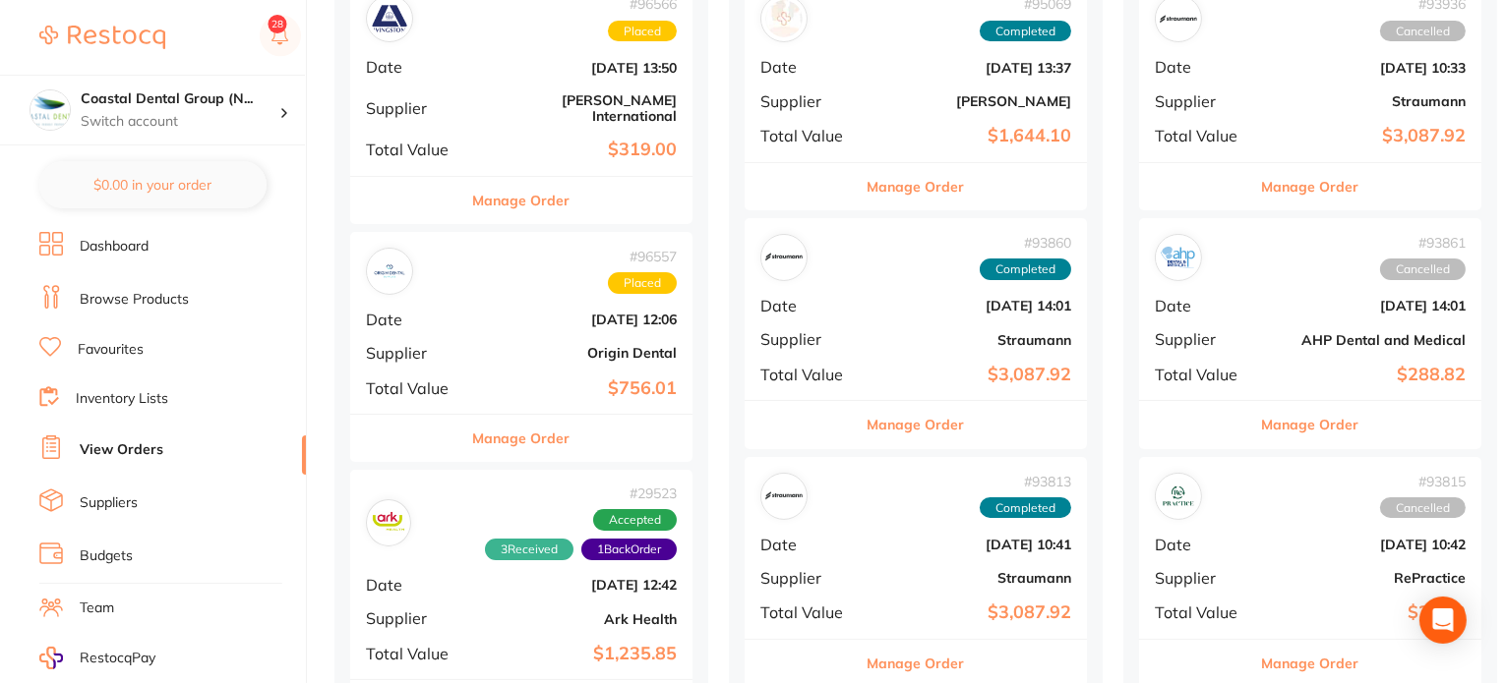
scroll to position [197, 0]
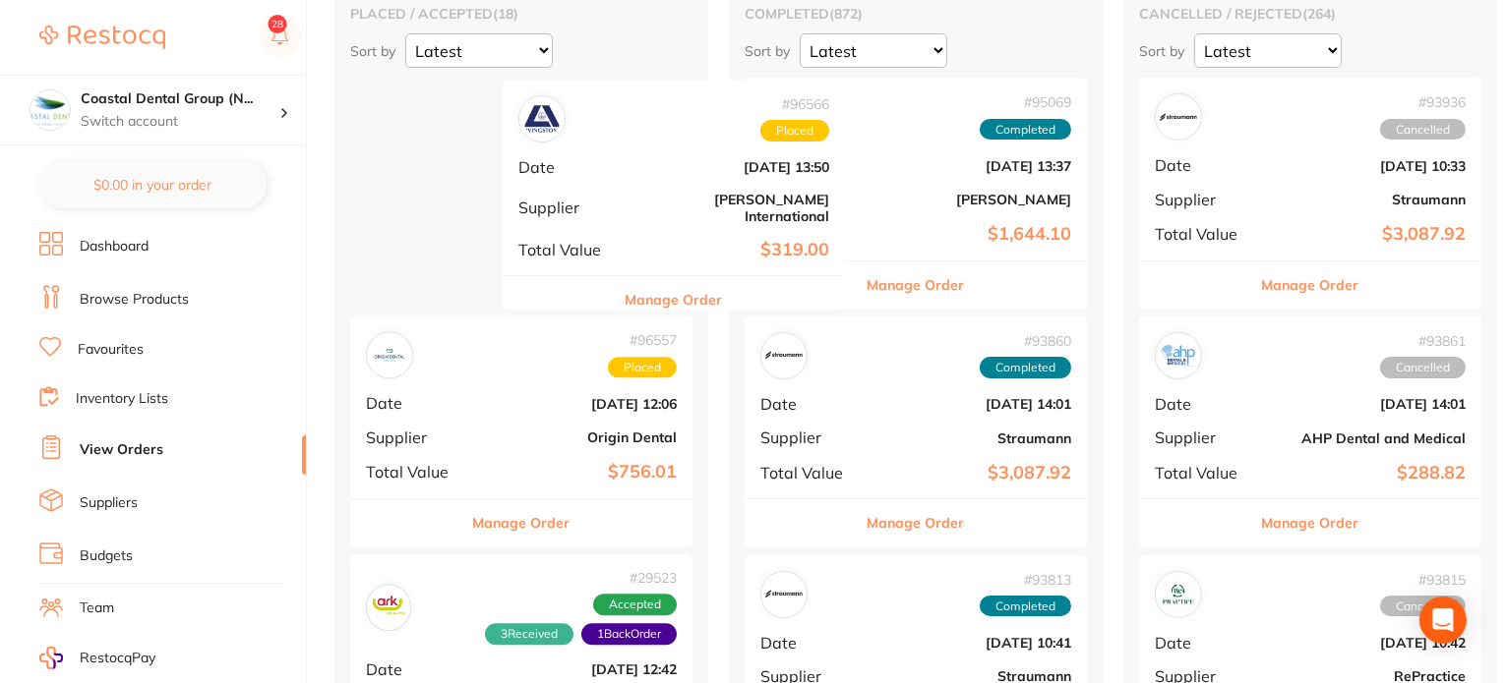
drag, startPoint x: 699, startPoint y: 191, endPoint x: 621, endPoint y: 232, distance: 88.0
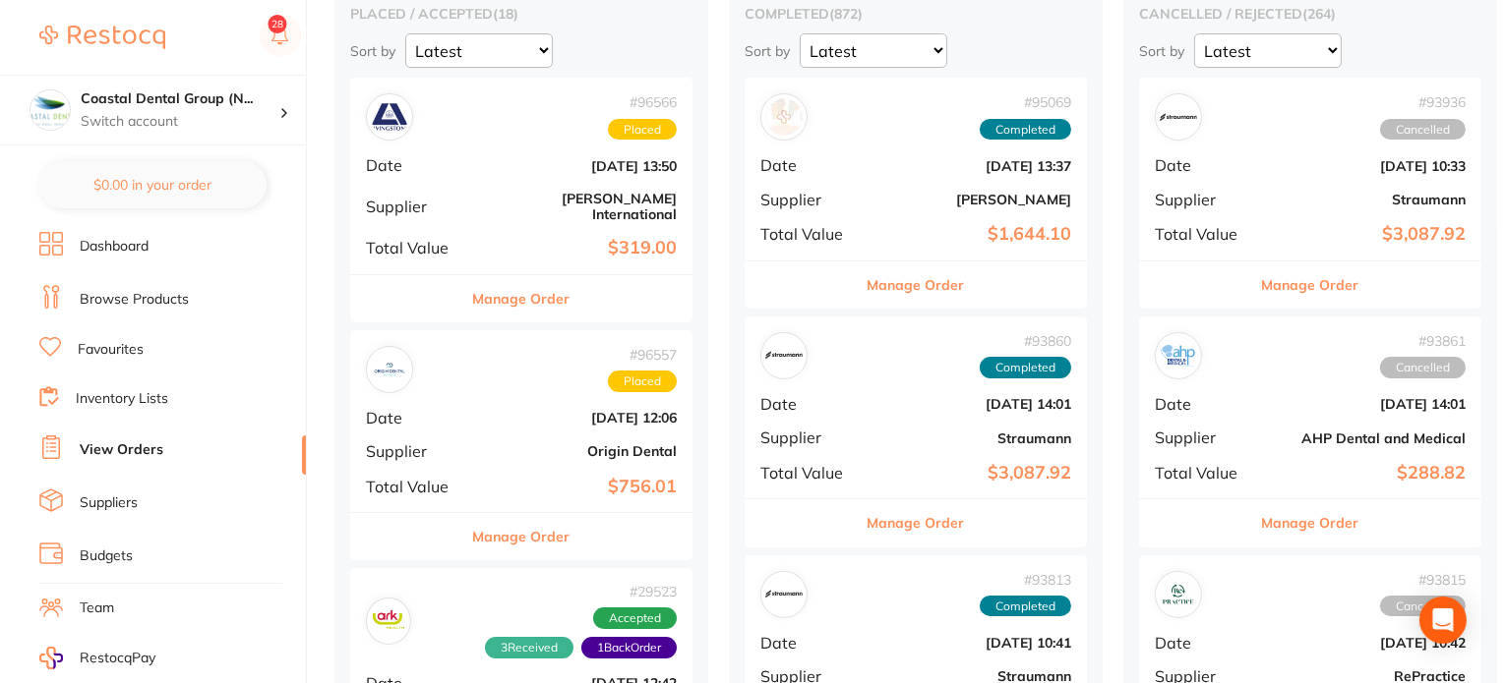
click at [535, 294] on button "Manage Order" at bounding box center [521, 298] width 97 height 47
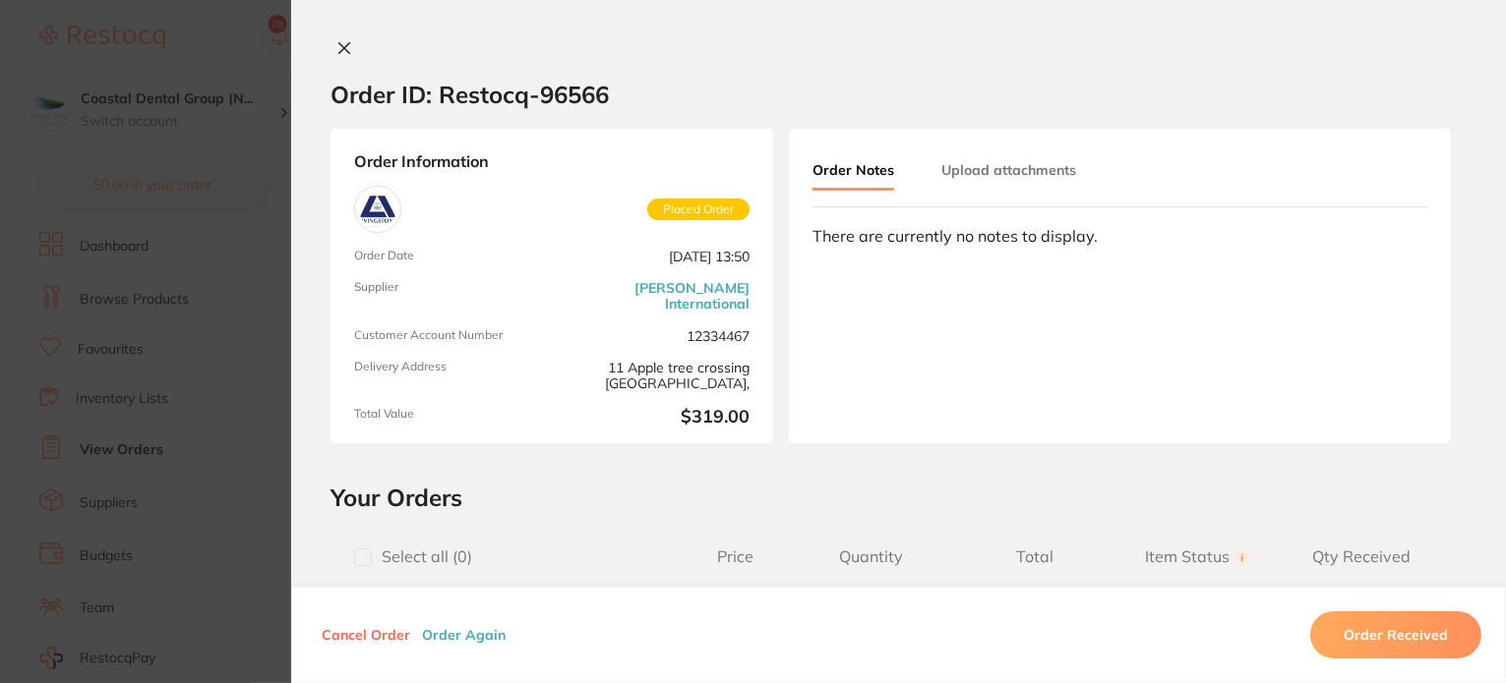
click at [995, 175] on button "Upload attachments" at bounding box center [1008, 169] width 135 height 35
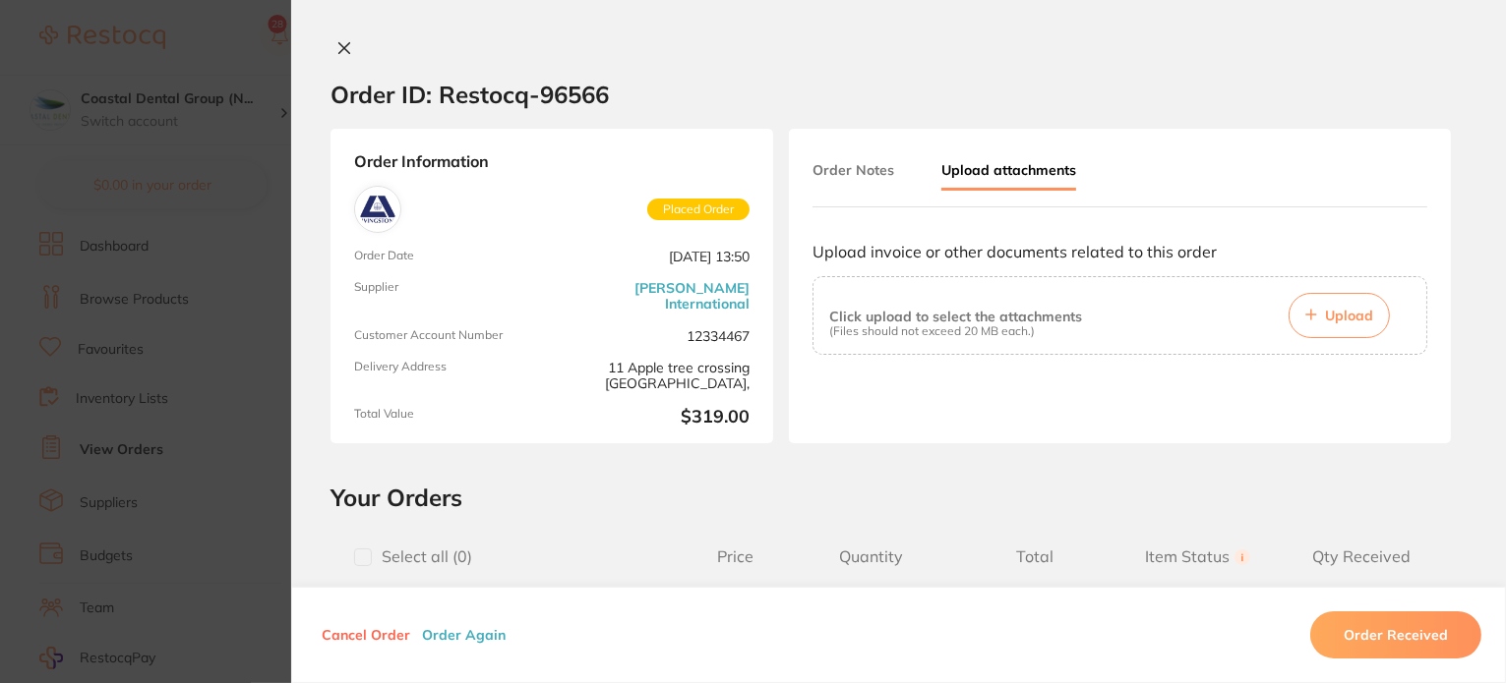
click at [1314, 325] on button "Upload" at bounding box center [1338, 315] width 101 height 45
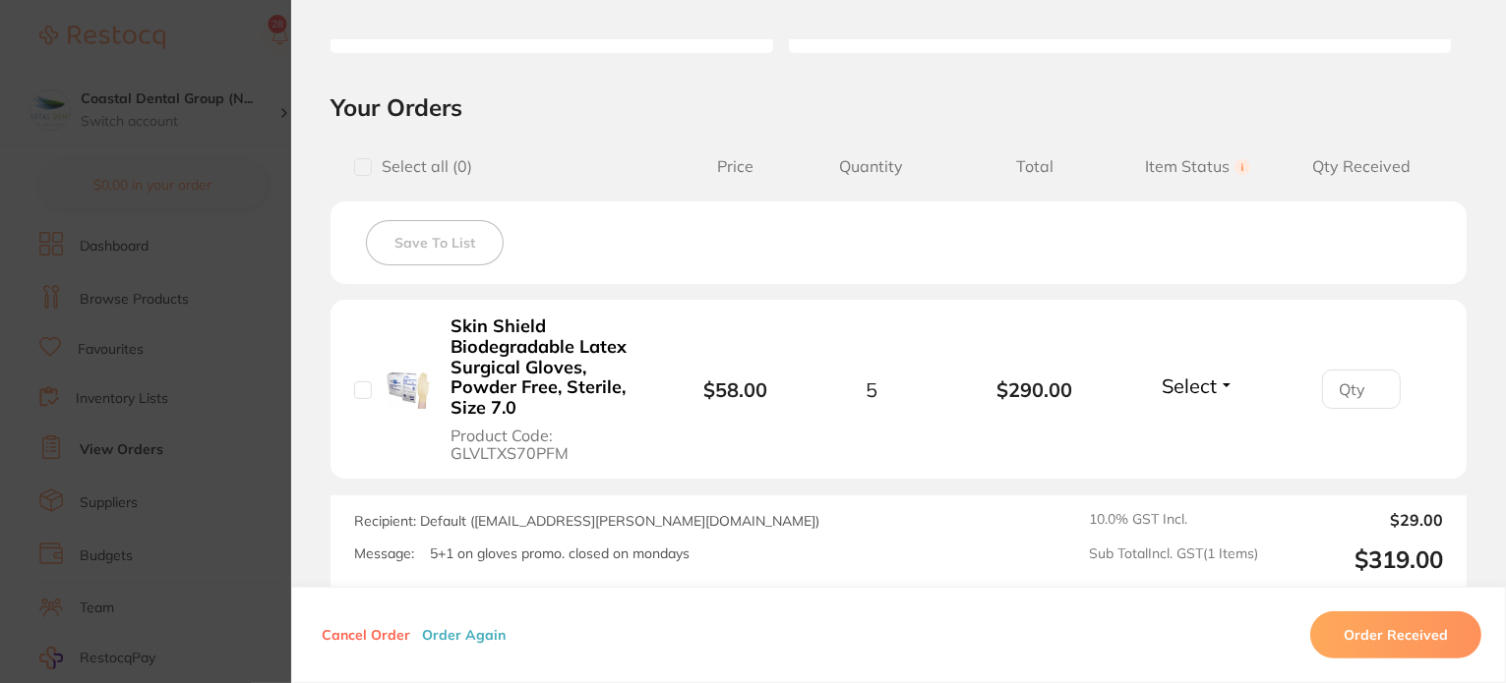
scroll to position [295, 0]
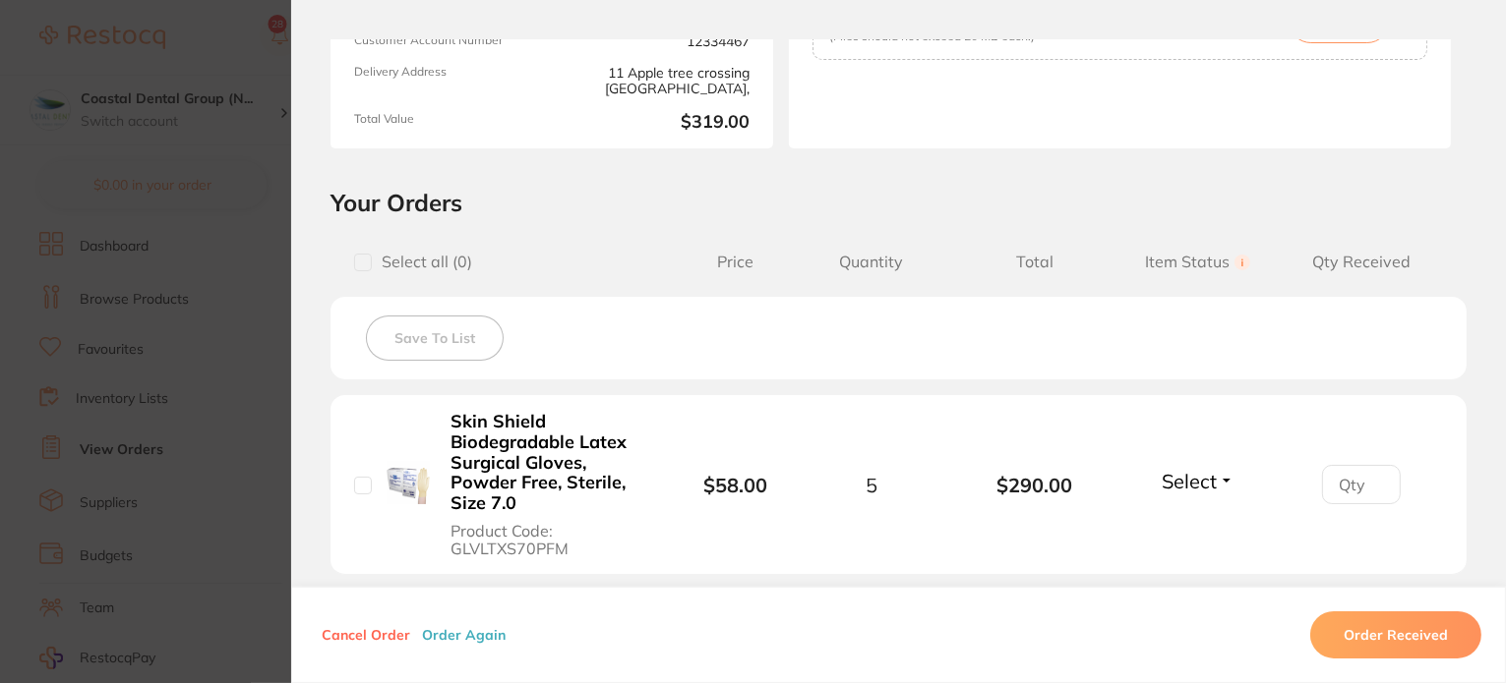
click at [1215, 473] on button "Select" at bounding box center [1197, 481] width 85 height 25
click at [1194, 558] on span "Back Order" at bounding box center [1197, 554] width 60 height 15
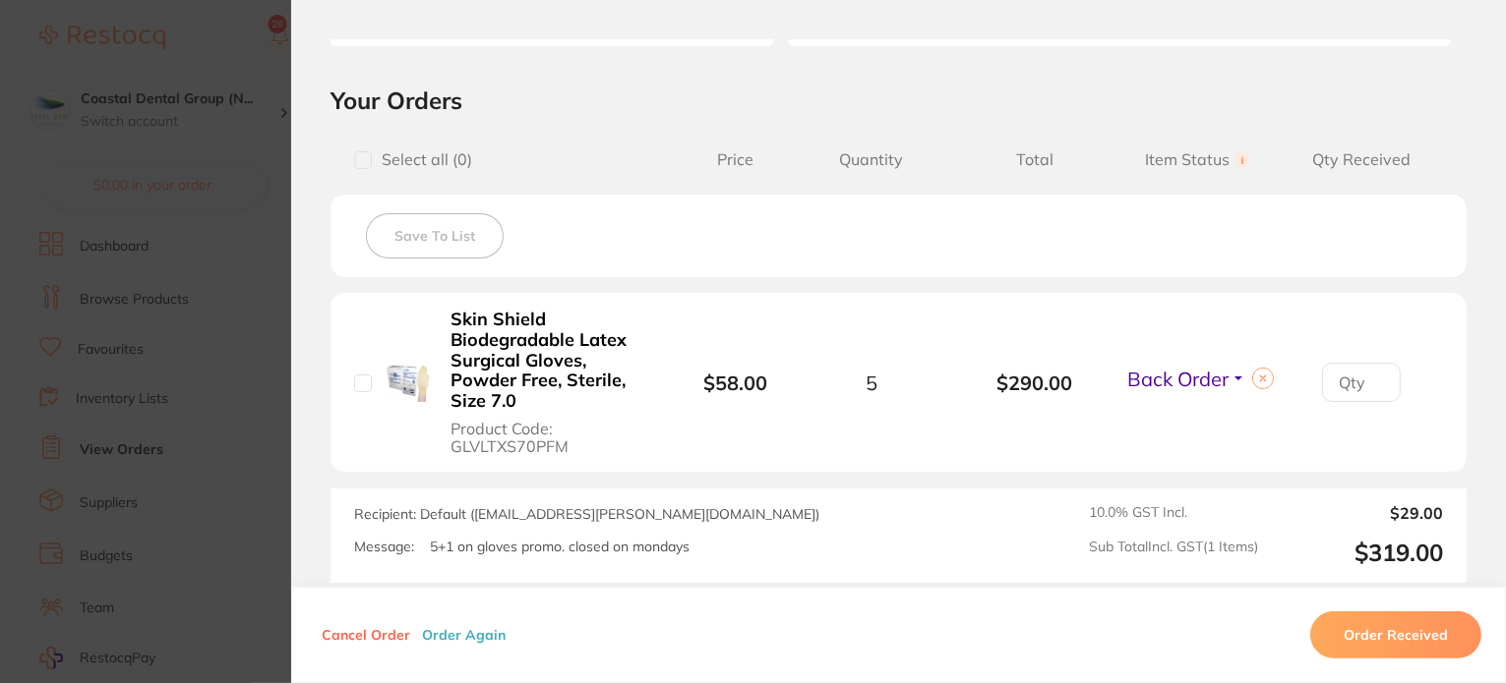
scroll to position [492, 0]
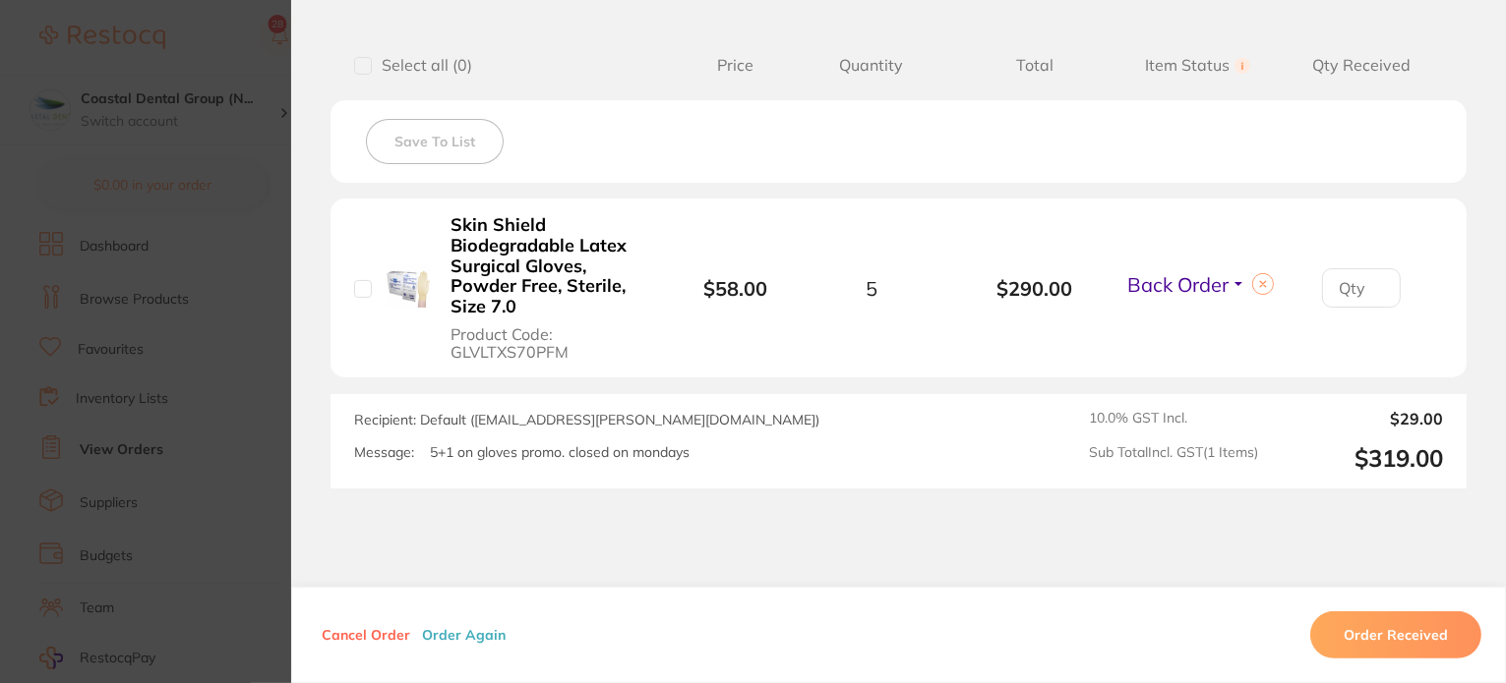
click at [1360, 282] on input "number" at bounding box center [1361, 287] width 79 height 39
type input "1"
click at [1289, 329] on li "Skin Shield Biodegradable Latex Surgical Gloves, Powder Free, Sterile, Size 7.0…" at bounding box center [898, 289] width 1136 height 180
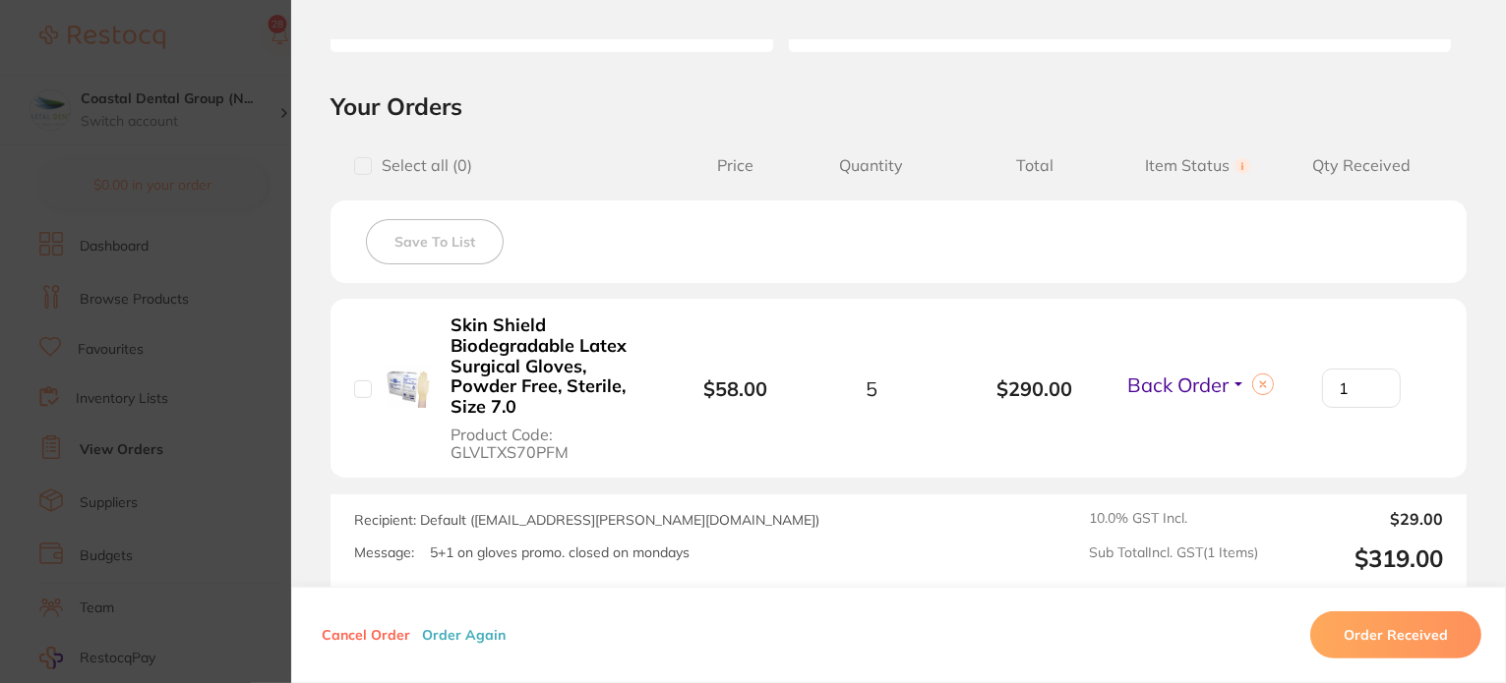
click at [1260, 440] on li "Skin Shield Biodegradable Latex Surgical Gloves, Powder Free, Sterile, Size 7.0…" at bounding box center [898, 389] width 1136 height 180
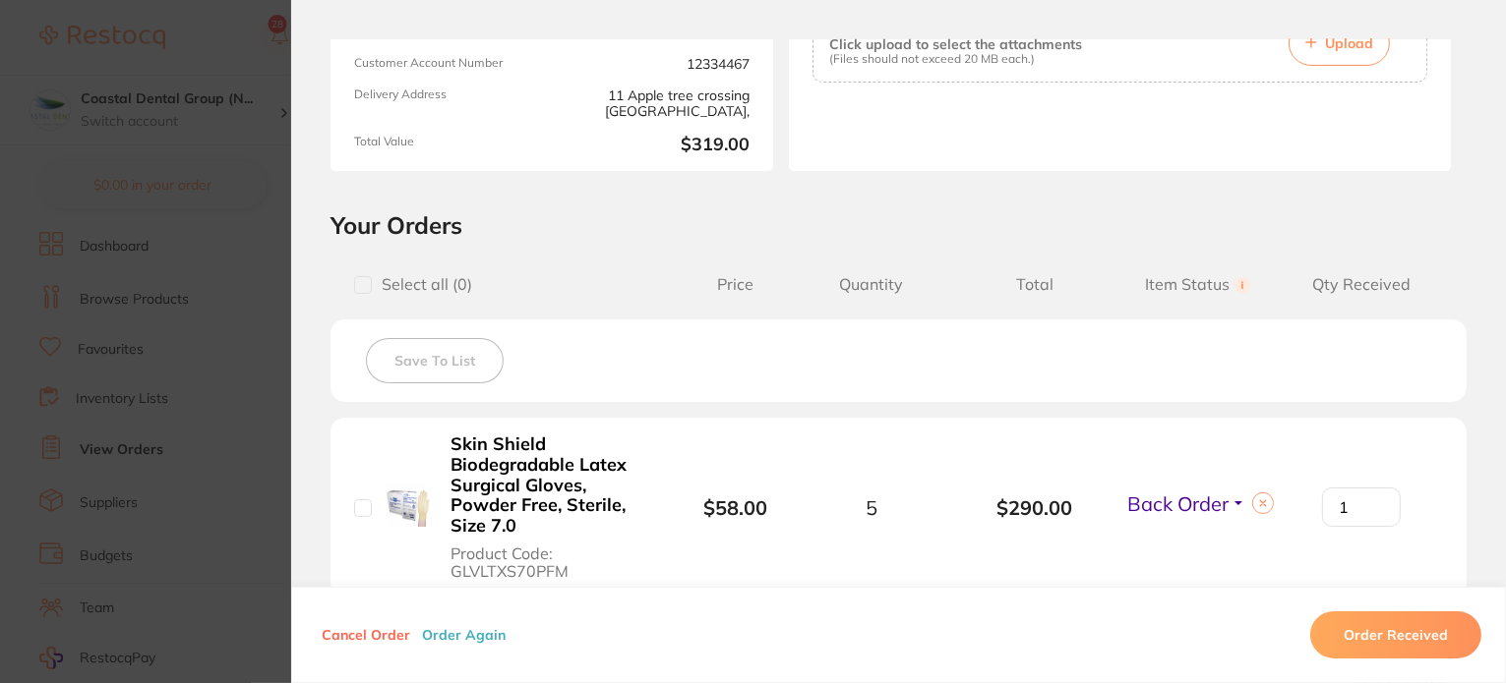
scroll to position [295, 0]
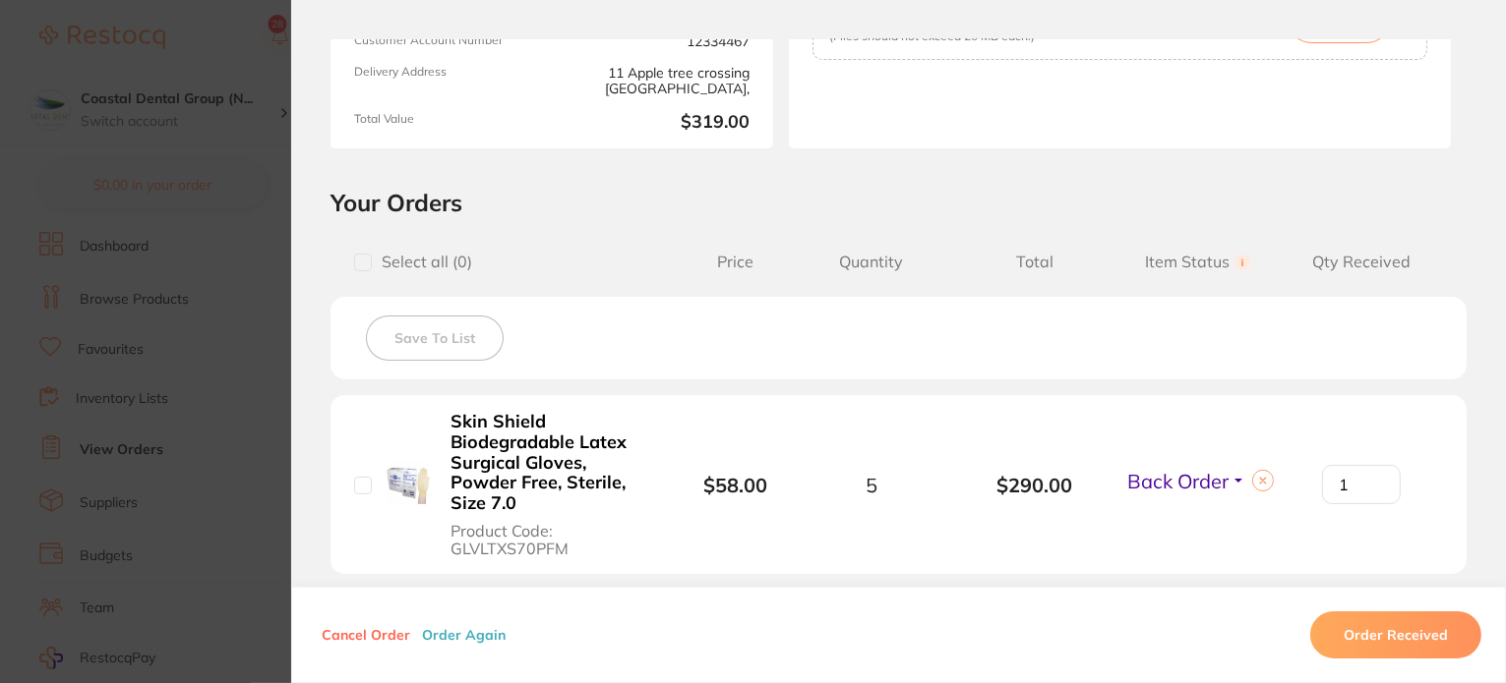
click at [1337, 643] on button "Order Received" at bounding box center [1395, 635] width 171 height 47
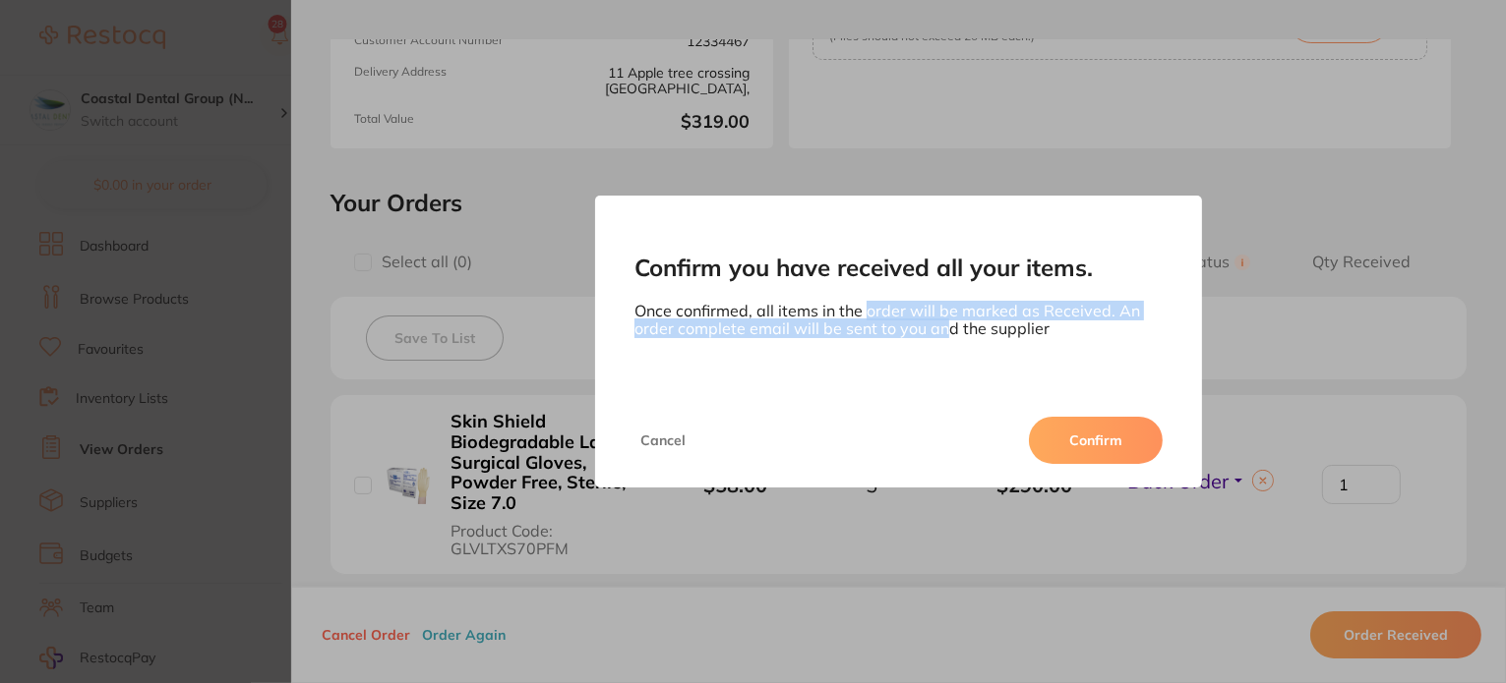
drag, startPoint x: 863, startPoint y: 314, endPoint x: 982, endPoint y: 337, distance: 121.3
click at [954, 333] on p "Once confirmed, all items in the order will be marked as Received. An order com…" at bounding box center [898, 320] width 529 height 36
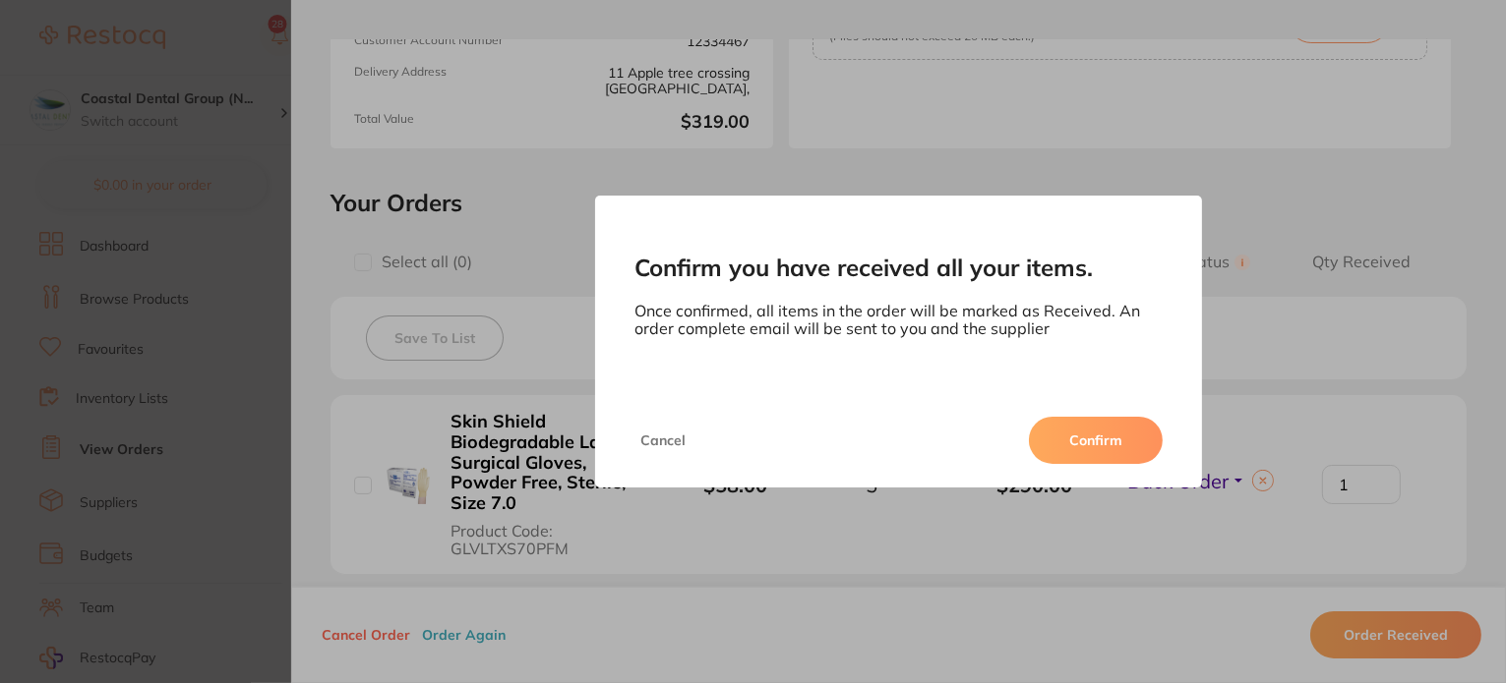
click at [1007, 340] on div "Confirm you have received all your items. Once confirmed, all items in the orde…" at bounding box center [899, 294] width 608 height 197
click at [665, 443] on button "Cancel" at bounding box center [662, 440] width 57 height 47
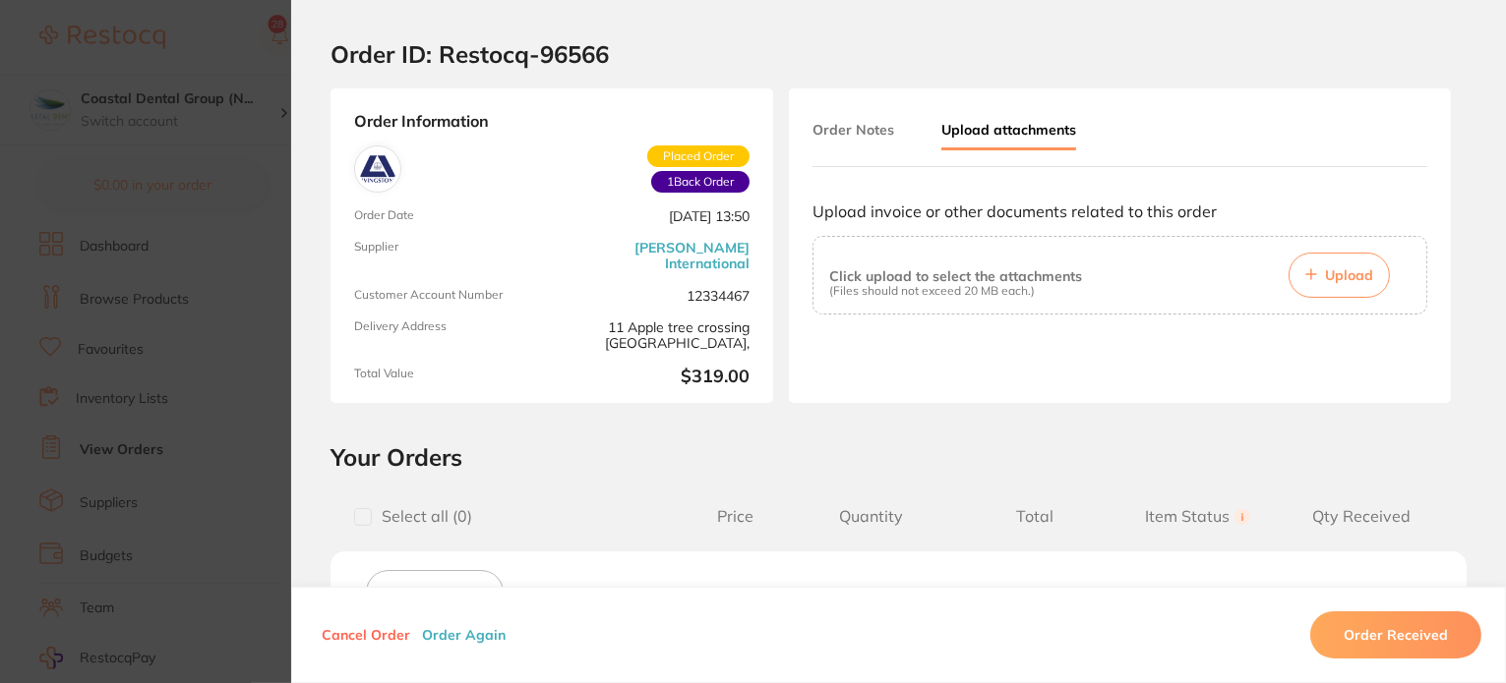
scroll to position [0, 0]
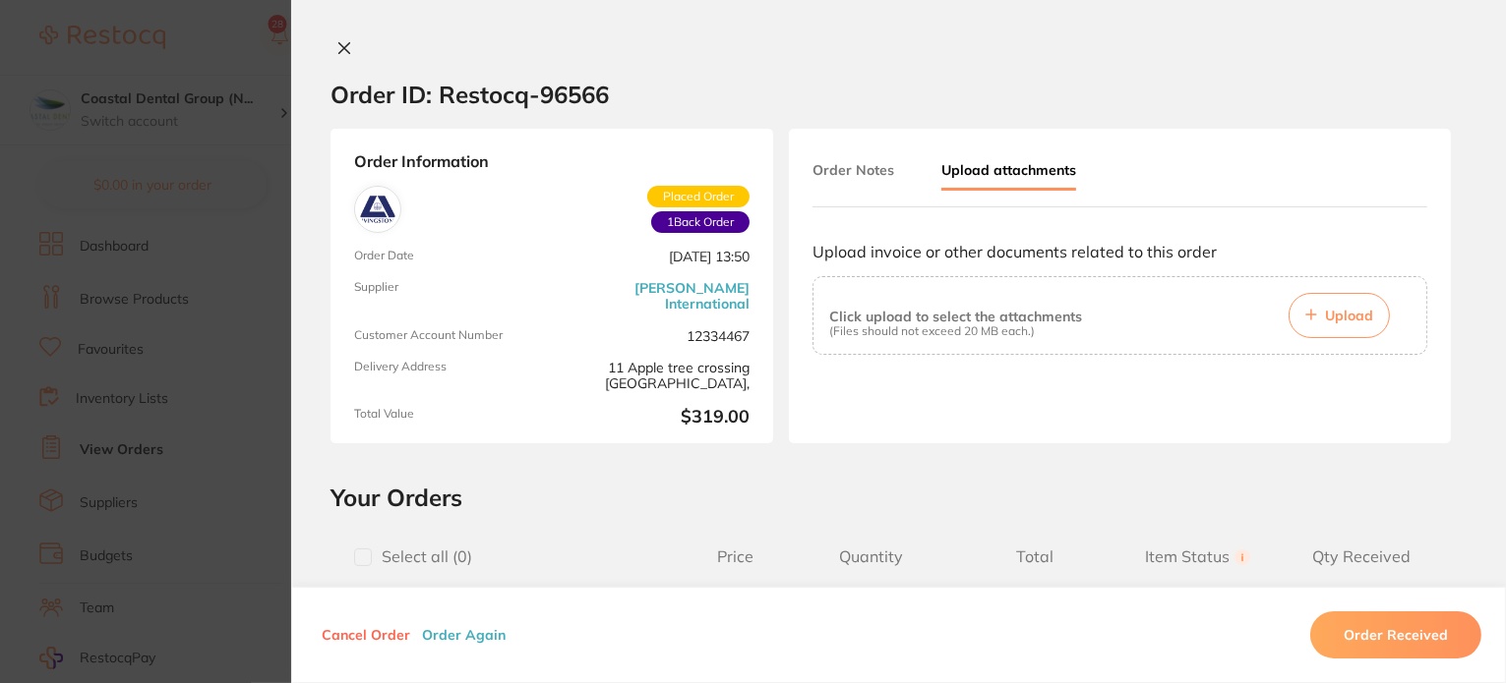
click at [336, 40] on icon at bounding box center [344, 48] width 16 height 16
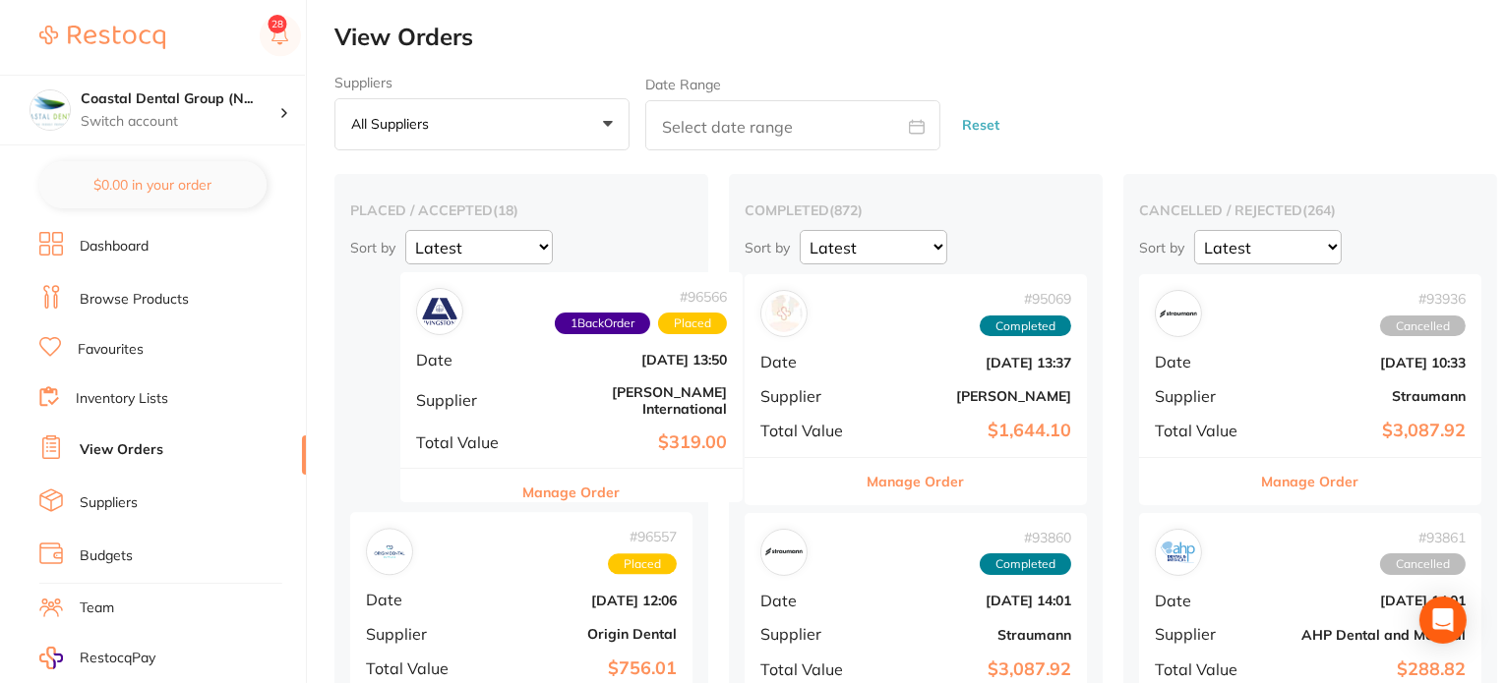
drag, startPoint x: 626, startPoint y: 404, endPoint x: 681, endPoint y: 402, distance: 55.1
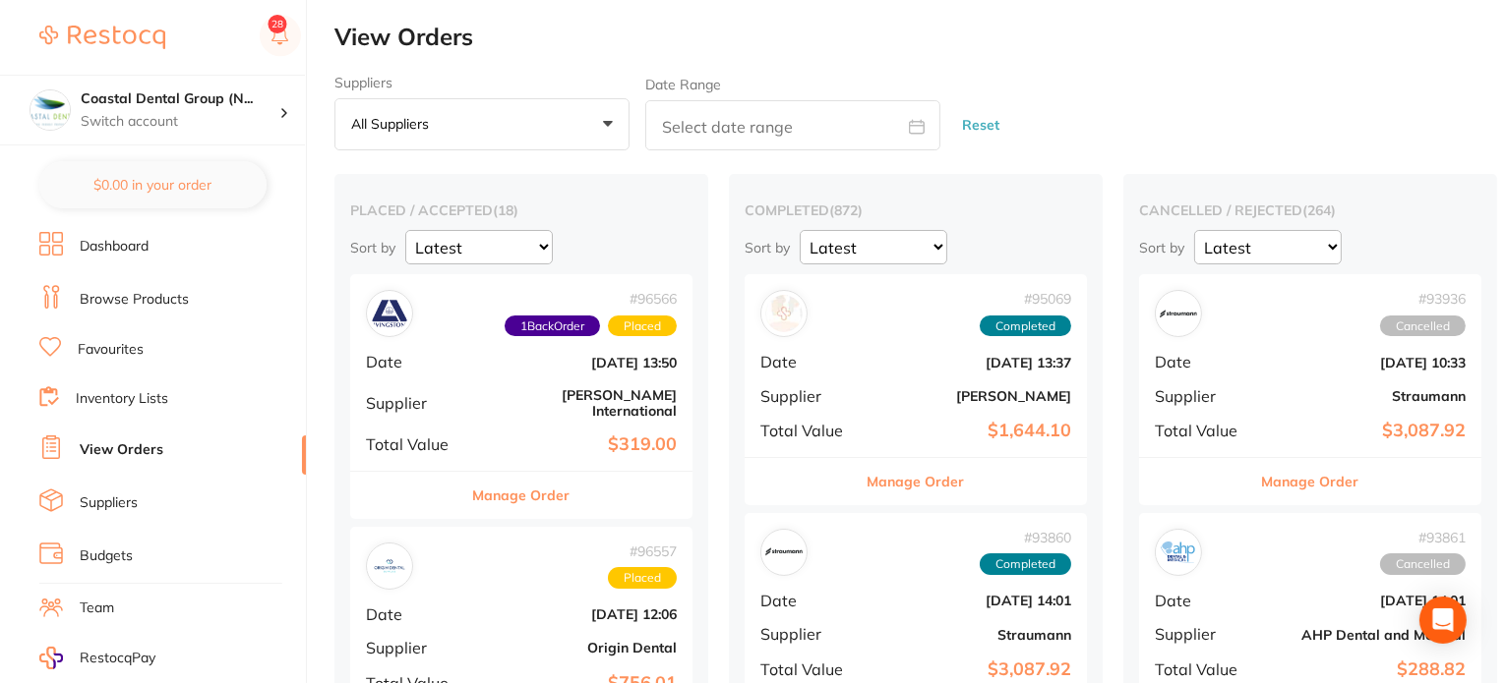
drag, startPoint x: 645, startPoint y: 389, endPoint x: 1266, endPoint y: 368, distance: 620.9
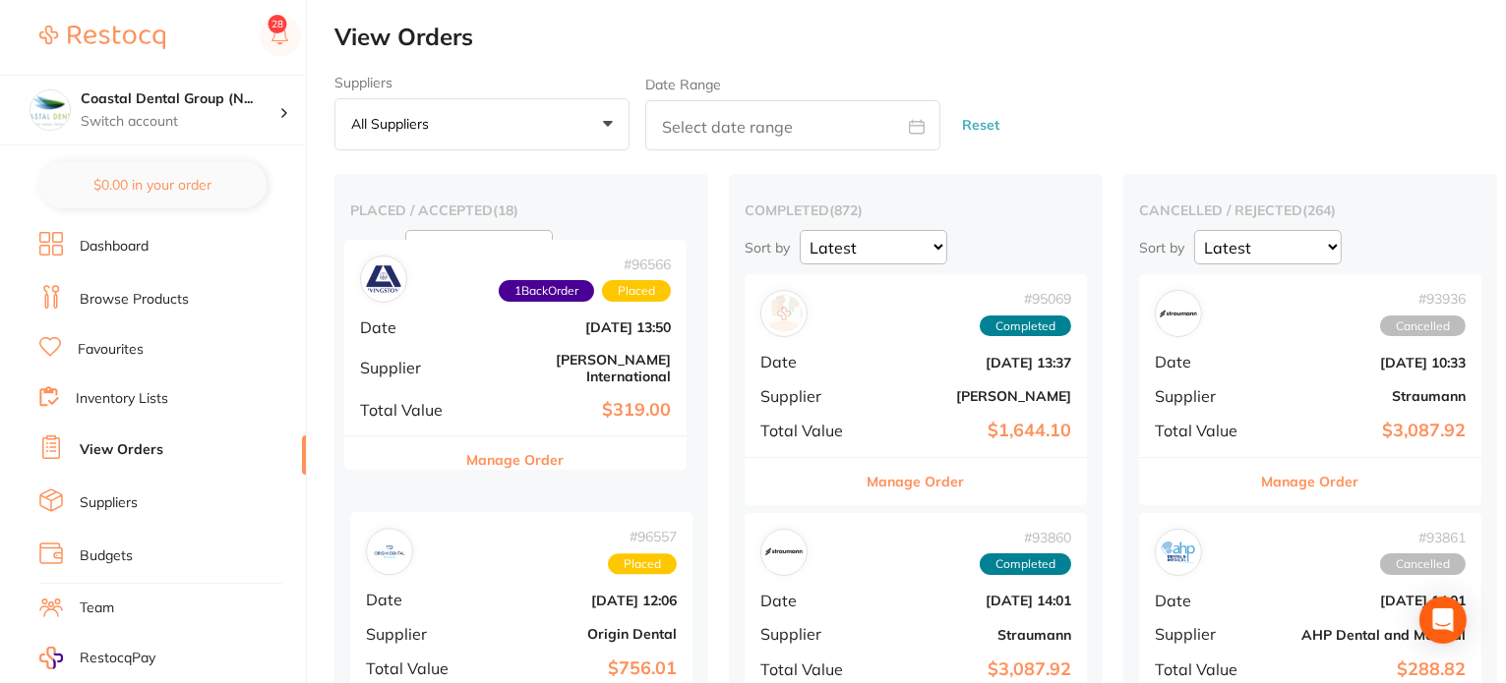
drag, startPoint x: 574, startPoint y: 404, endPoint x: 572, endPoint y: 370, distance: 34.5
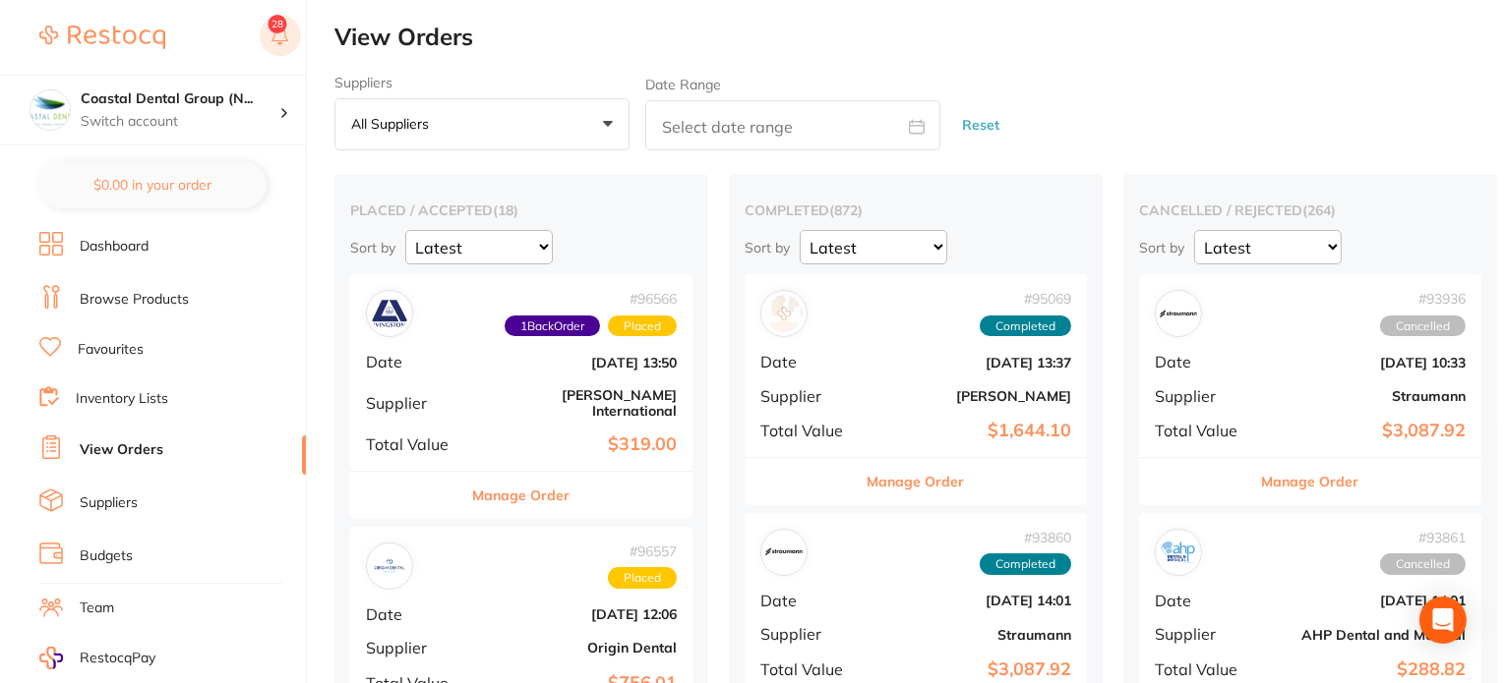
click at [276, 33] on rect at bounding box center [280, 35] width 41 height 41
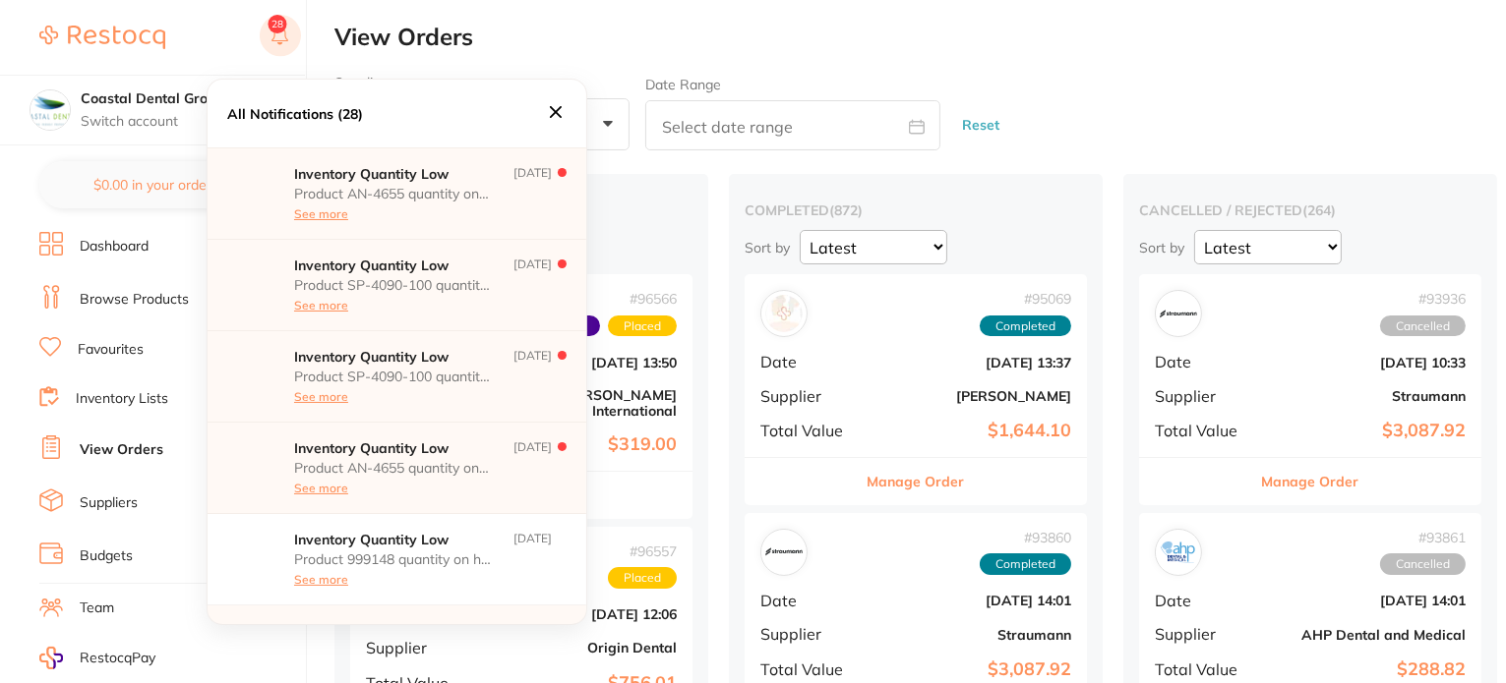
click at [276, 33] on rect at bounding box center [280, 35] width 41 height 41
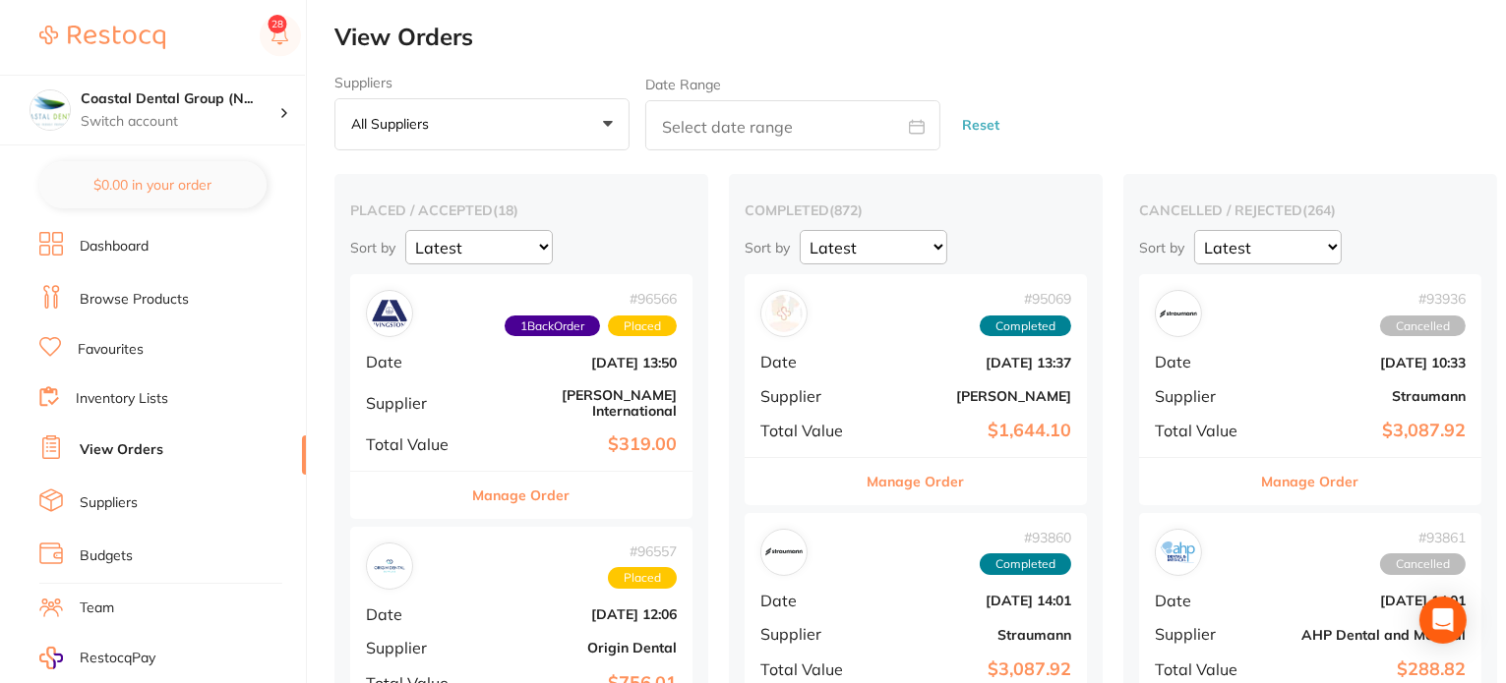
click at [132, 402] on link "Inventory Lists" at bounding box center [122, 399] width 92 height 20
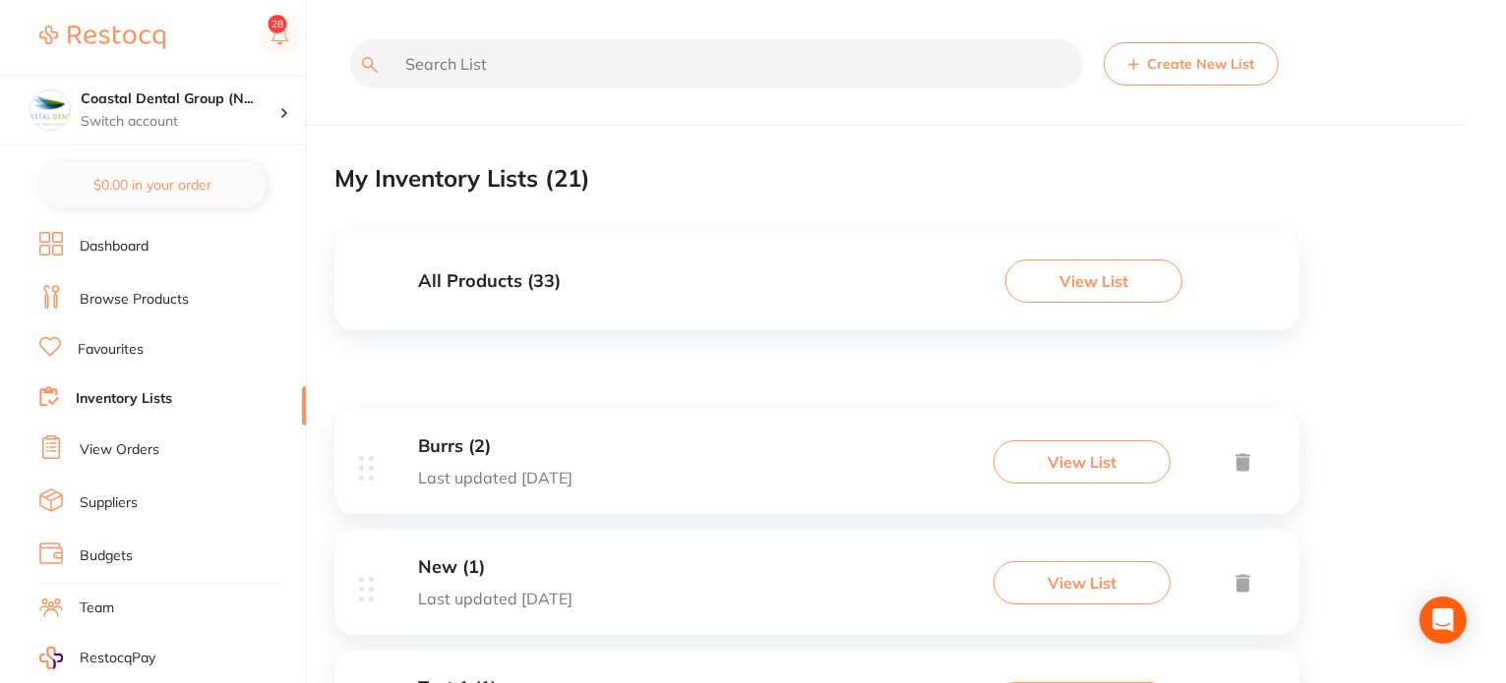
click at [1196, 77] on button "Create New List" at bounding box center [1190, 63] width 175 height 43
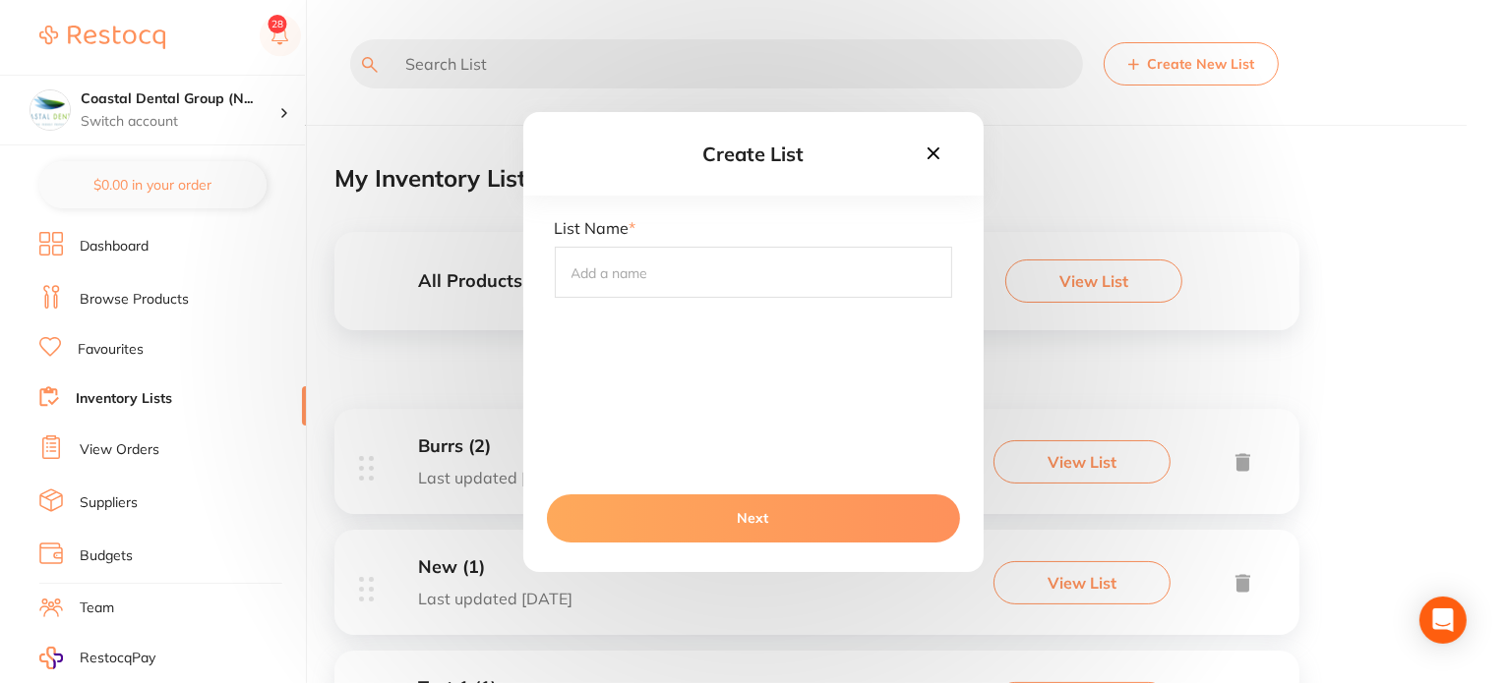
click at [668, 293] on input "text" at bounding box center [753, 272] width 397 height 51
type input "room1"
click at [704, 509] on button "Next" at bounding box center [753, 518] width 413 height 47
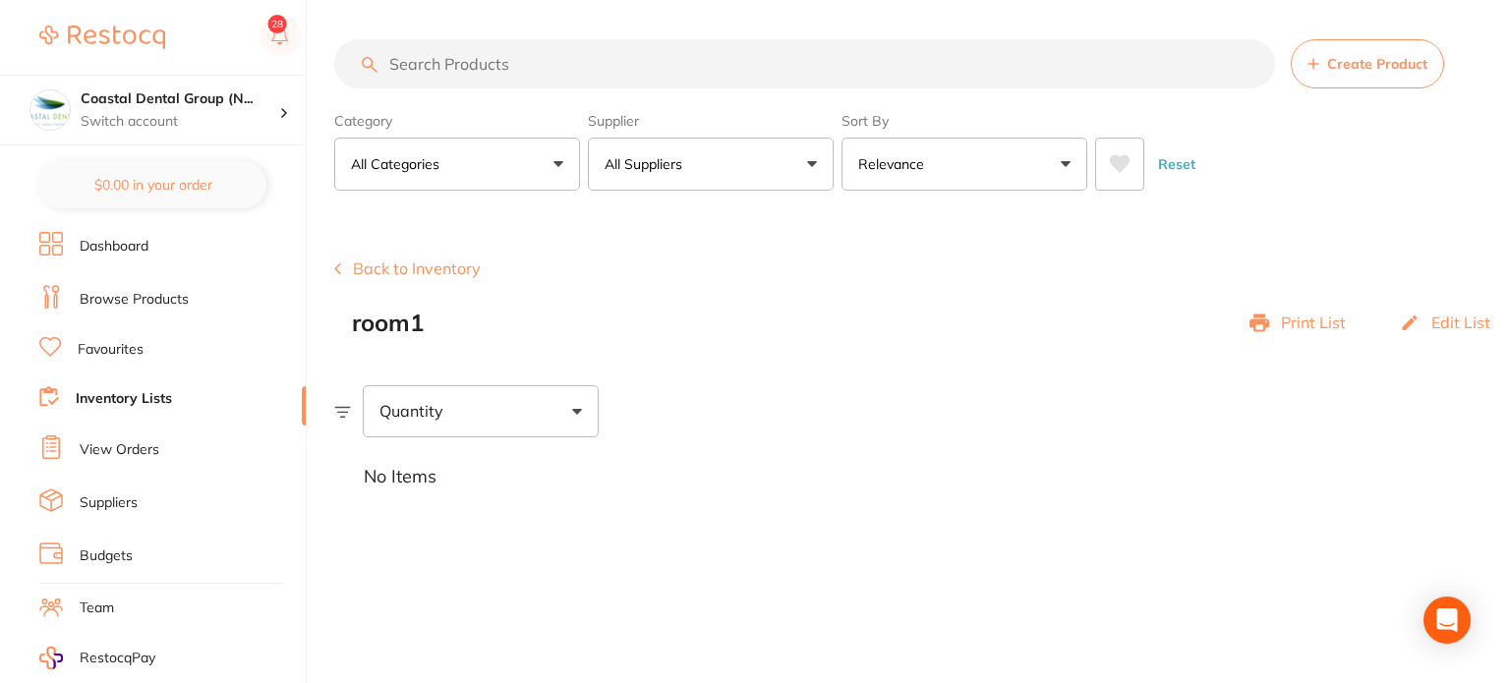
click at [917, 415] on div "Quantity" at bounding box center [922, 410] width 1176 height 51
click at [1349, 230] on section "Create Product Back to Inventory room1 Print List Edit List Quantity No Items" at bounding box center [922, 363] width 1176 height 306
click at [1439, 325] on p "Edit List" at bounding box center [1461, 323] width 59 height 18
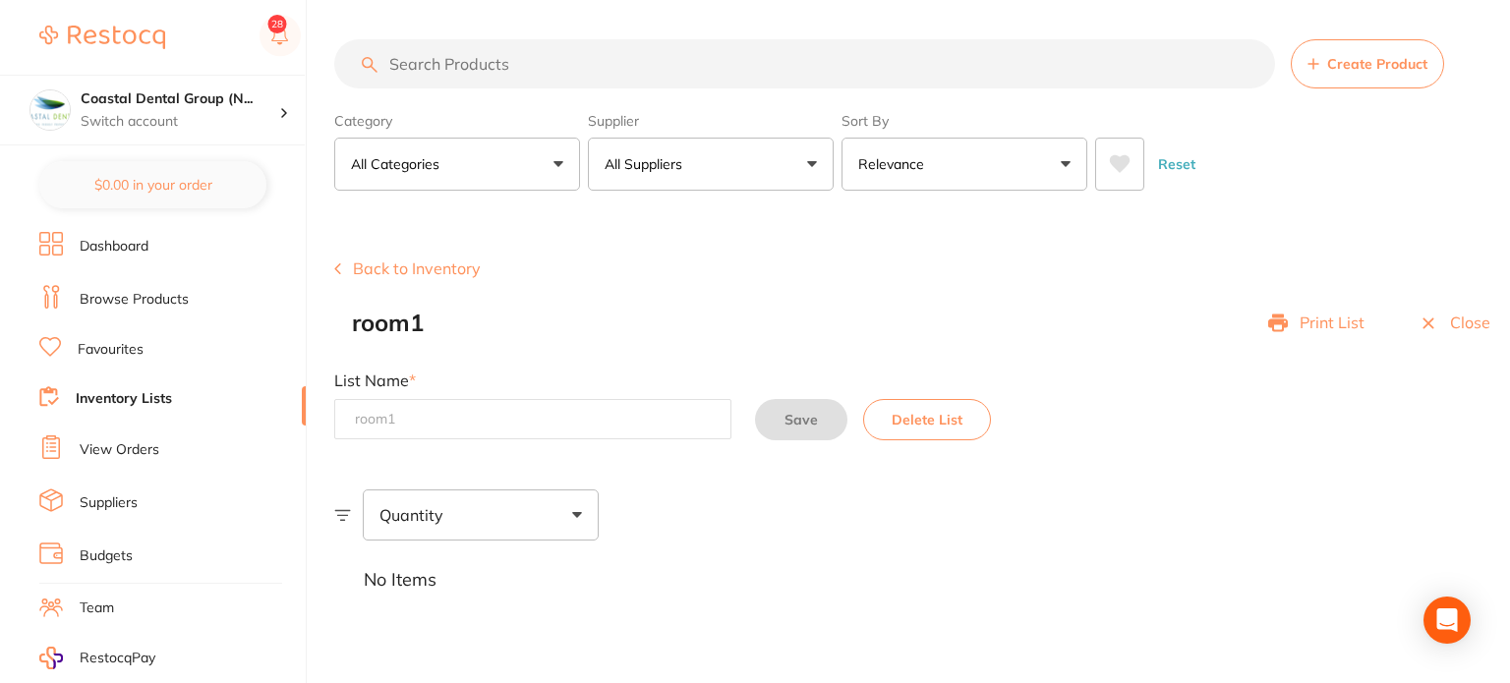
click at [816, 474] on section "Create Product Back to Inventory room1 Print List Close List Name * Save Delete…" at bounding box center [922, 415] width 1176 height 410
click at [964, 416] on button "Delete List" at bounding box center [927, 419] width 128 height 41
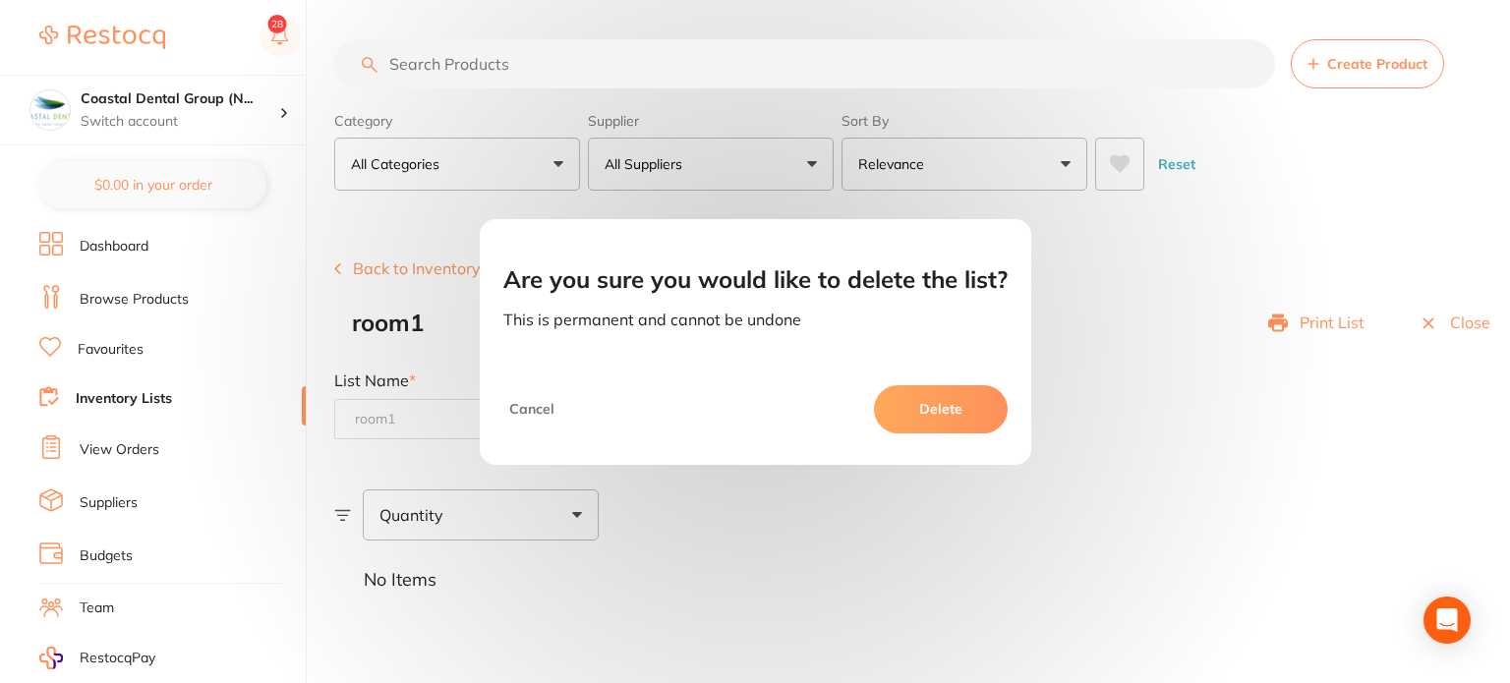
click at [532, 418] on button "Cancel" at bounding box center [531, 408] width 57 height 47
click at [538, 417] on button "Cancel" at bounding box center [531, 408] width 57 height 47
click at [539, 408] on button "Cancel" at bounding box center [531, 408] width 57 height 47
click at [544, 412] on button "Cancel" at bounding box center [531, 408] width 57 height 47
click at [530, 413] on button "Cancel" at bounding box center [531, 408] width 57 height 47
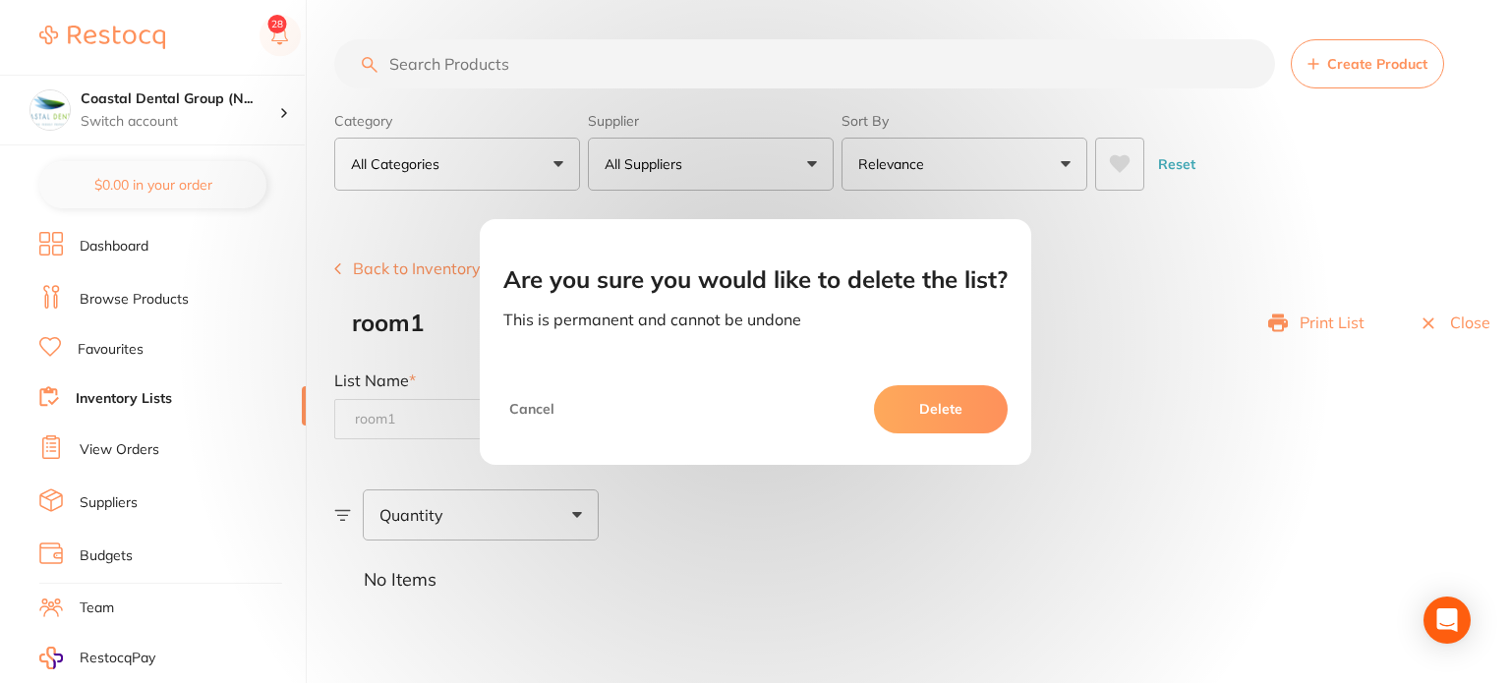
click at [530, 413] on button "Cancel" at bounding box center [531, 408] width 57 height 47
click at [531, 410] on button "Cancel" at bounding box center [531, 408] width 57 height 47
click at [532, 410] on button "Cancel" at bounding box center [531, 408] width 57 height 47
click at [534, 409] on button "Cancel" at bounding box center [531, 408] width 57 height 47
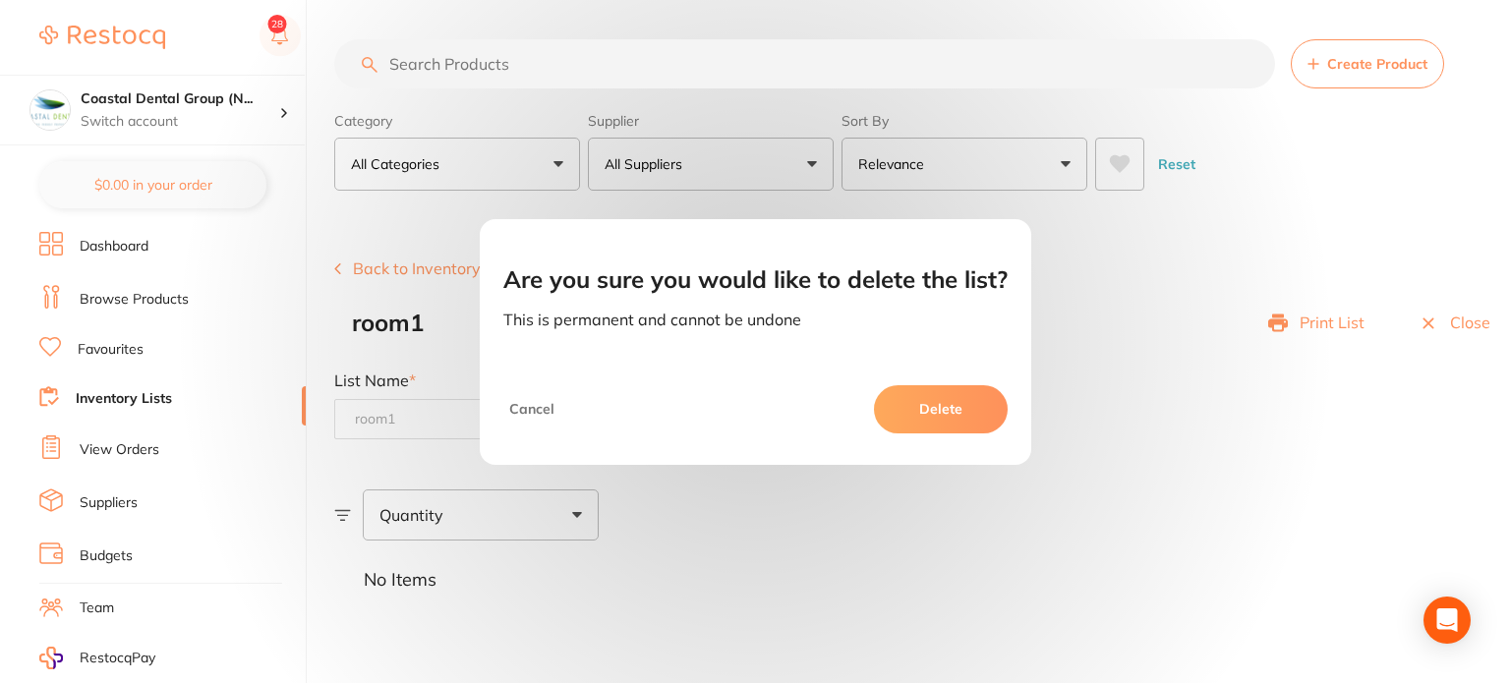
click at [534, 409] on button "Cancel" at bounding box center [531, 408] width 57 height 47
click at [640, 463] on div "Cancel Delete" at bounding box center [756, 417] width 552 height 94
click at [549, 427] on button "Cancel" at bounding box center [531, 408] width 57 height 47
click at [551, 412] on button "Cancel" at bounding box center [531, 408] width 57 height 47
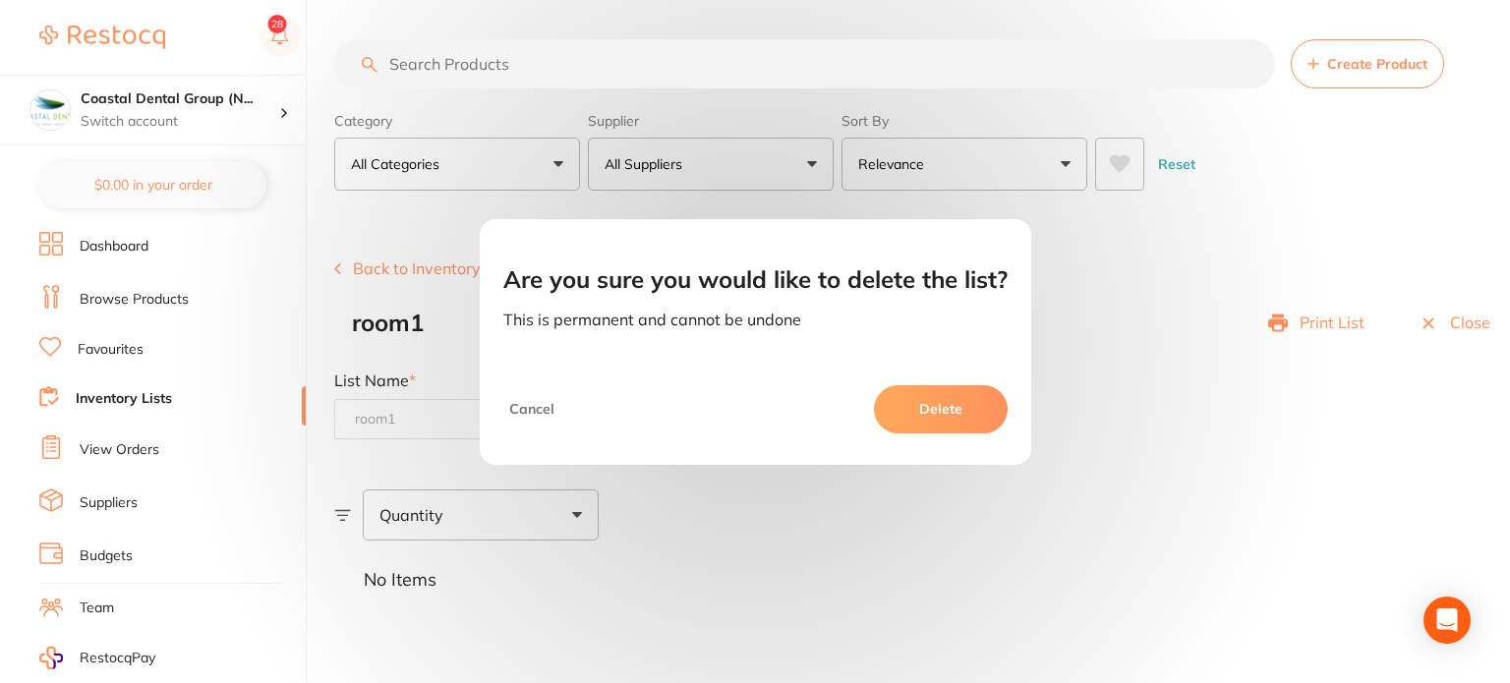
click at [929, 415] on button "Delete" at bounding box center [941, 408] width 134 height 47
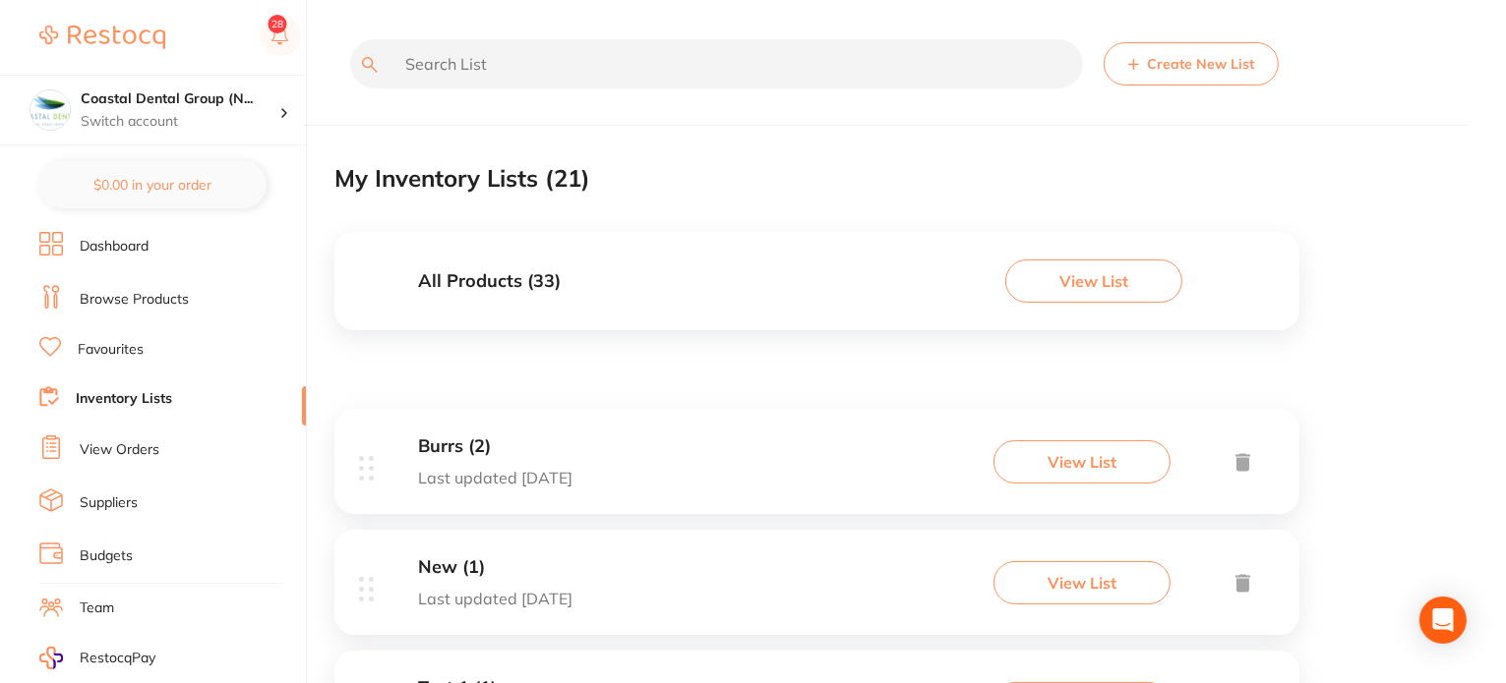
click at [1031, 178] on div "My Inventory Lists ( 21 )" at bounding box center [816, 179] width 965 height 66
click at [1196, 65] on button "Create New List" at bounding box center [1190, 63] width 175 height 43
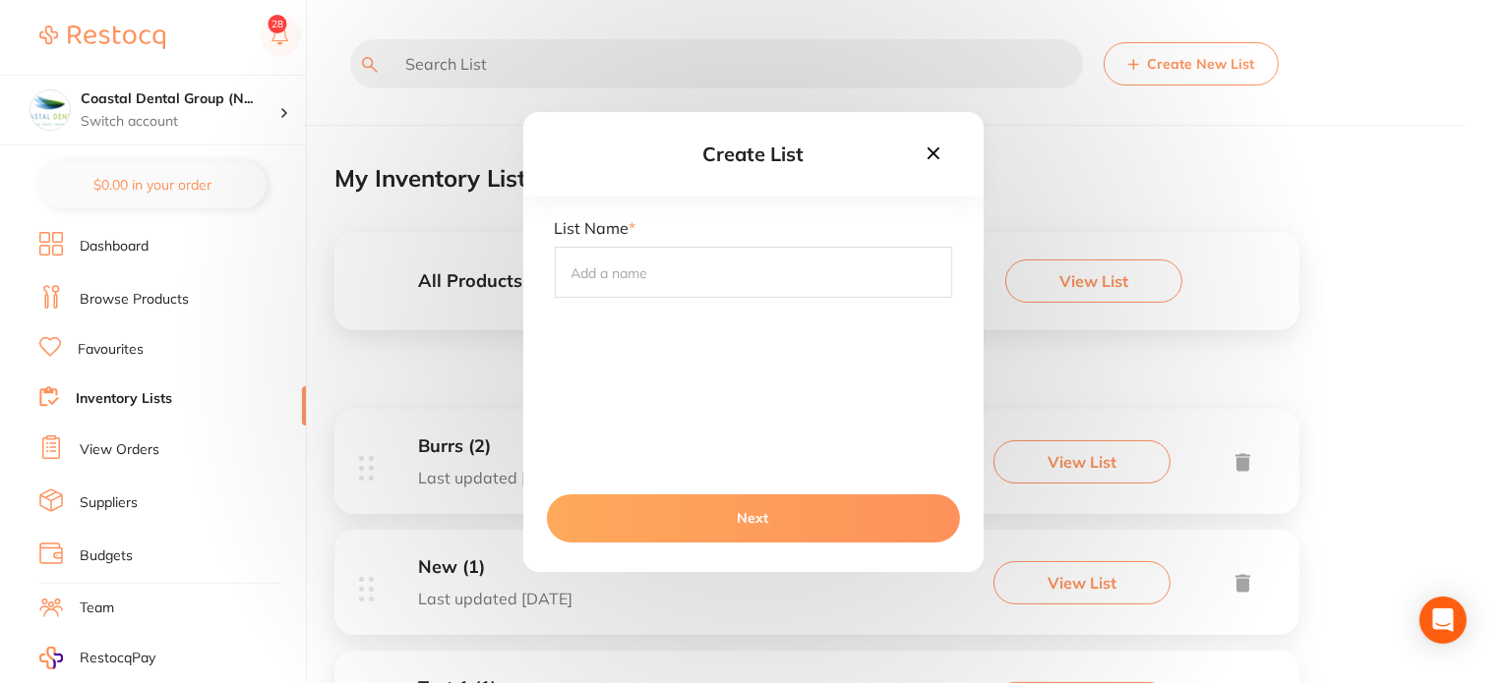
click at [709, 278] on input "text" at bounding box center [753, 272] width 397 height 51
type input "room1"
click at [705, 524] on button "Next" at bounding box center [753, 518] width 413 height 47
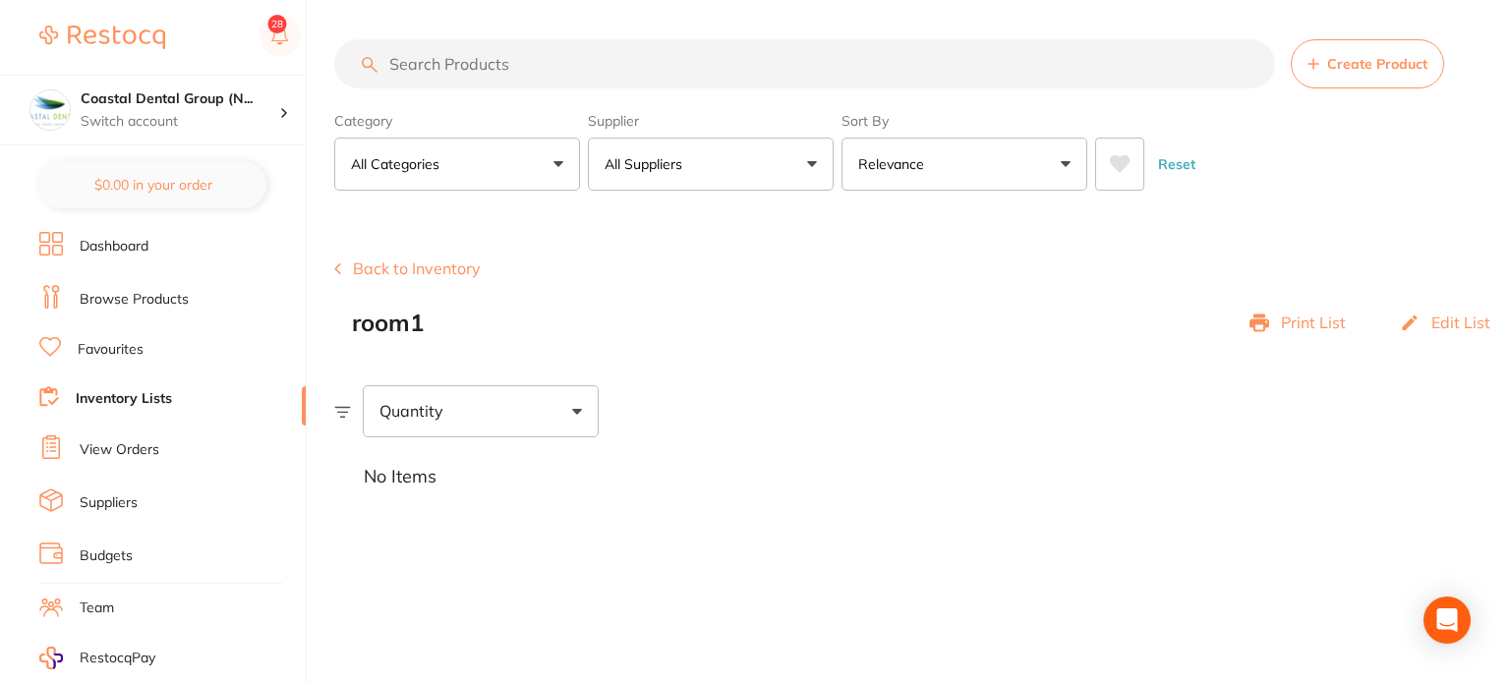
click at [665, 54] on input "search" at bounding box center [804, 63] width 941 height 49
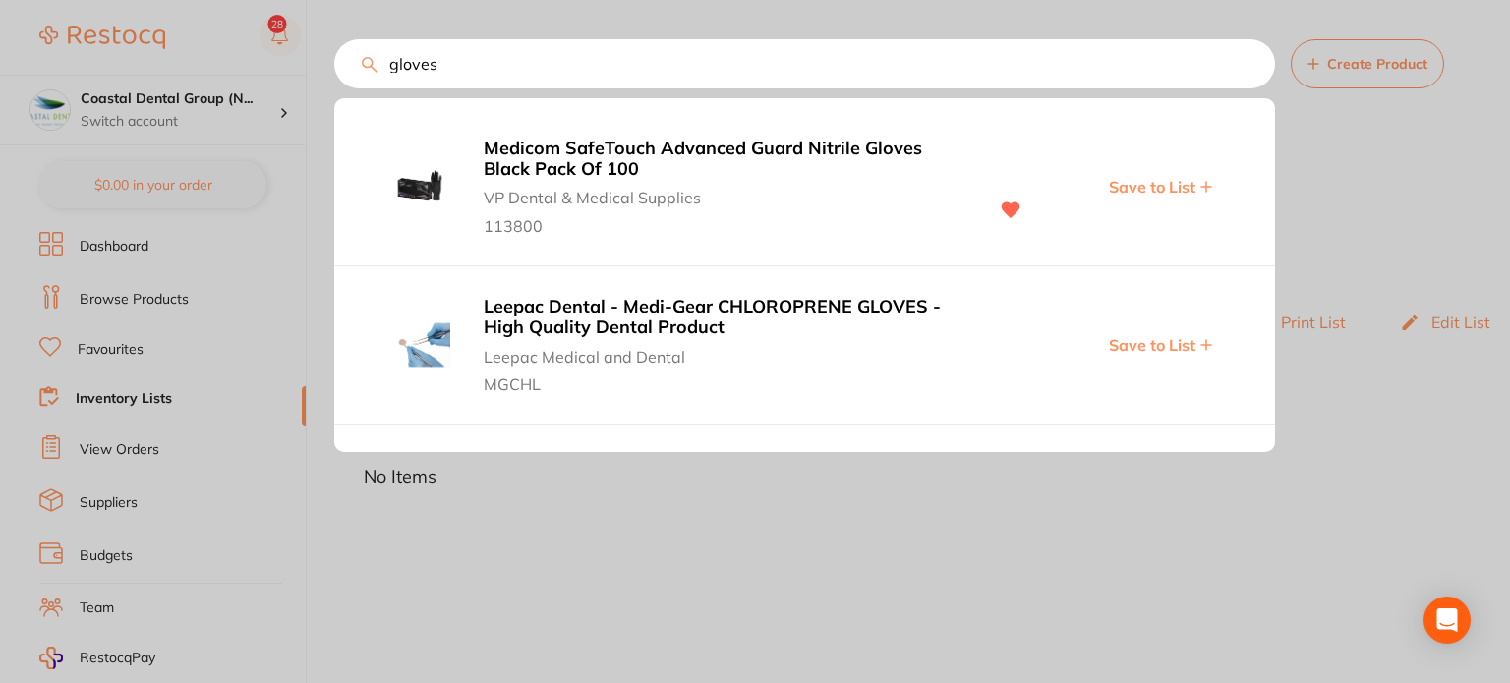
type input "gloves"
click at [1137, 193] on span "Save to List" at bounding box center [1152, 187] width 87 height 18
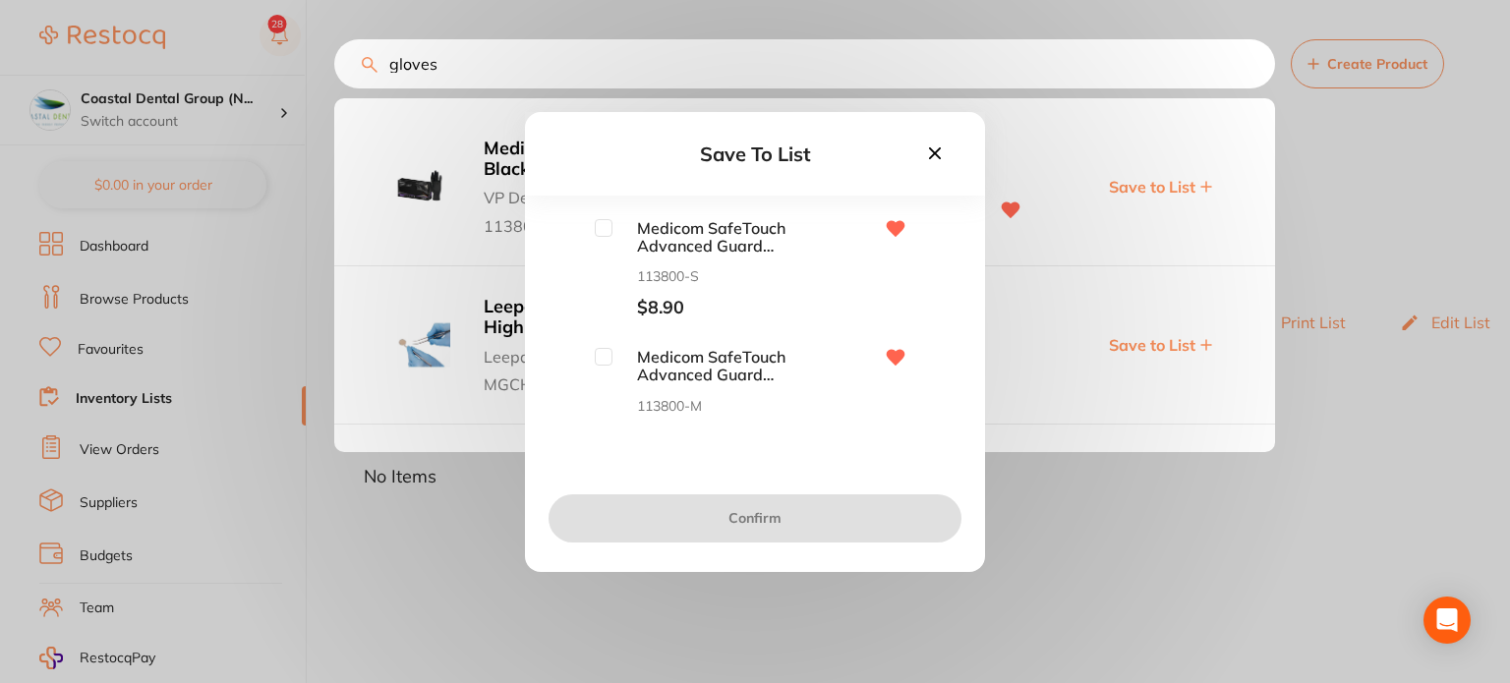
click at [613, 229] on span "Medicom SafeTouch Advanced Guard Nitrile Gloves Black Pack Of 100" at bounding box center [711, 237] width 197 height 36
click at [607, 227] on input "checkbox" at bounding box center [604, 228] width 18 height 18
checkbox input "true"
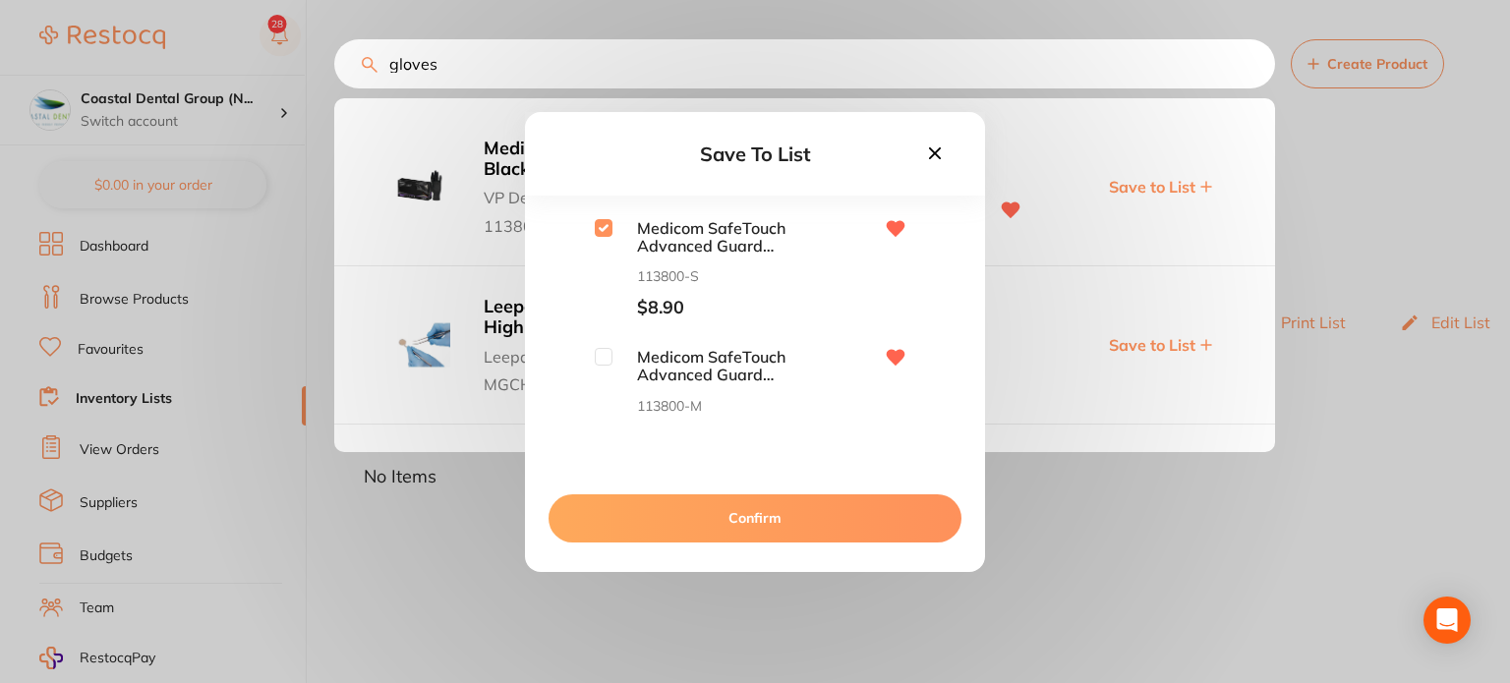
click at [598, 365] on input "checkbox" at bounding box center [604, 357] width 18 height 18
checkbox input "true"
click at [661, 518] on button "Confirm" at bounding box center [755, 518] width 413 height 47
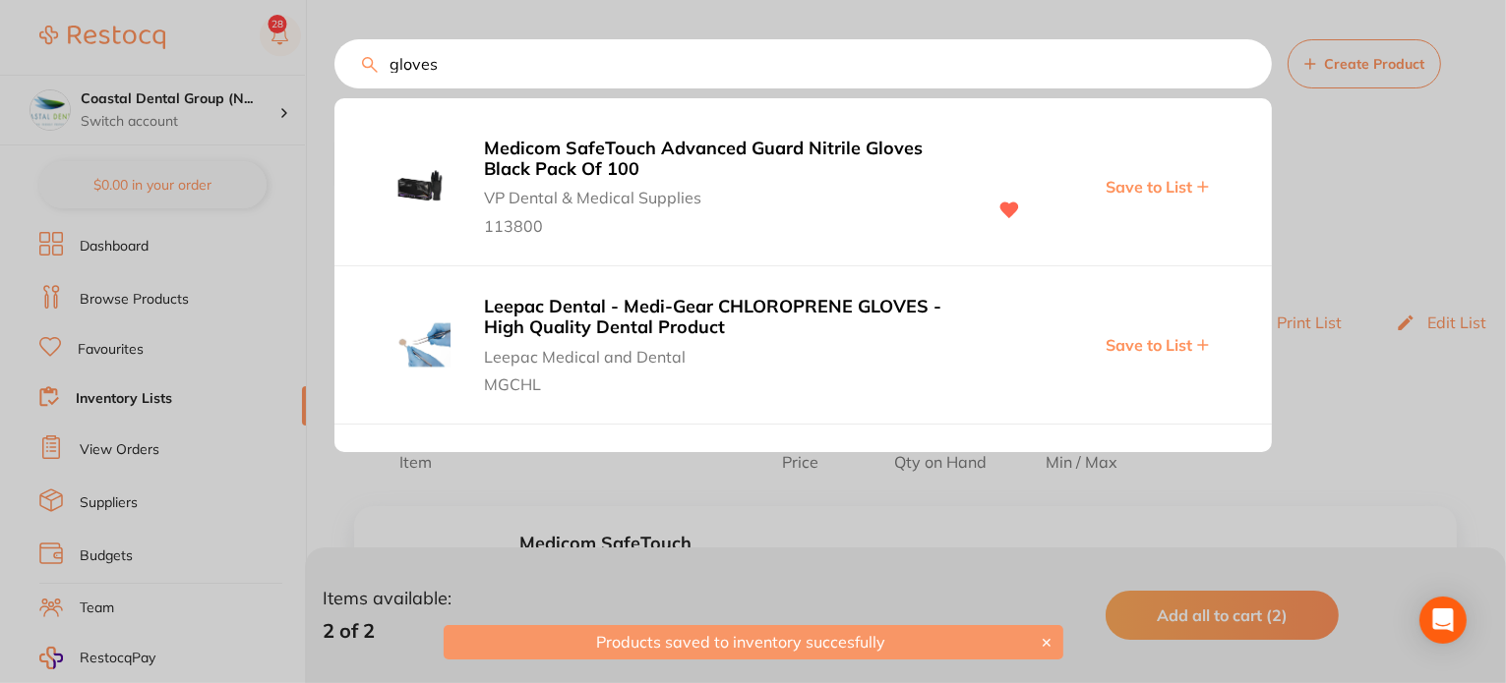
click at [893, 551] on div at bounding box center [753, 341] width 1506 height 683
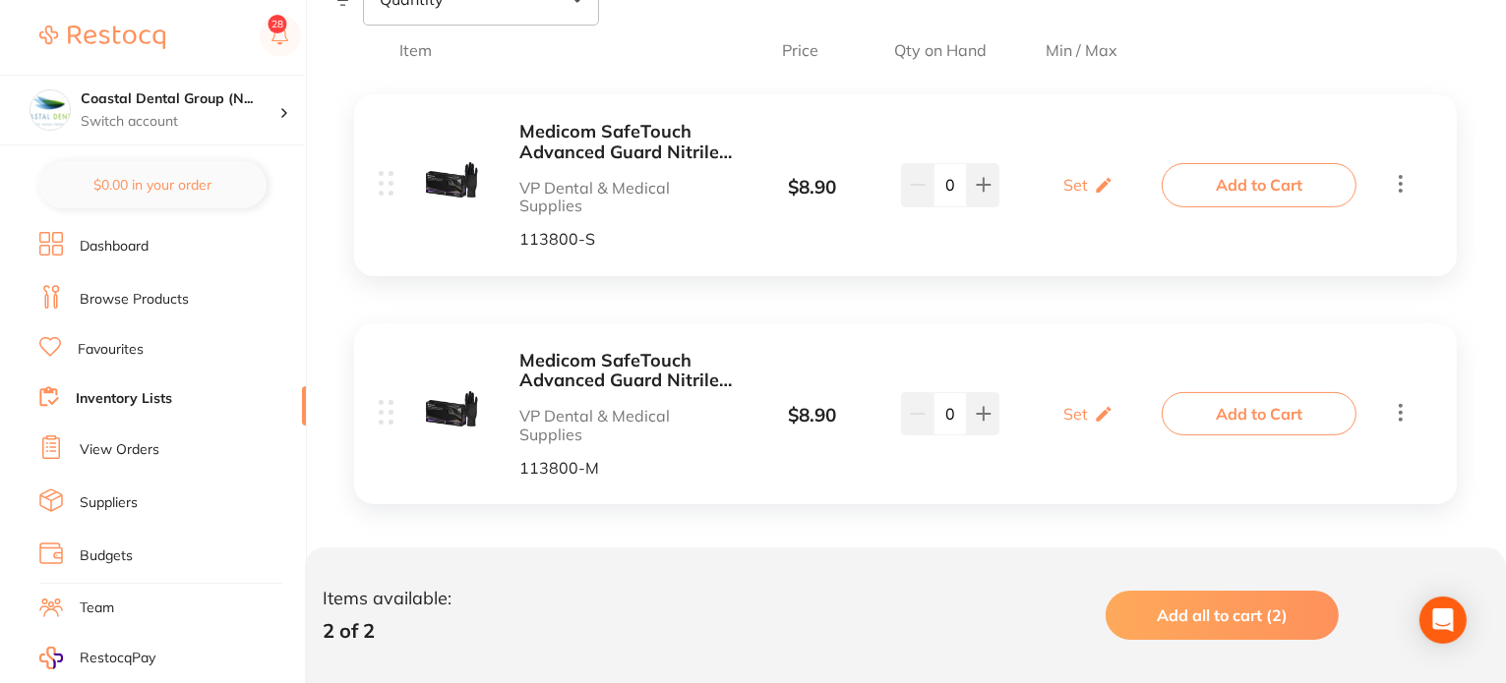
scroll to position [425, 0]
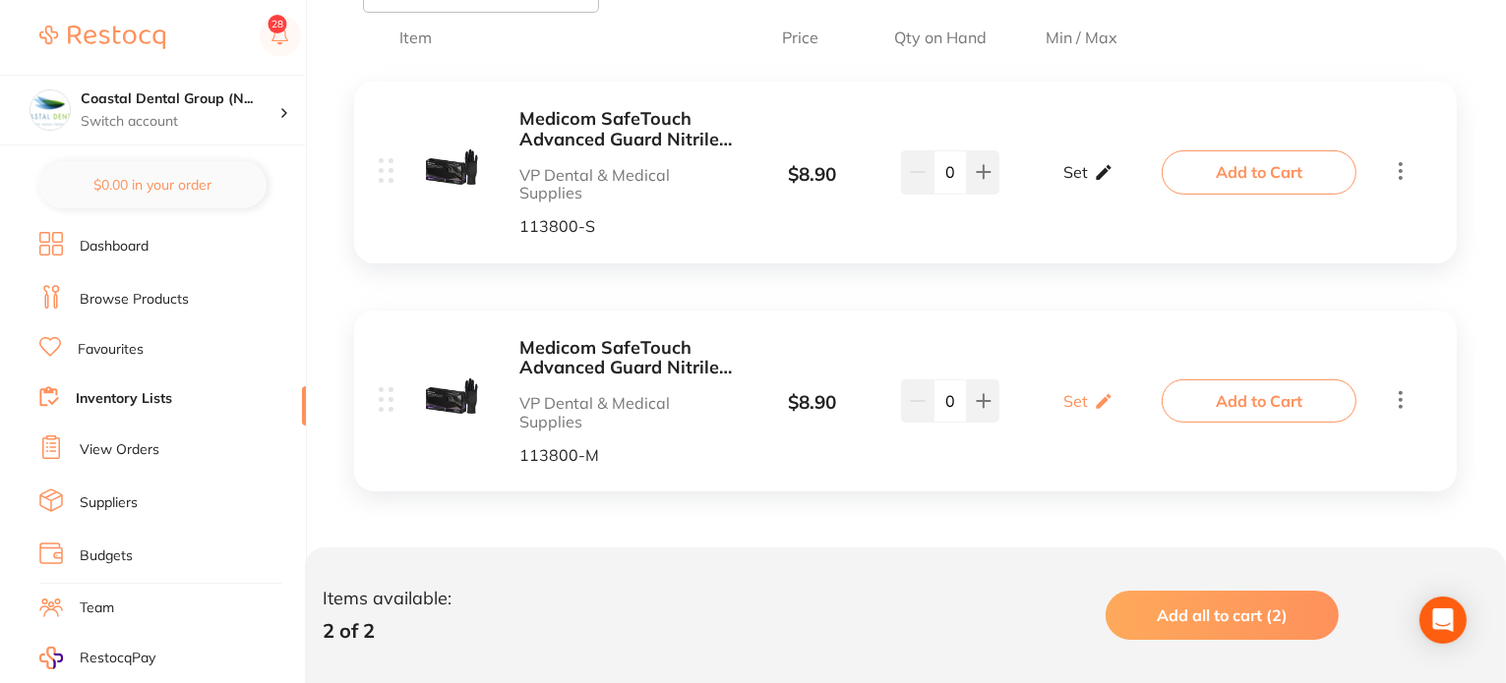
click at [1097, 168] on icon at bounding box center [1104, 172] width 20 height 21
click at [1074, 177] on input "0" at bounding box center [1058, 182] width 39 height 31
type input "0"
type input "2"
click at [1123, 181] on input "0" at bounding box center [1115, 182] width 39 height 31
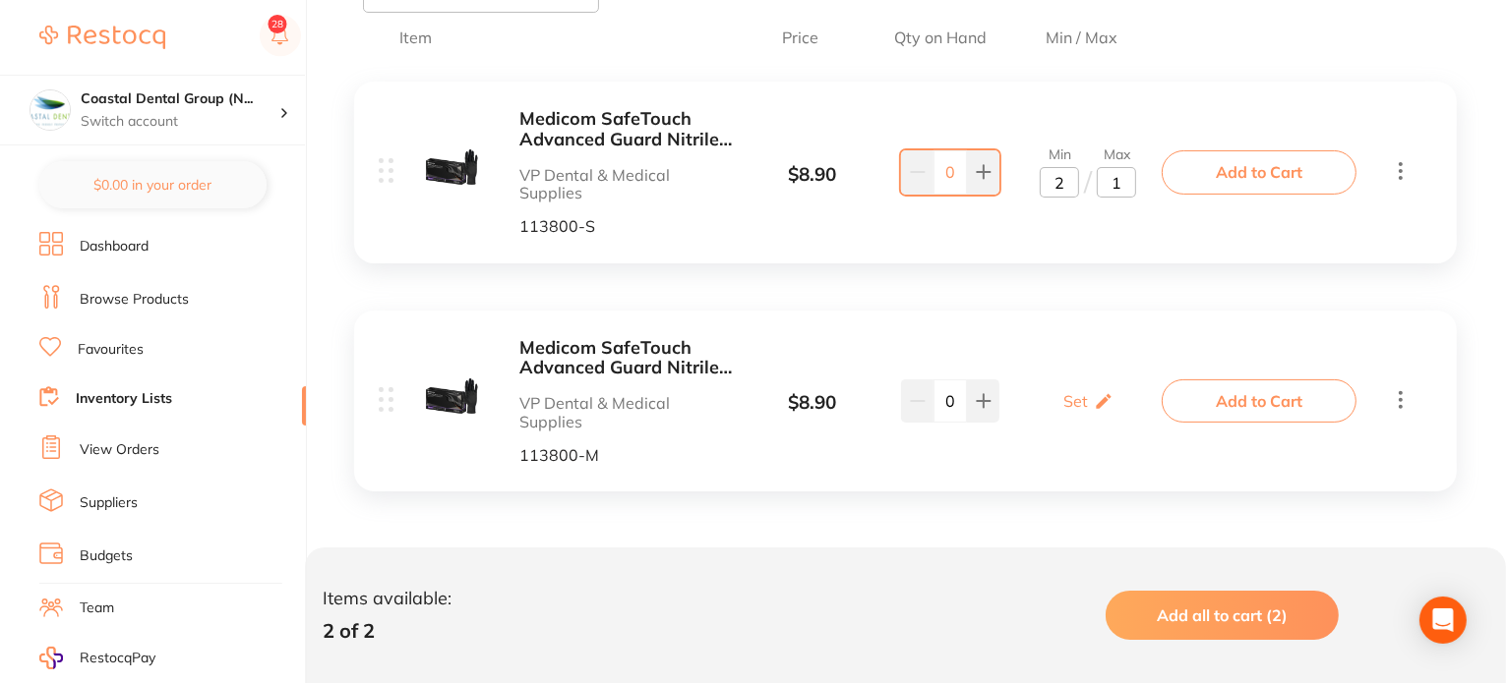
type input "10"
click at [1142, 256] on div "Medicom SafeTouch Advanced Guard Nitrile Gloves Black Pack Of 100 VP Dental & M…" at bounding box center [905, 173] width 1102 height 182
click at [1060, 259] on div "Medicom SafeTouch Advanced Guard Nitrile Gloves Black Pack Of 100 VP Dental & M…" at bounding box center [905, 173] width 1102 height 182
click at [980, 171] on icon at bounding box center [982, 172] width 13 height 13
click at [981, 171] on icon at bounding box center [982, 172] width 13 height 13
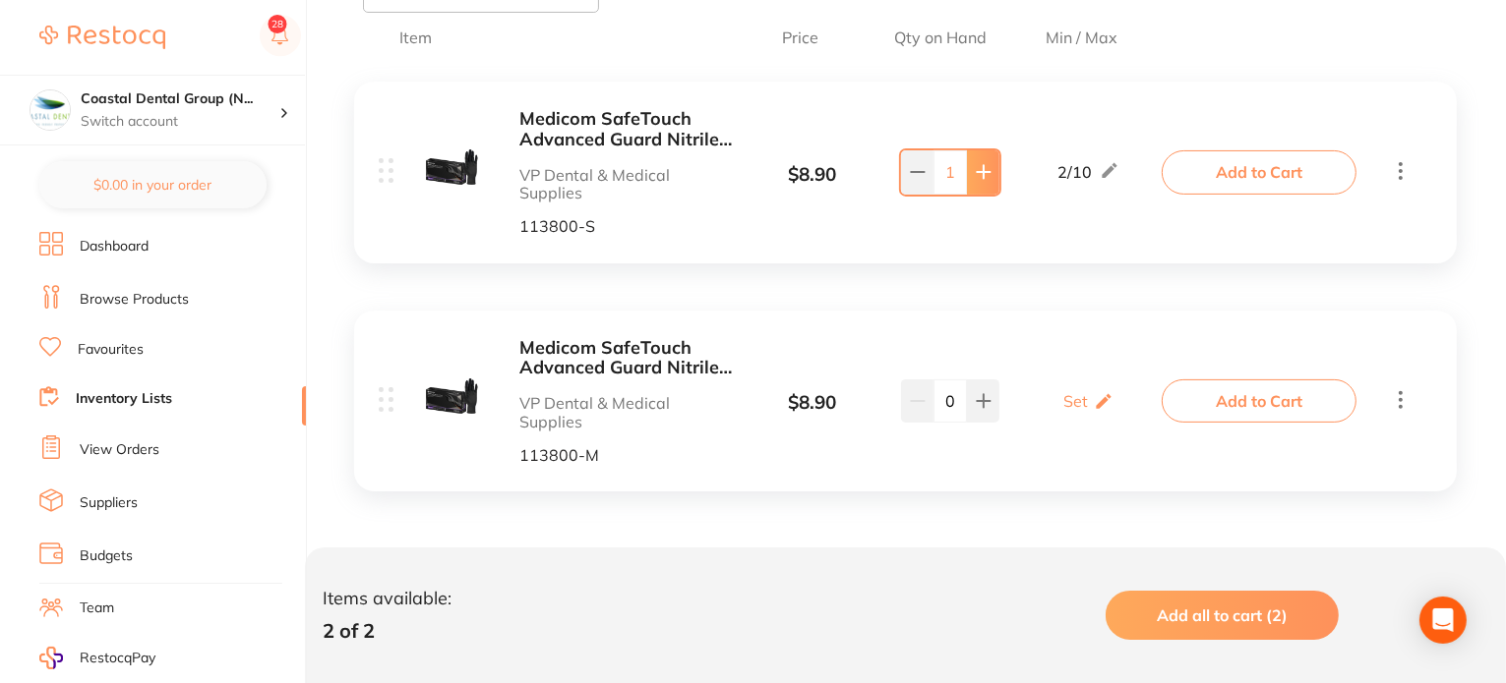
type input "2"
click at [1017, 251] on div "Medicom SafeTouch Advanced Guard Nitrile Gloves Black Pack Of 100 VP Dental & M…" at bounding box center [905, 173] width 1102 height 182
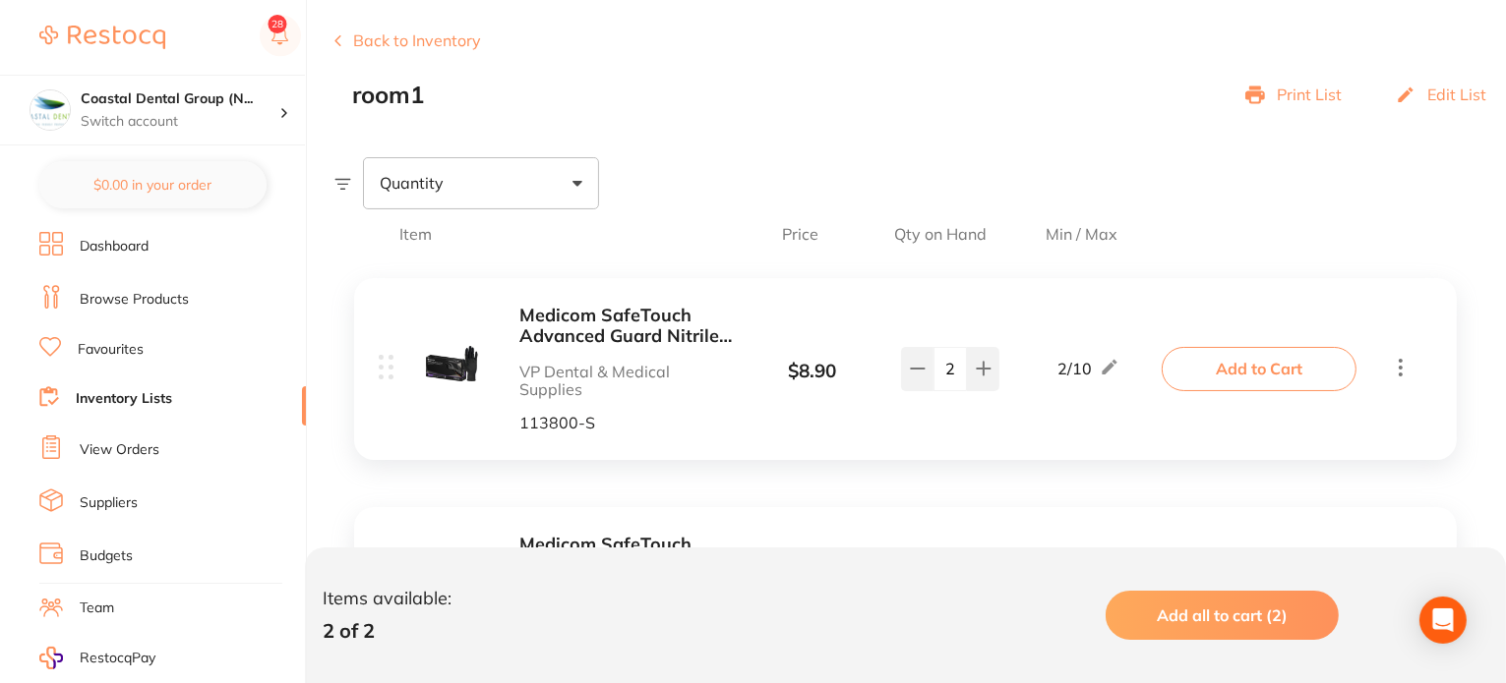
click at [1039, 459] on div "Medicom SafeTouch Advanced Guard Nitrile Gloves Black Pack Of 100 VP Dental & M…" at bounding box center [905, 491] width 1142 height 465
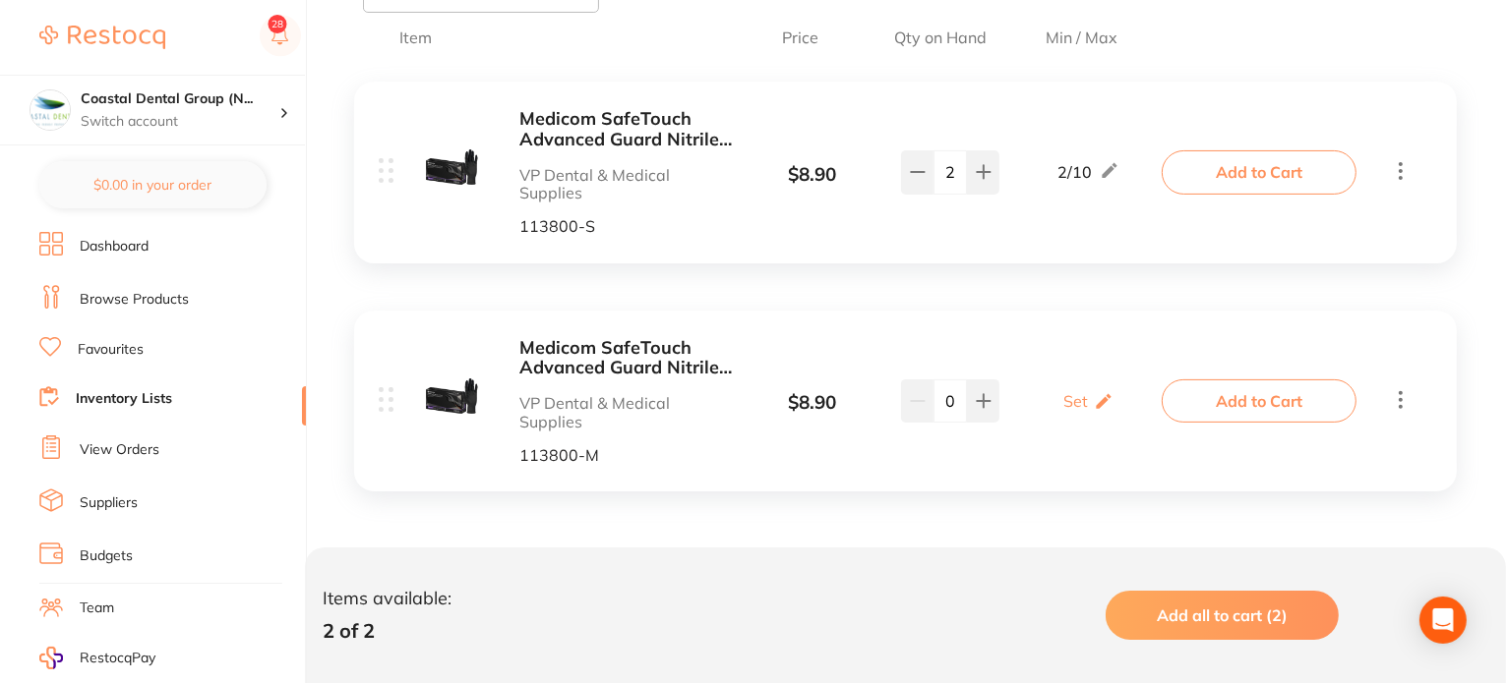
click at [1052, 318] on div "Medicom SafeTouch Advanced Guard Nitrile Gloves Black Pack Of 100 VP Dental & M…" at bounding box center [905, 402] width 1102 height 182
click at [1105, 393] on icon at bounding box center [1102, 400] width 15 height 15
click at [1071, 413] on input "0" at bounding box center [1058, 410] width 39 height 31
type input "2"
click at [1121, 405] on input "0" at bounding box center [1115, 410] width 39 height 31
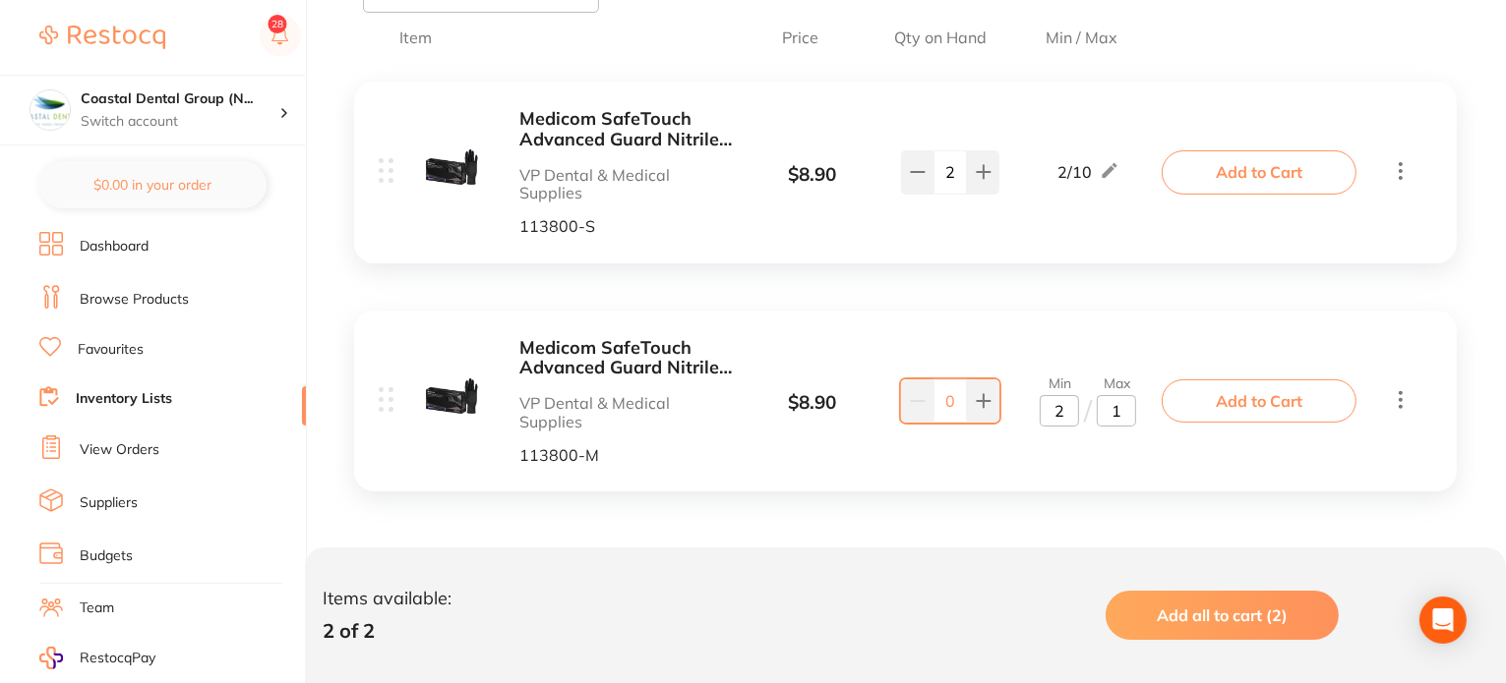
type input "10"
click at [1107, 328] on div "Medicom SafeTouch Advanced Guard Nitrile Gloves Black Pack Of 100 VP Dental & M…" at bounding box center [905, 402] width 1102 height 182
click at [990, 398] on button at bounding box center [983, 401] width 32 height 43
click at [920, 406] on icon at bounding box center [918, 401] width 16 height 16
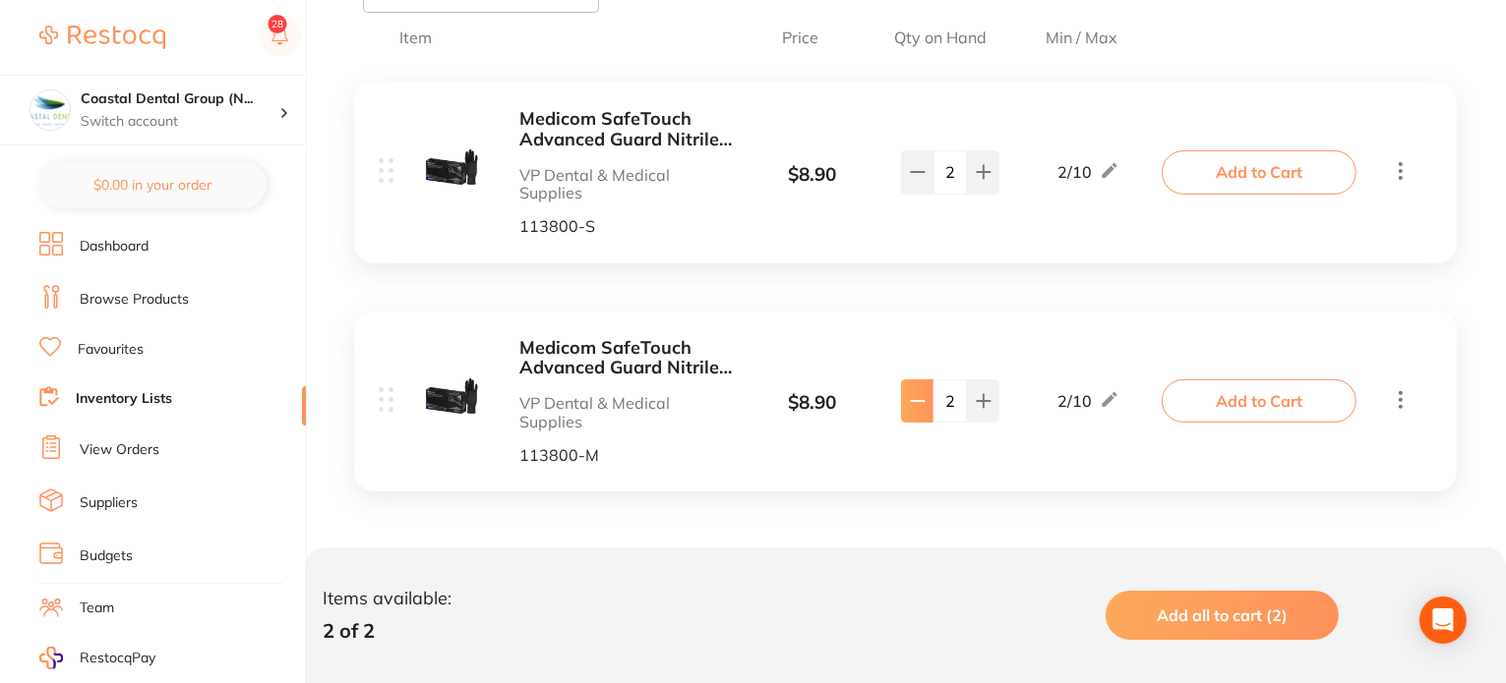
type input "1"
click at [1054, 457] on div "Medicom SafeTouch Advanced Guard Nitrile Gloves Black Pack Of 100 VP Dental & M…" at bounding box center [773, 401] width 788 height 127
click at [1145, 485] on div "Medicom SafeTouch Advanced Guard Nitrile Gloves Black Pack Of 100 VP Dental & M…" at bounding box center [905, 402] width 1102 height 182
click at [1089, 459] on div "Medicom SafeTouch Advanced Guard Nitrile Gloves Black Pack Of 100 VP Dental & M…" at bounding box center [773, 401] width 788 height 127
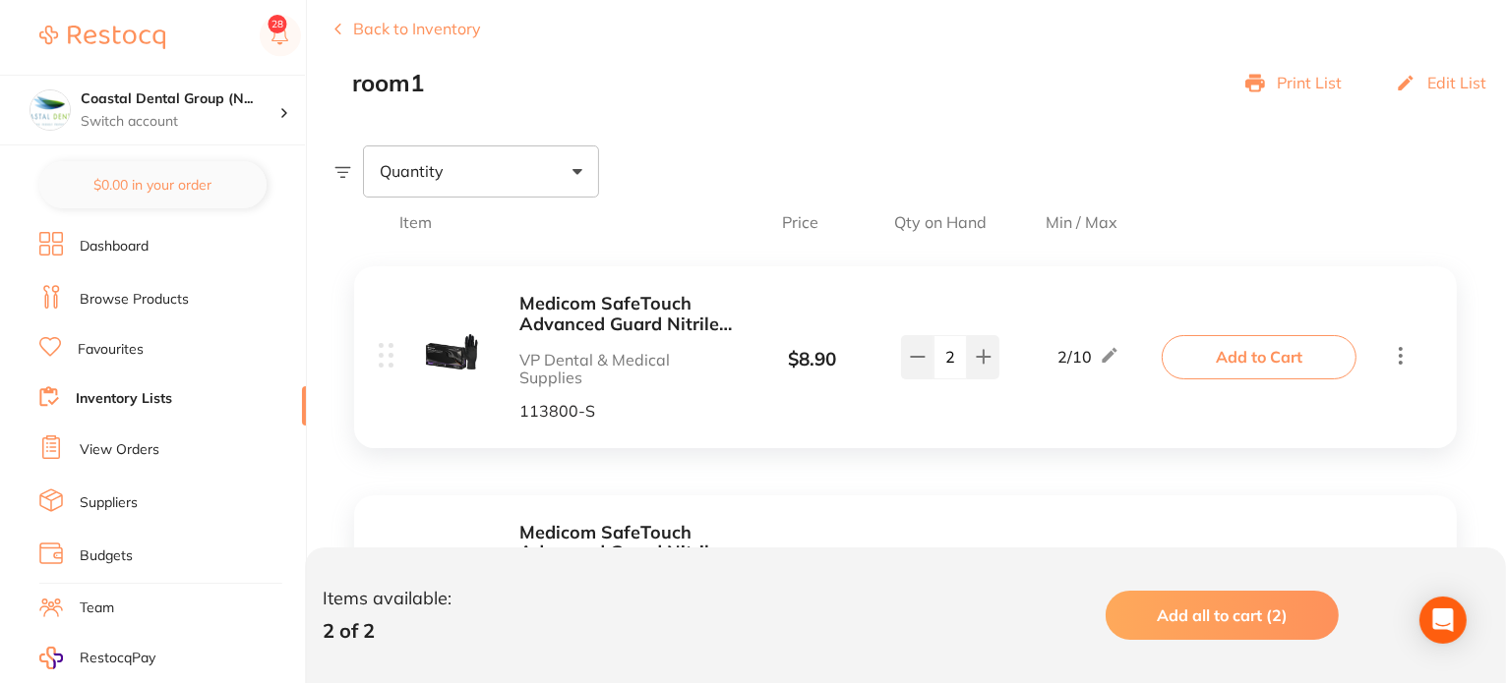
scroll to position [98, 0]
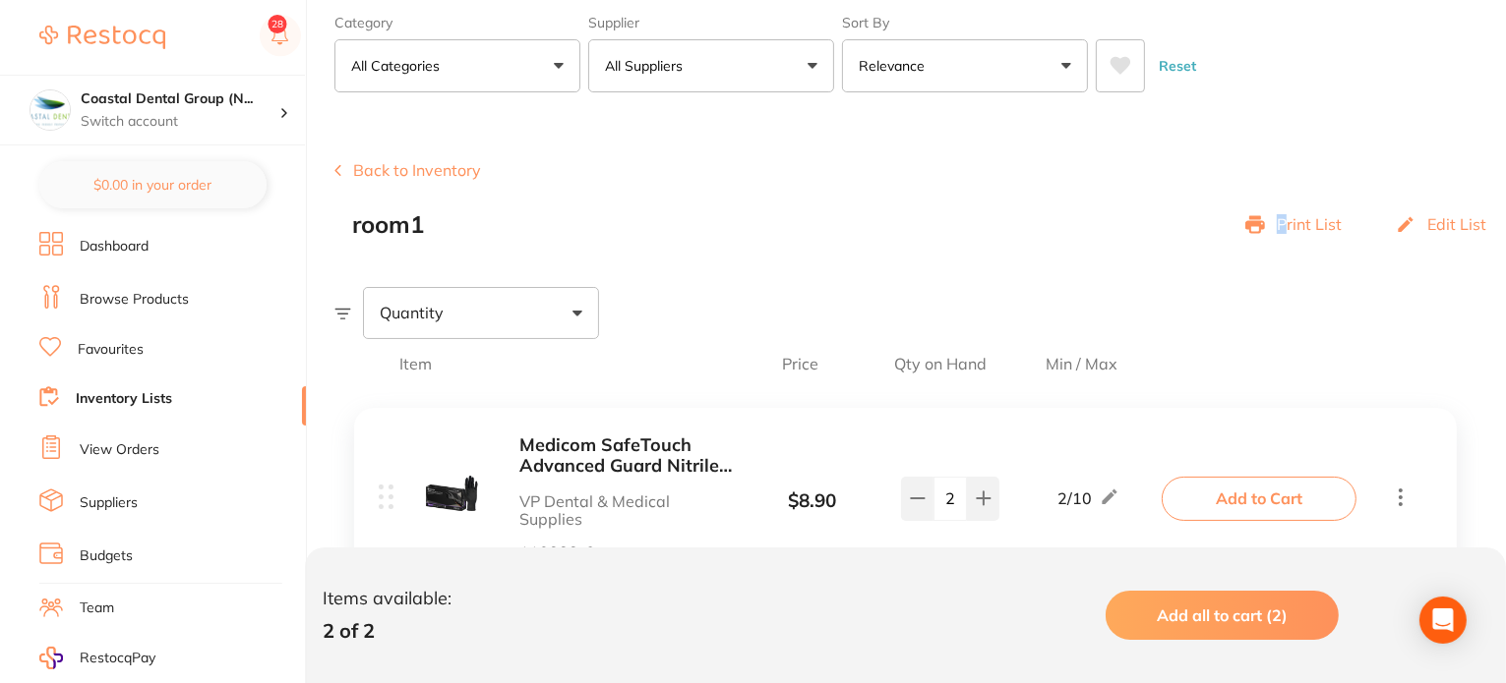
click at [1284, 219] on p "Print List" at bounding box center [1308, 224] width 65 height 18
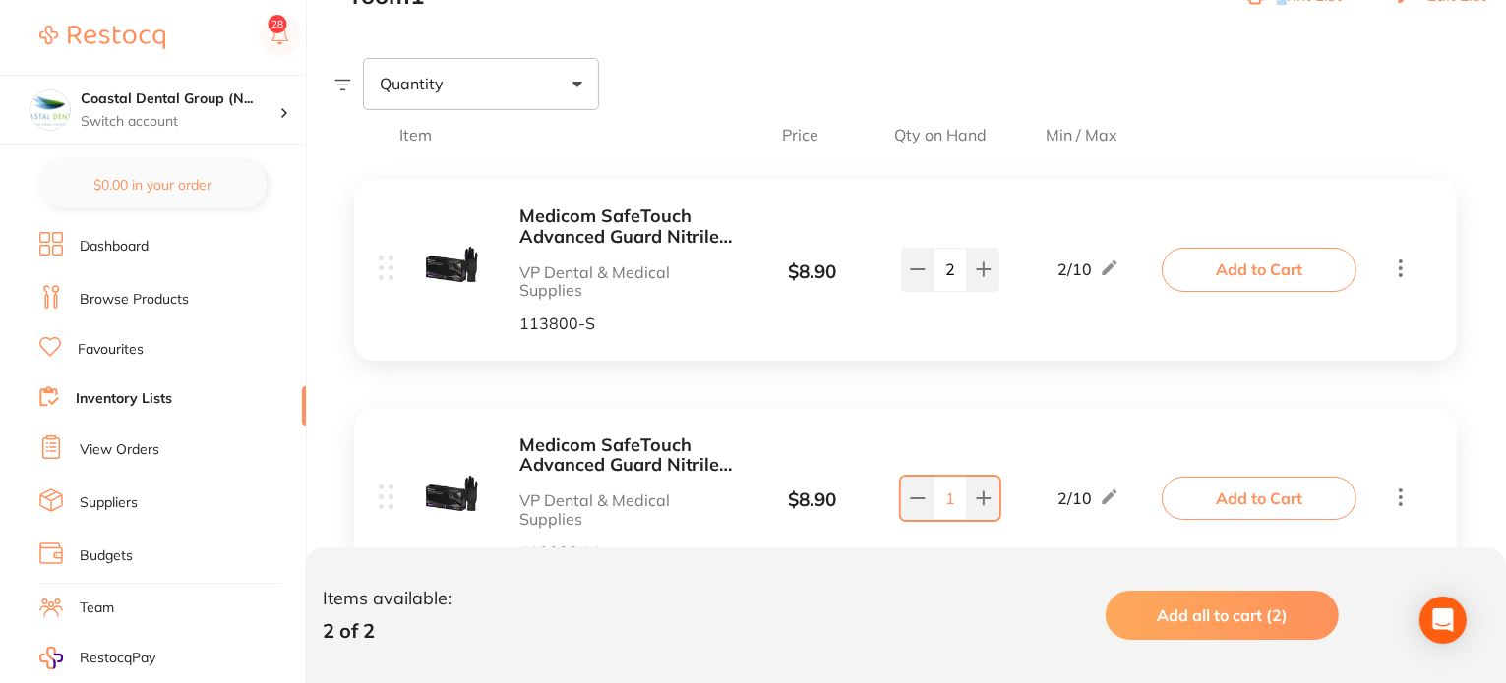
scroll to position [326, 0]
click at [972, 368] on div "Medicom SafeTouch Advanced Guard Nitrile Gloves Black Pack Of 100 VP Dental & M…" at bounding box center [905, 392] width 1142 height 465
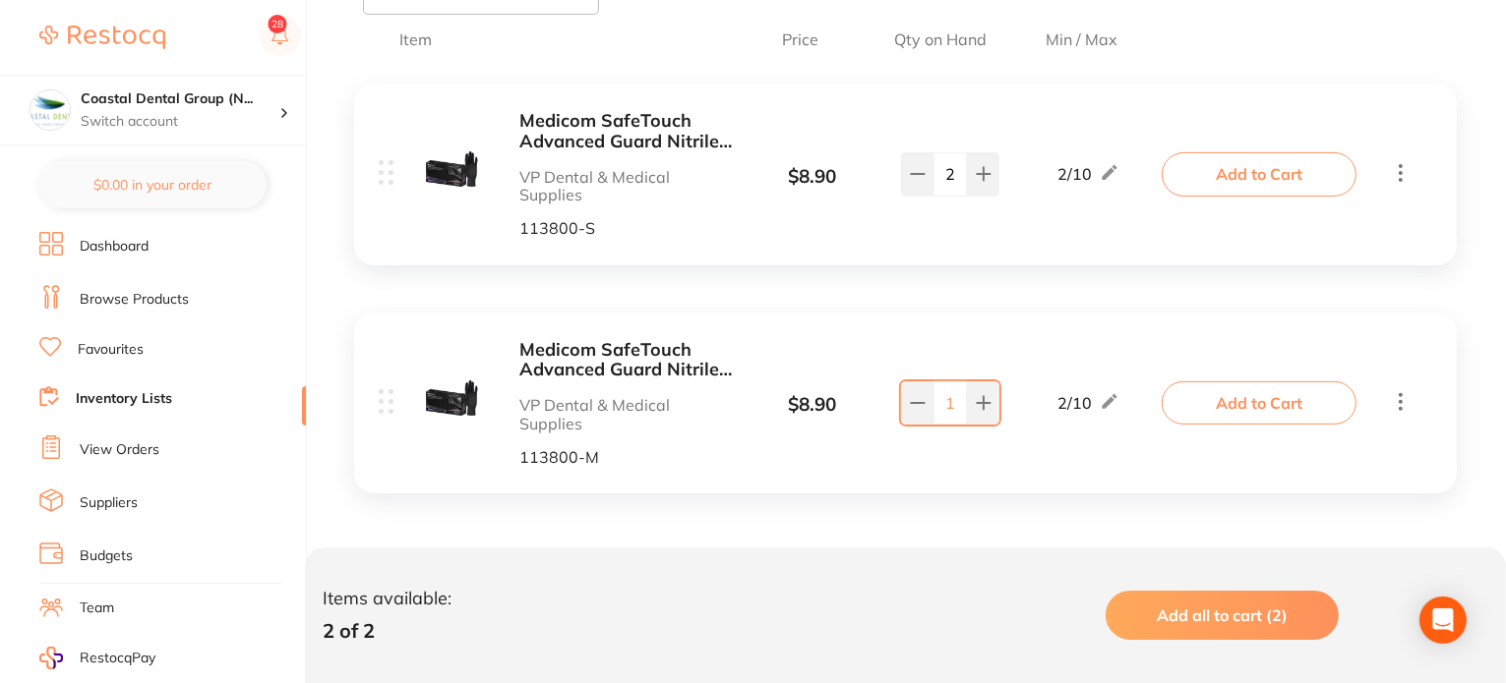
scroll to position [425, 0]
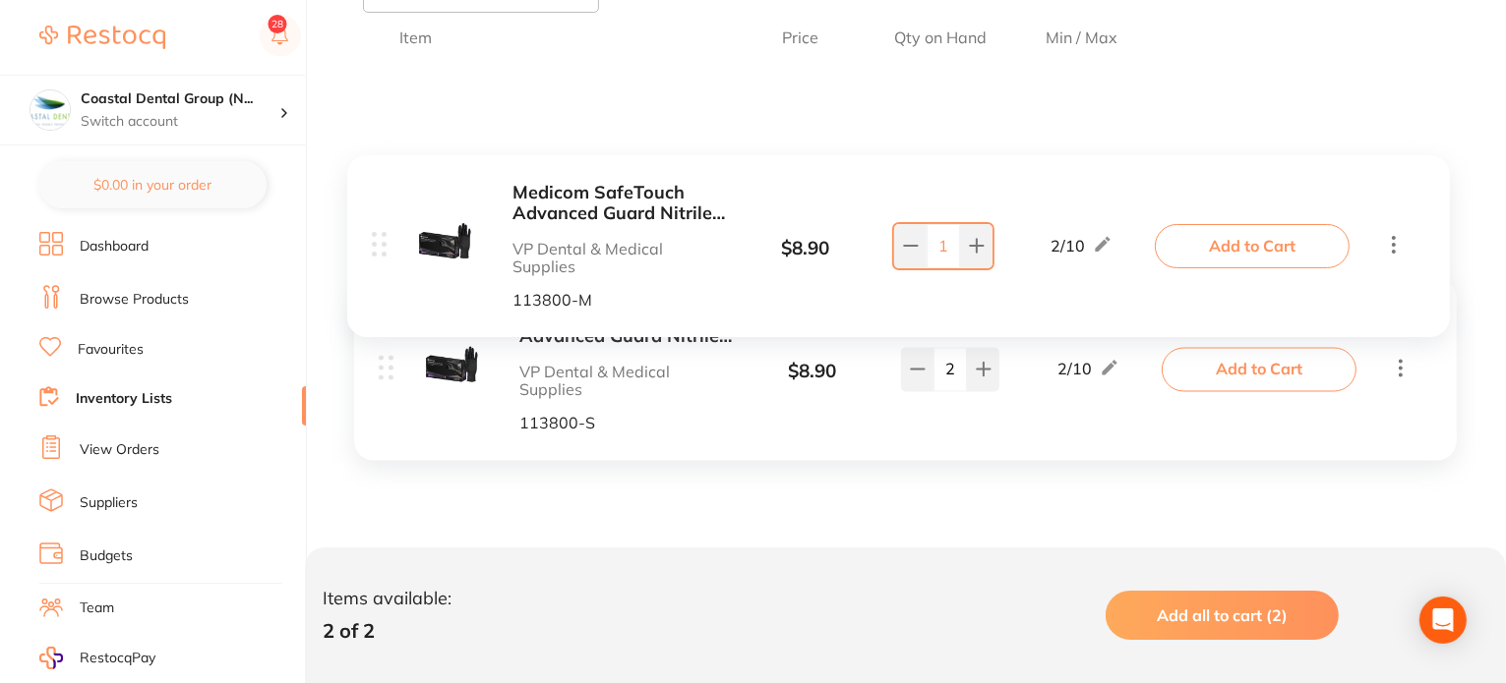
drag, startPoint x: 391, startPoint y: 383, endPoint x: 399, endPoint y: 148, distance: 234.2
click at [399, 148] on div "Medicom SafeTouch Advanced Guard Nitrile Gloves Black Pack Of 100 VP Dental & M…" at bounding box center [905, 294] width 1142 height 465
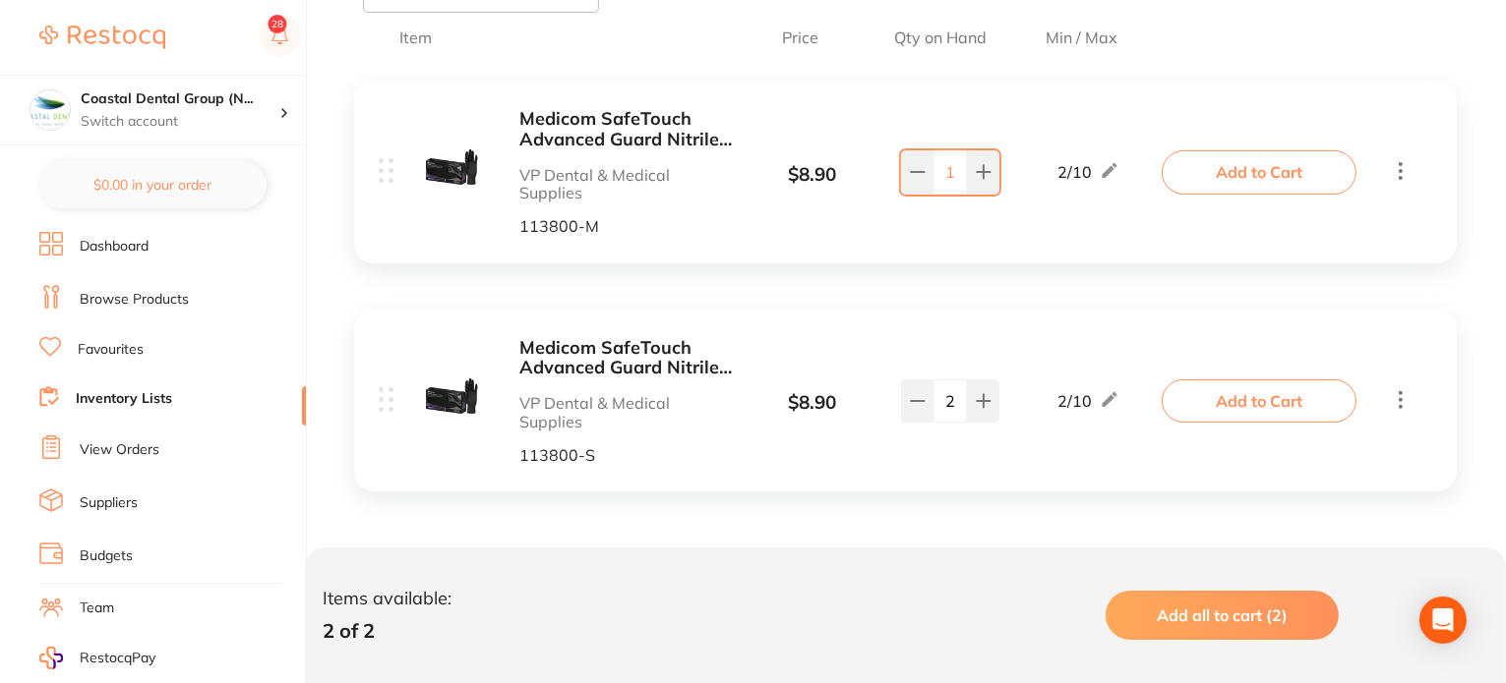
click at [1280, 615] on span "Add all to cart (2)" at bounding box center [1221, 616] width 131 height 20
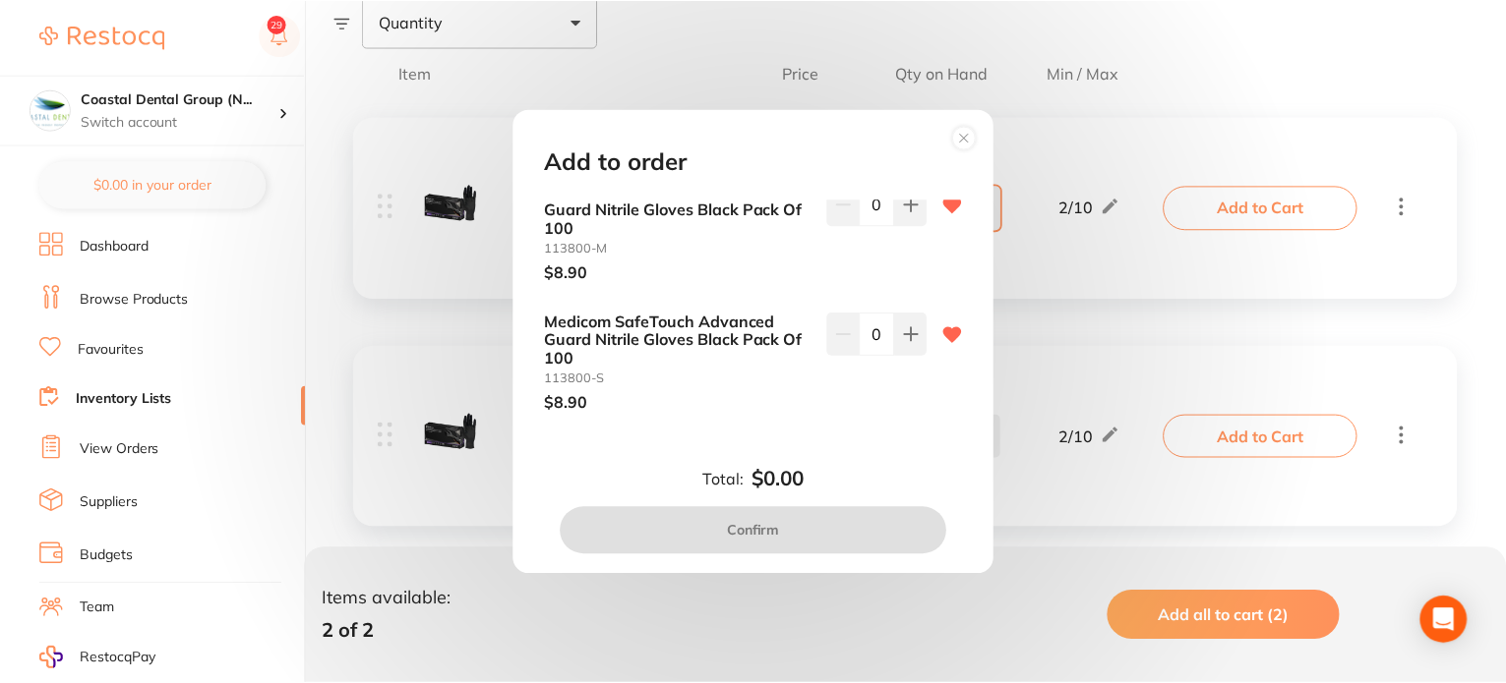
scroll to position [0, 0]
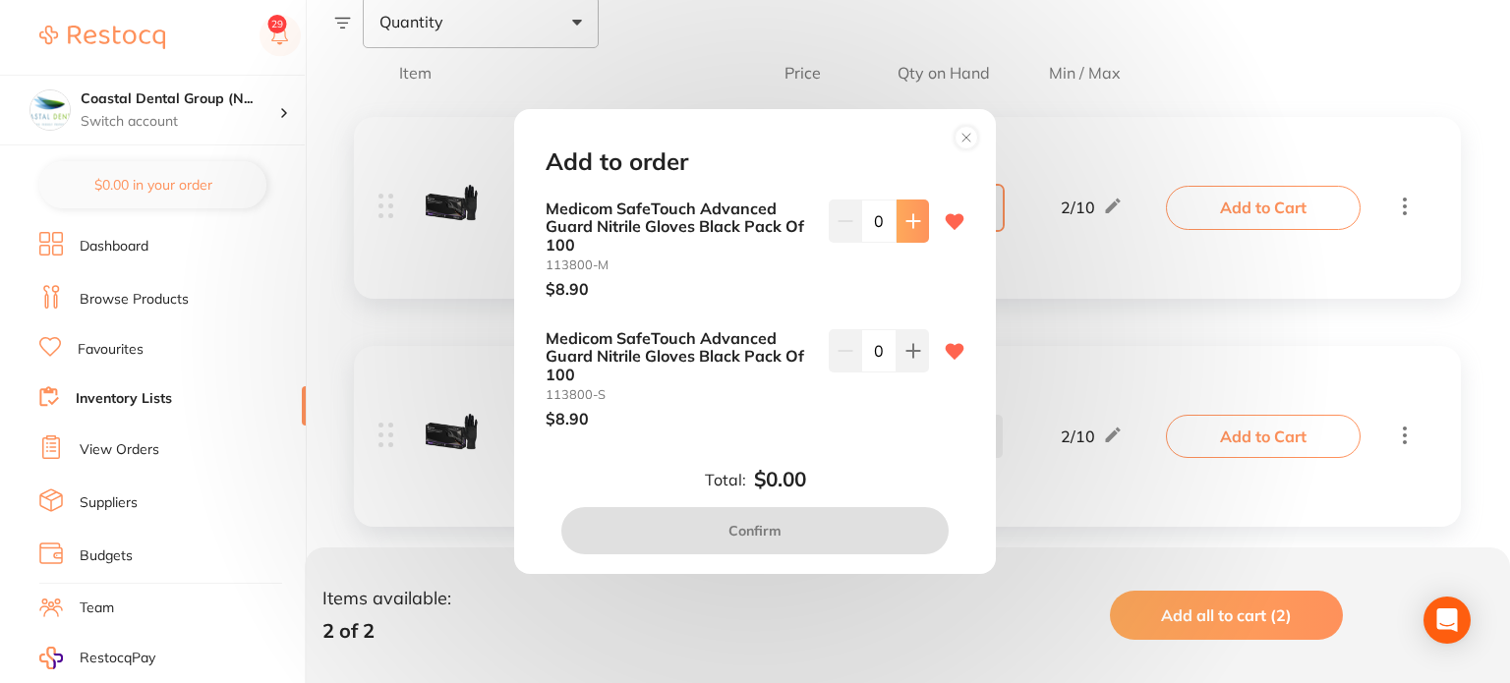
click at [907, 220] on icon at bounding box center [913, 220] width 13 height 13
type input "1"
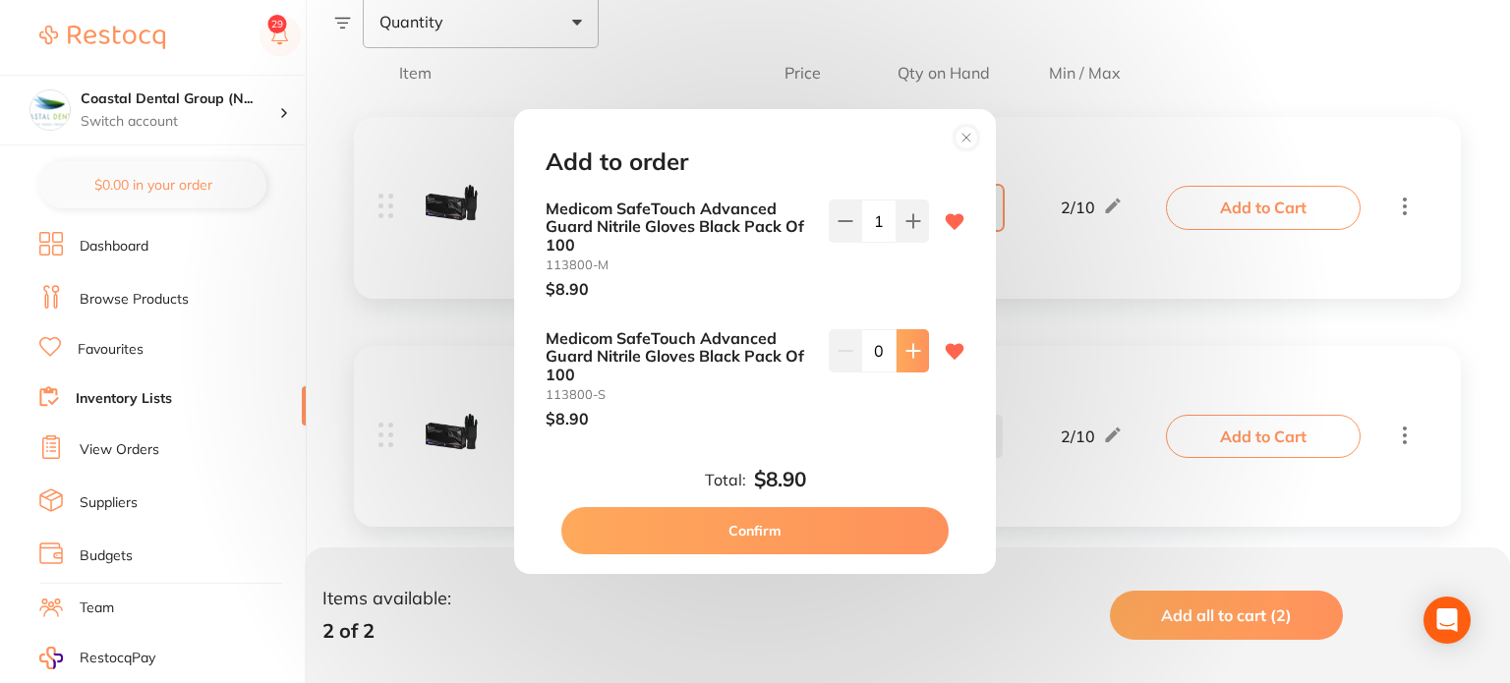
click at [906, 353] on icon at bounding box center [914, 351] width 16 height 16
type input "3"
click at [897, 220] on button at bounding box center [913, 221] width 32 height 43
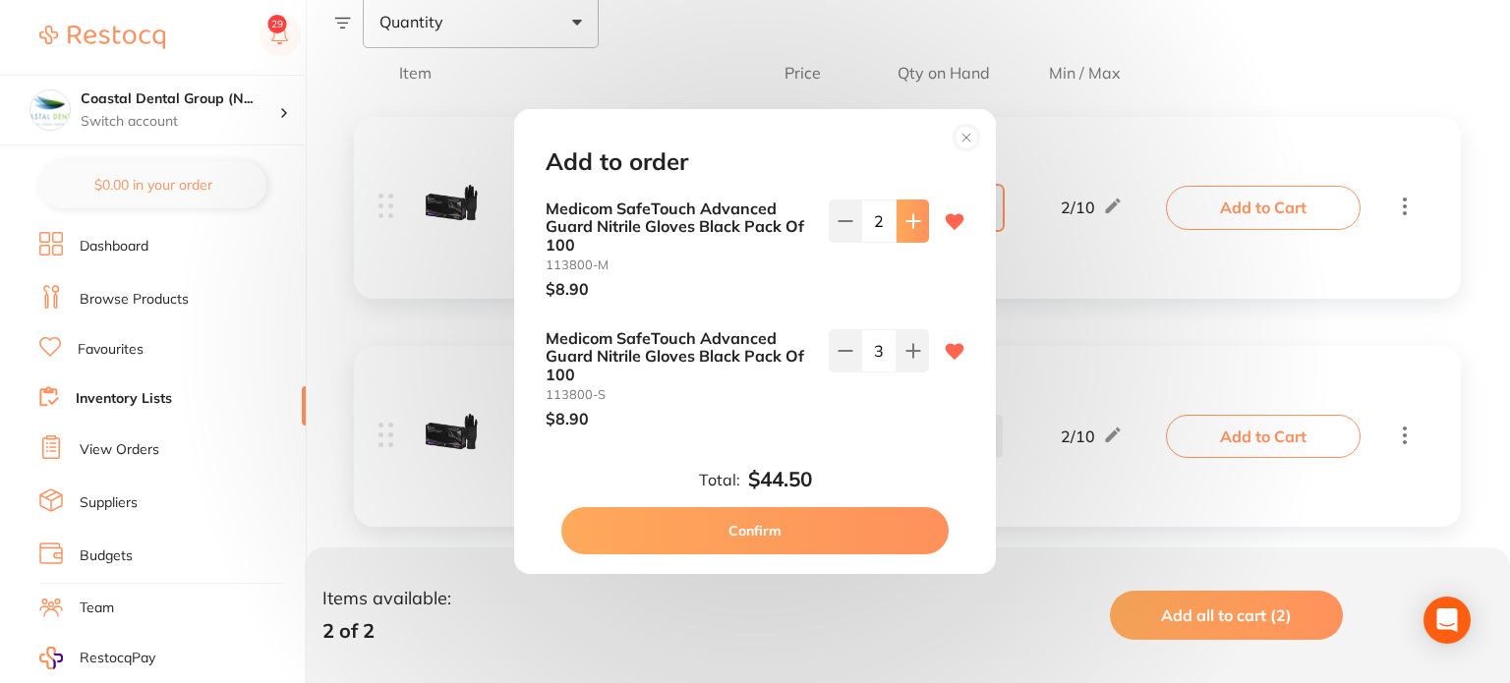
click at [897, 220] on button at bounding box center [913, 221] width 32 height 43
type input "3"
click at [794, 522] on button "Confirm" at bounding box center [755, 530] width 387 height 47
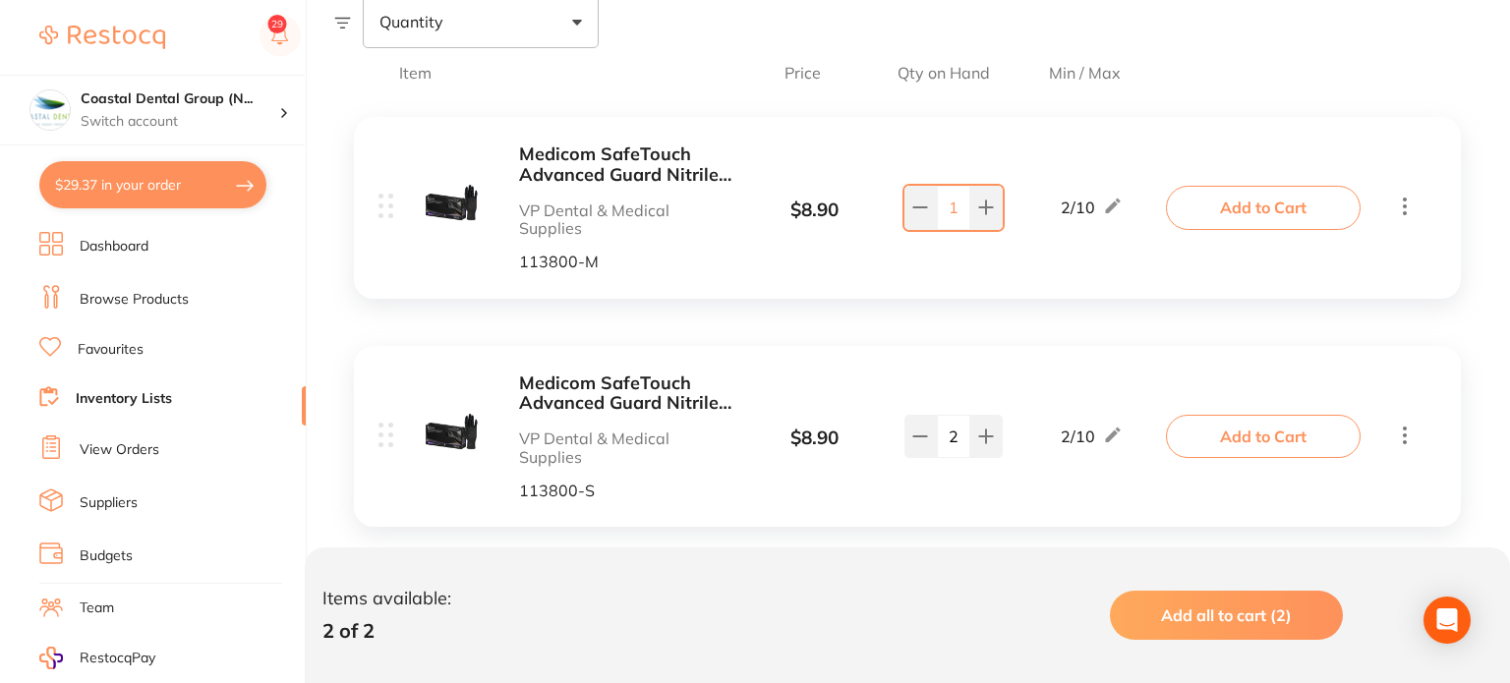
checkbox input "false"
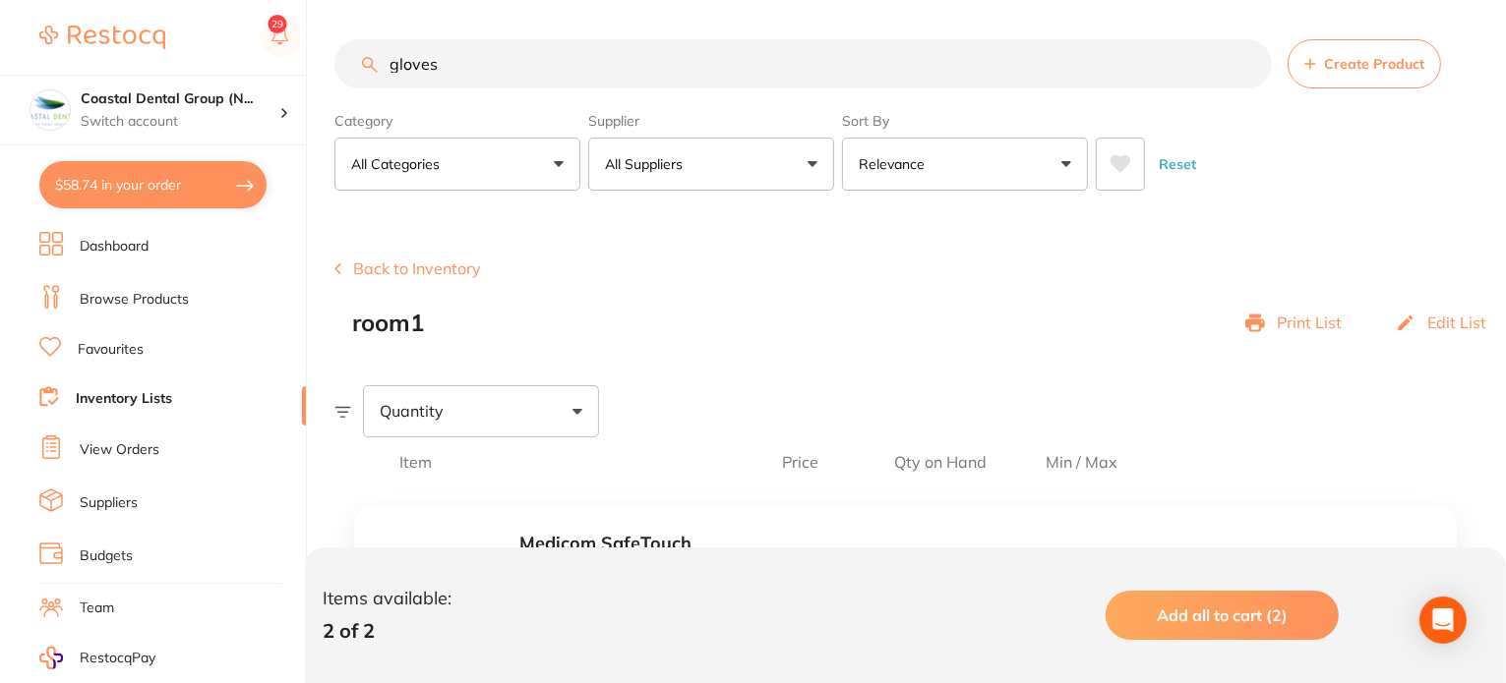
click at [727, 267] on div "Back to Inventory room1 Print List Edit List" at bounding box center [919, 298] width 1171 height 77
click at [385, 270] on button "Back to Inventory" at bounding box center [407, 269] width 147 height 18
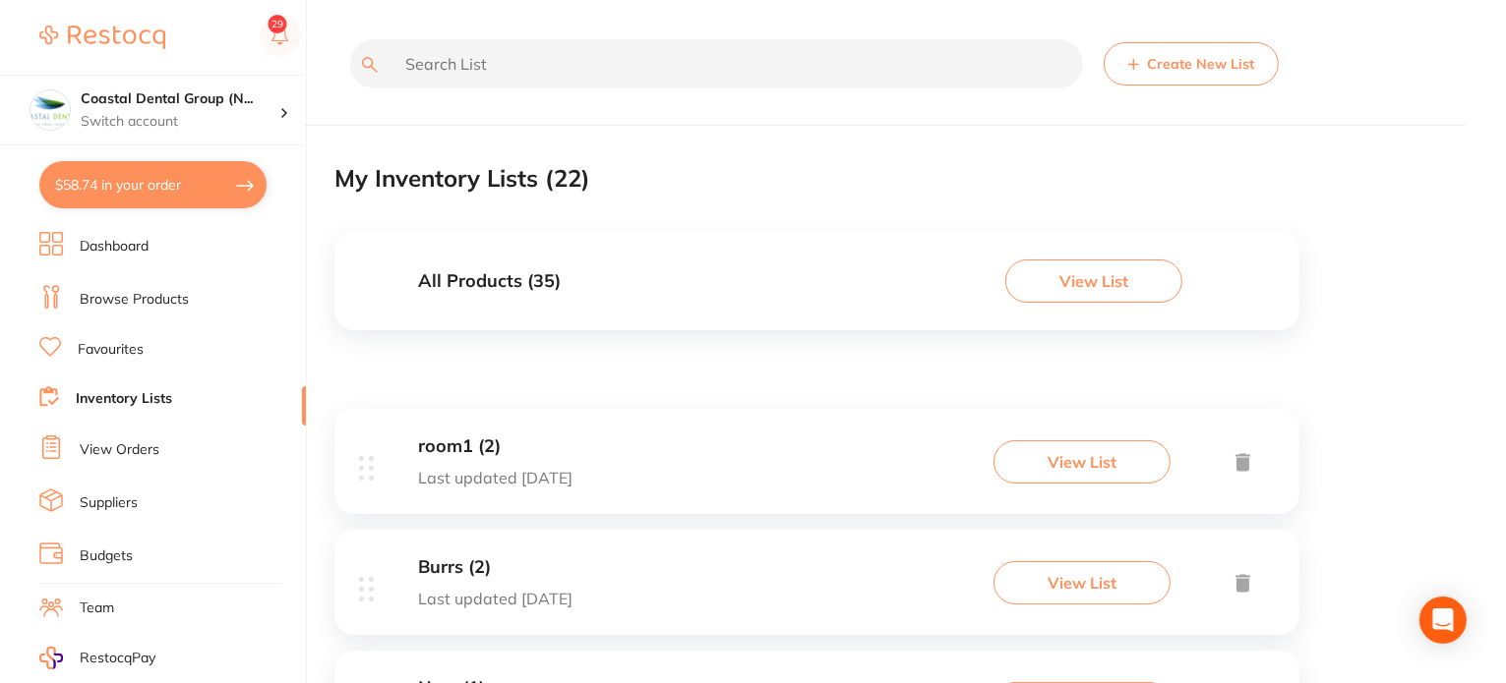
click at [160, 355] on li "Favourites" at bounding box center [172, 350] width 266 height 26
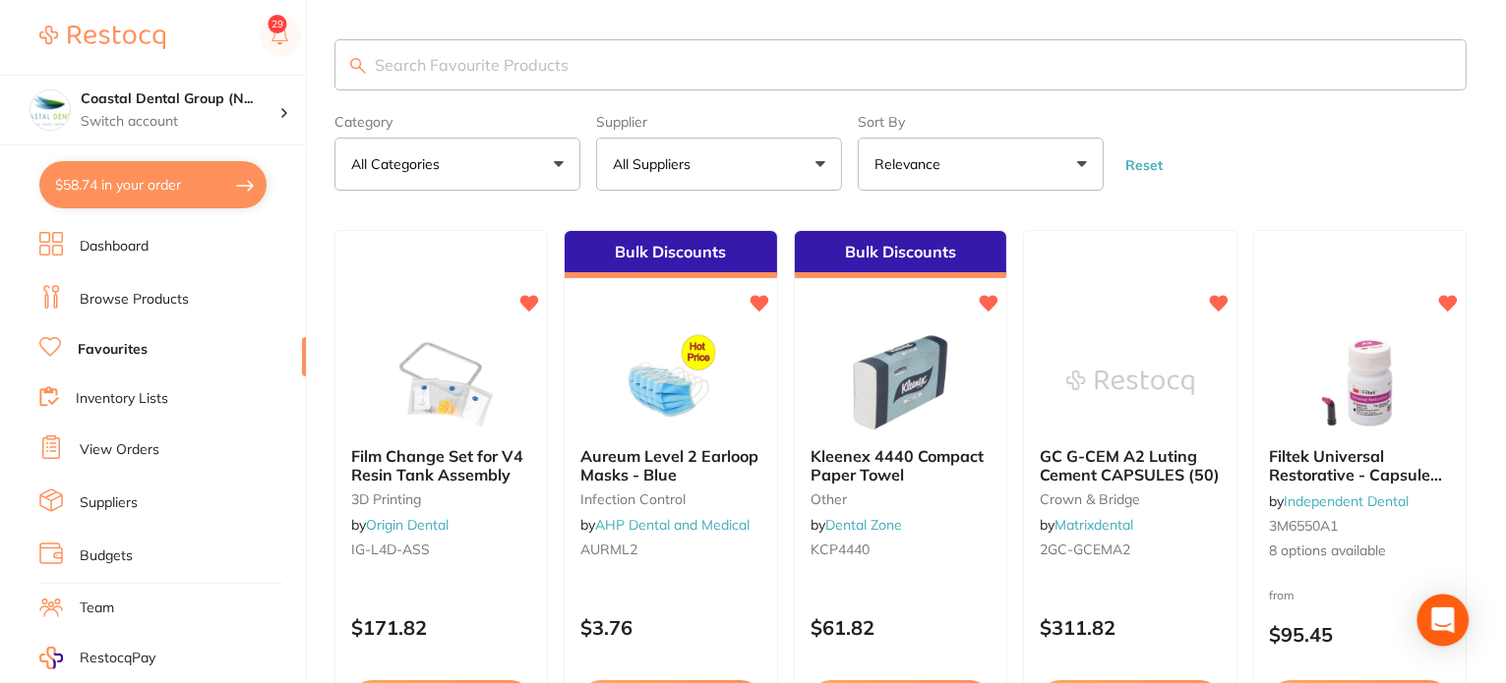
click at [1449, 622] on icon "Open Intercom Messenger" at bounding box center [1442, 621] width 23 height 26
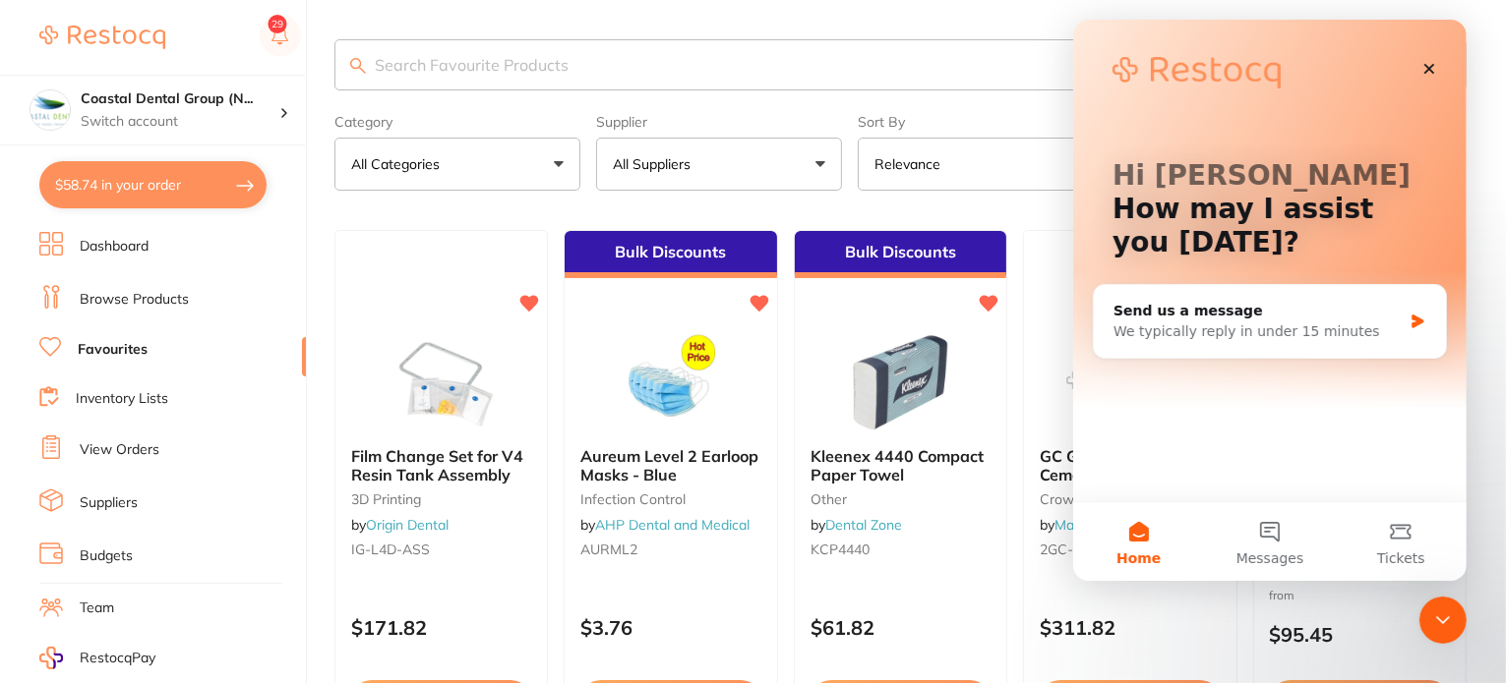
click at [1449, 621] on icon "Close Intercom Messenger" at bounding box center [1442, 620] width 24 height 24
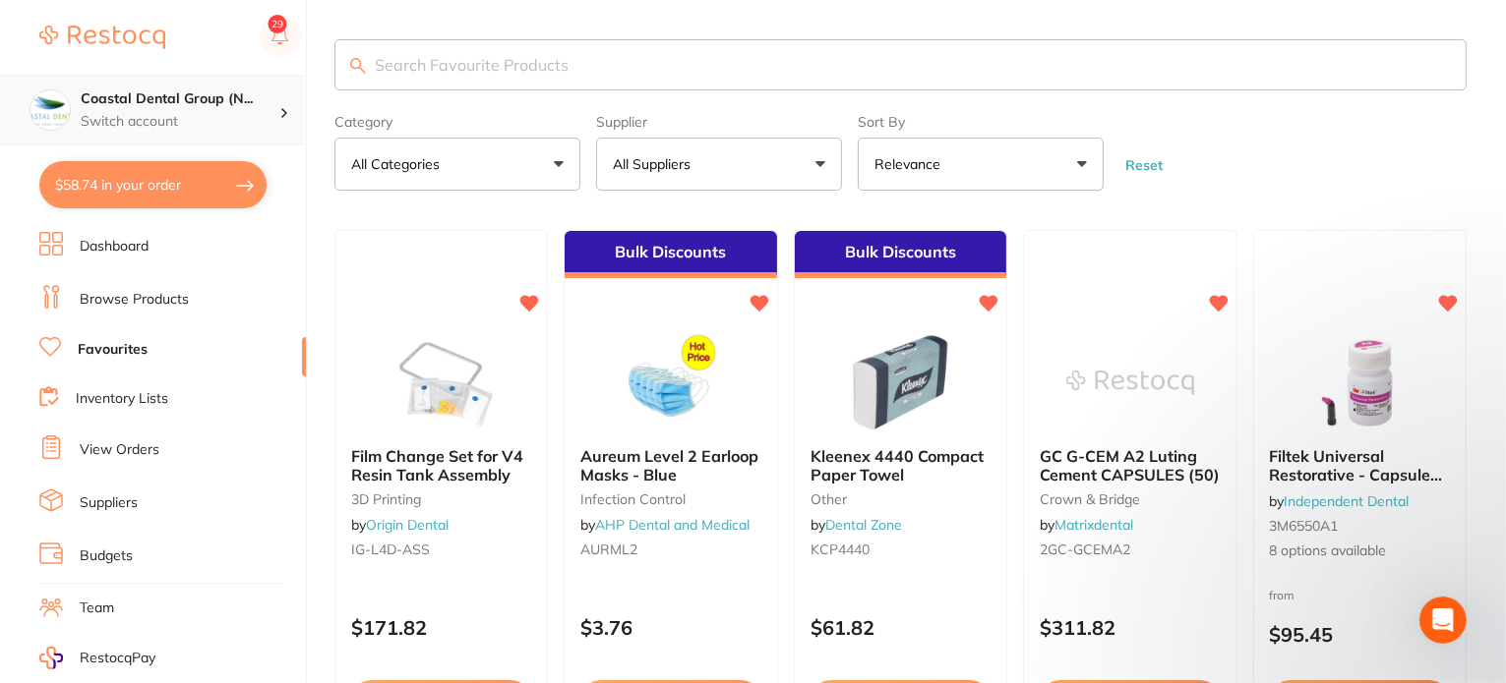
click at [55, 103] on img at bounding box center [49, 109] width 39 height 39
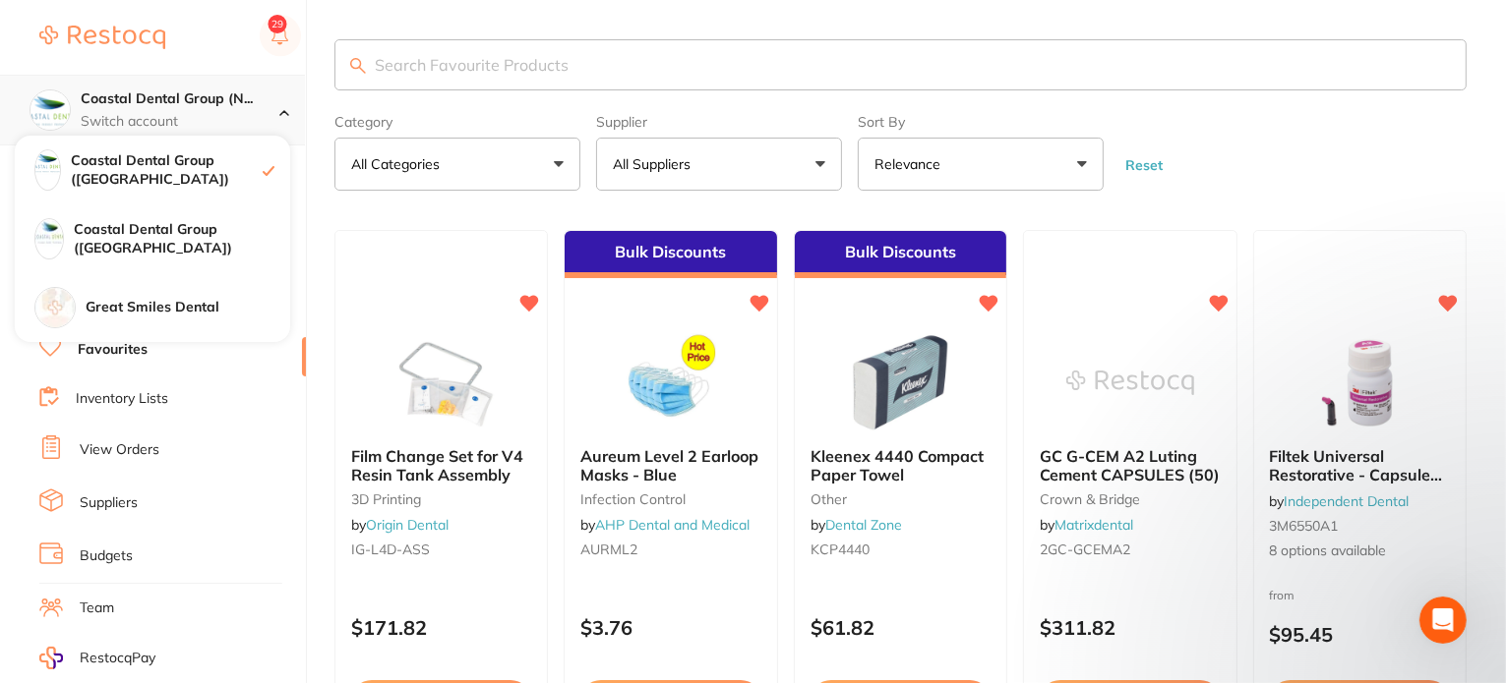
click at [55, 103] on img at bounding box center [49, 109] width 39 height 39
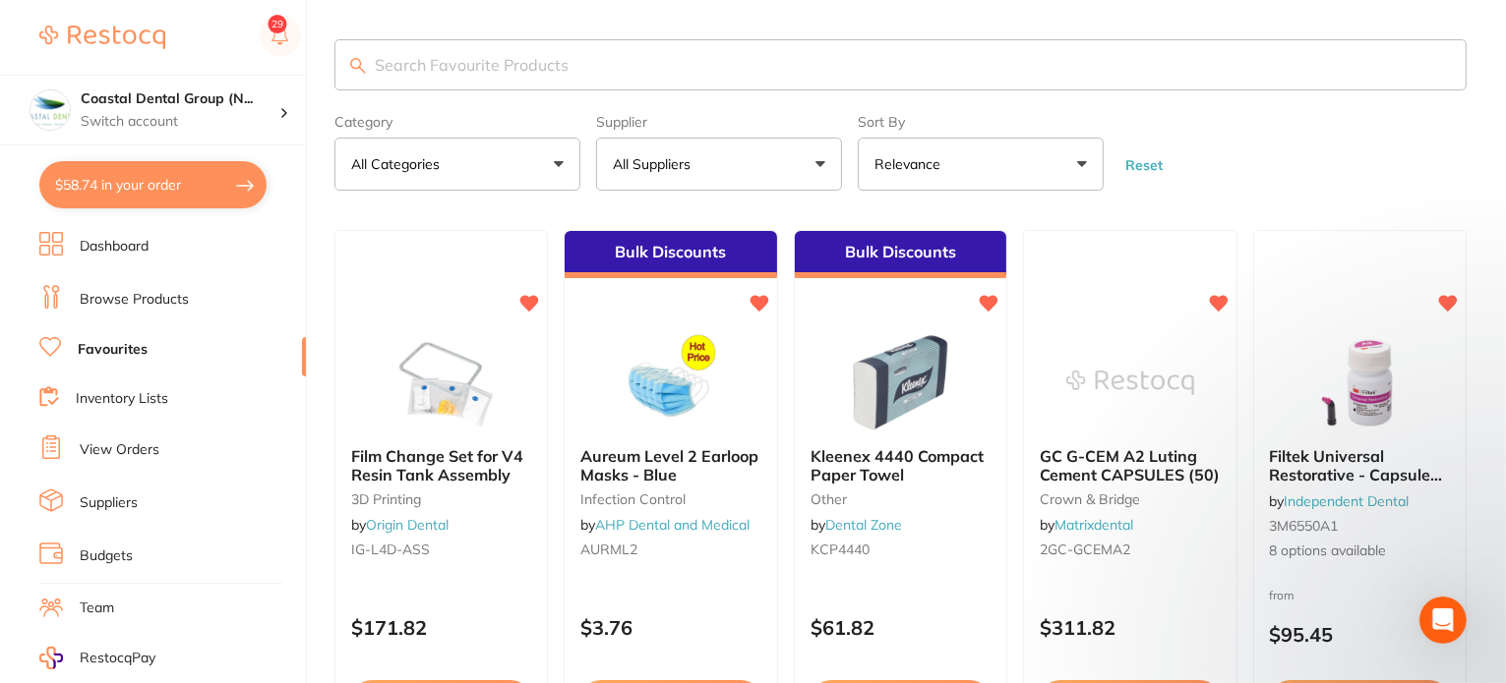
click at [90, 28] on img at bounding box center [102, 38] width 126 height 24
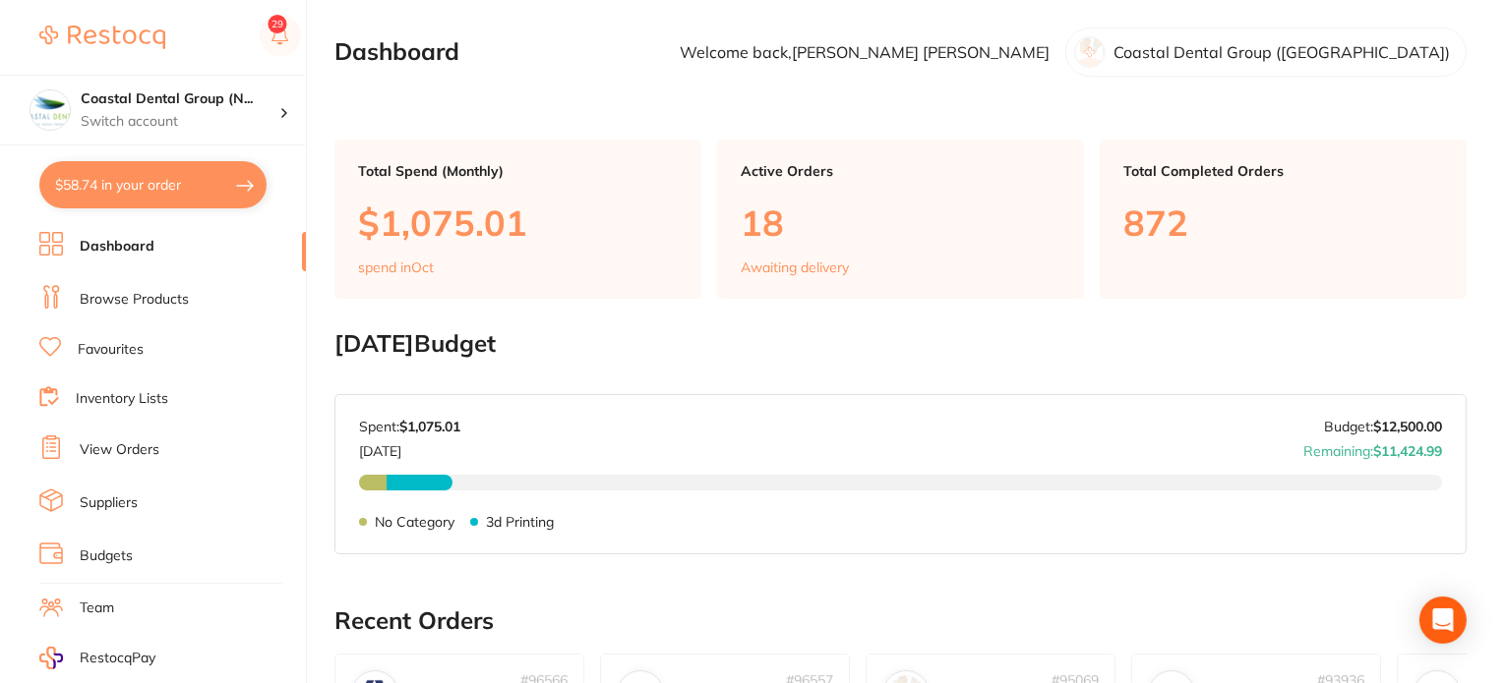
click at [817, 536] on div "No Category $319.00 3d Printing $756.01 No Category 3d Printing" at bounding box center [900, 530] width 1083 height 110
click at [799, 513] on div "No Category 3d Printing" at bounding box center [900, 518] width 1083 height 24
